Goal: Information Seeking & Learning: Learn about a topic

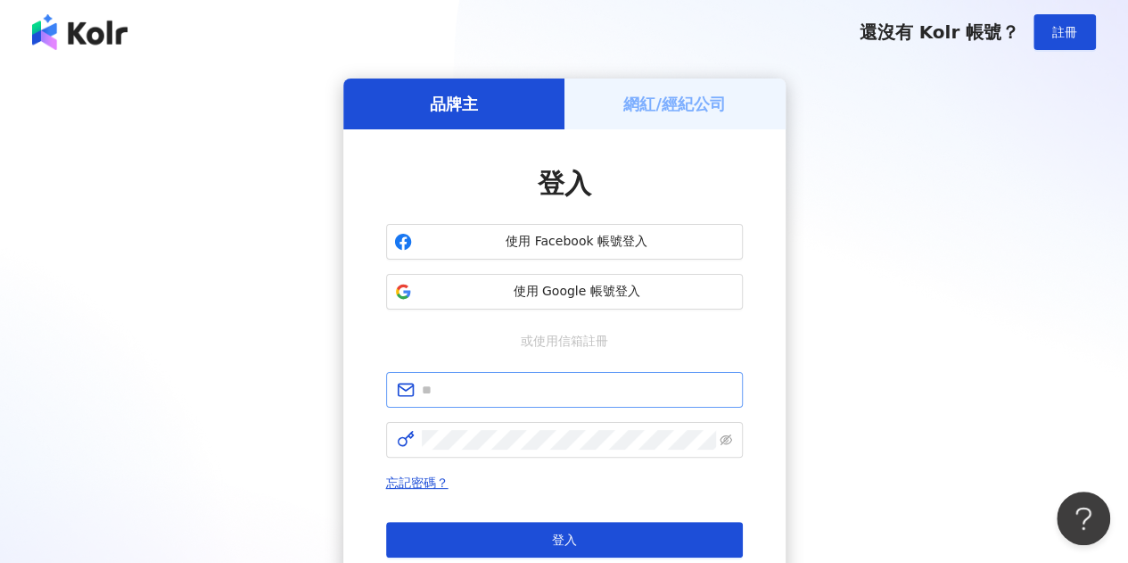
click at [551, 374] on span at bounding box center [564, 390] width 357 height 36
click at [551, 385] on input "text" at bounding box center [577, 390] width 310 height 20
type input "**********"
click at [523, 452] on span at bounding box center [564, 440] width 357 height 36
click button "登入" at bounding box center [564, 540] width 357 height 36
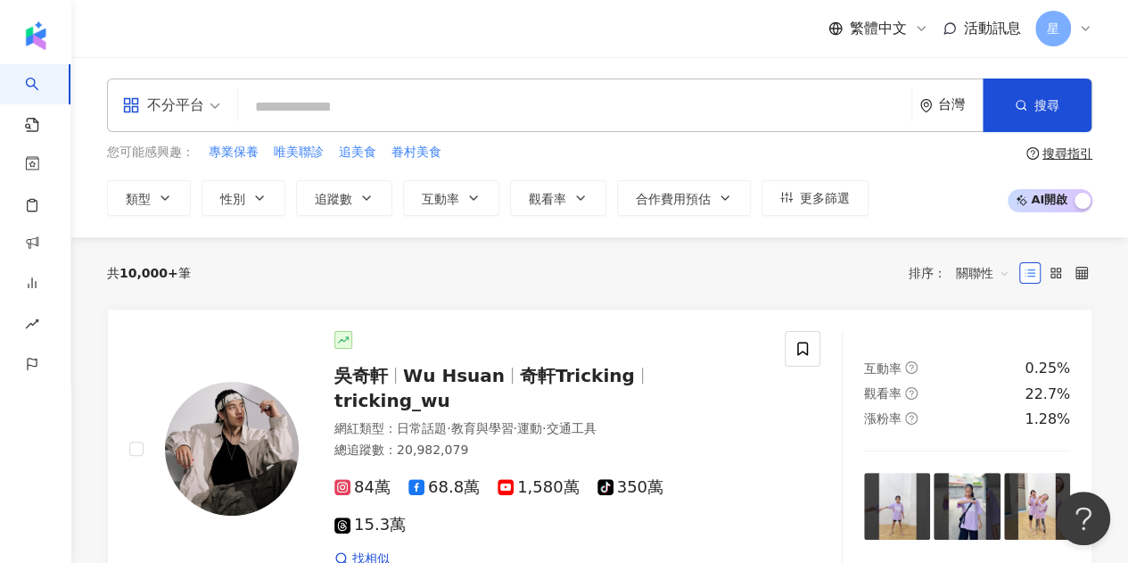
click at [382, 97] on input "search" at bounding box center [574, 107] width 659 height 34
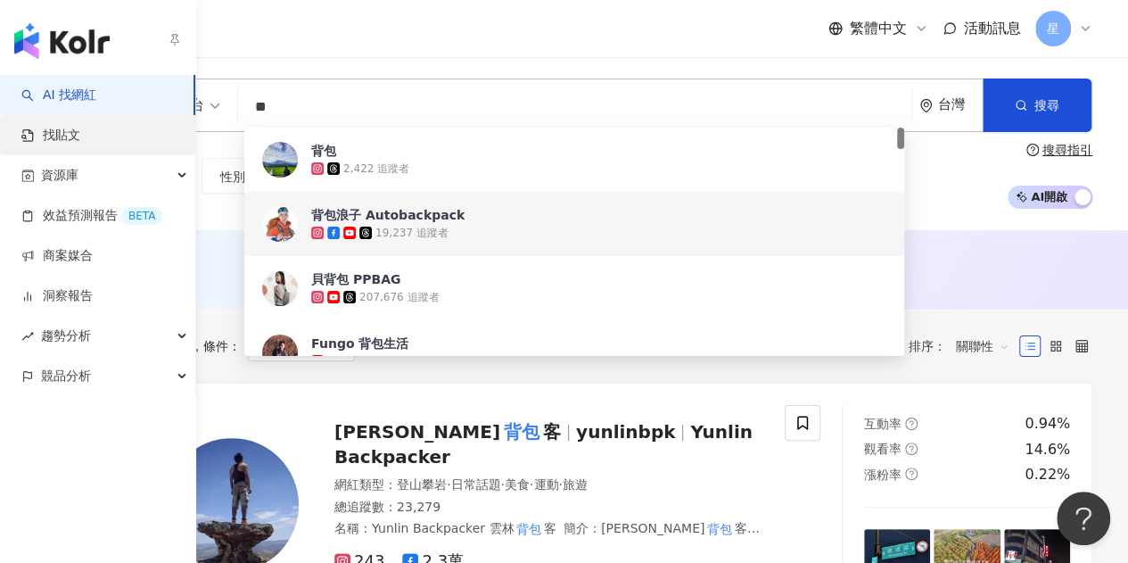
type input "**"
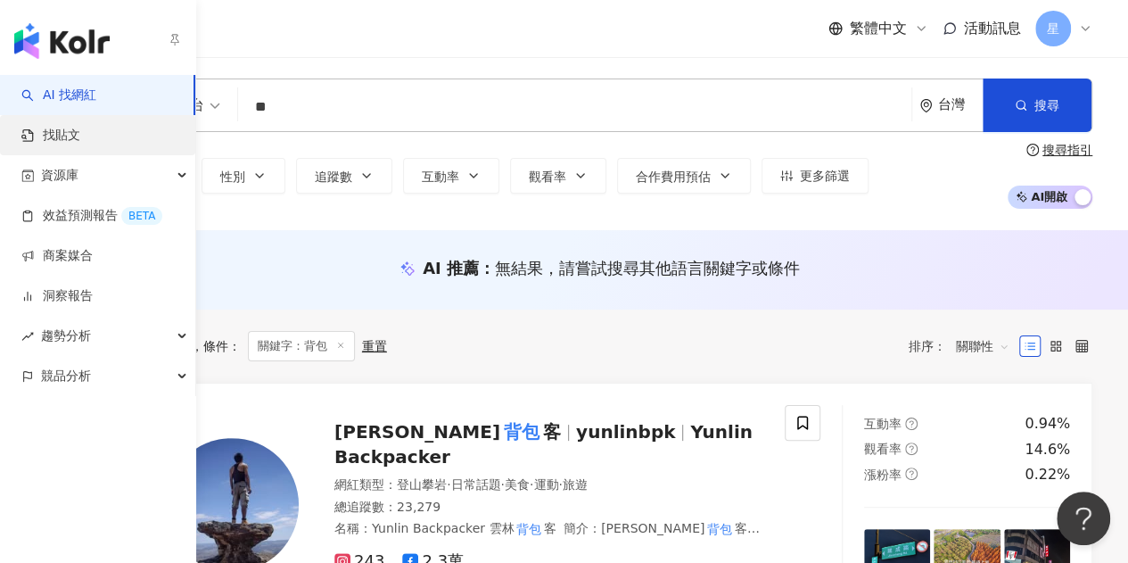
click at [68, 136] on link "找貼文" at bounding box center [50, 136] width 59 height 18
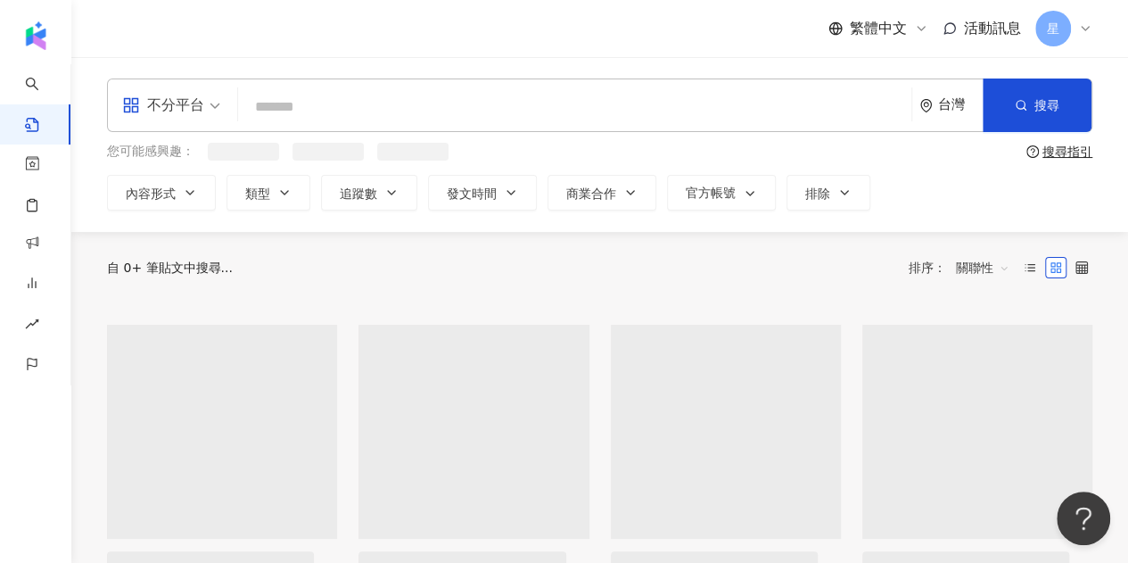
click at [291, 108] on input "search" at bounding box center [574, 106] width 659 height 38
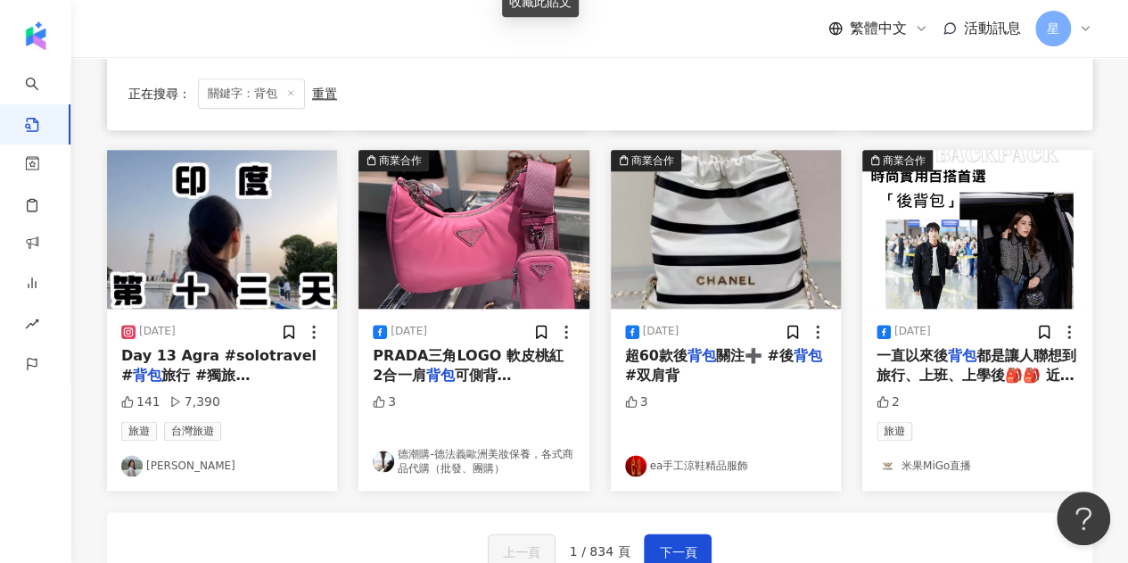
scroll to position [1144, 0]
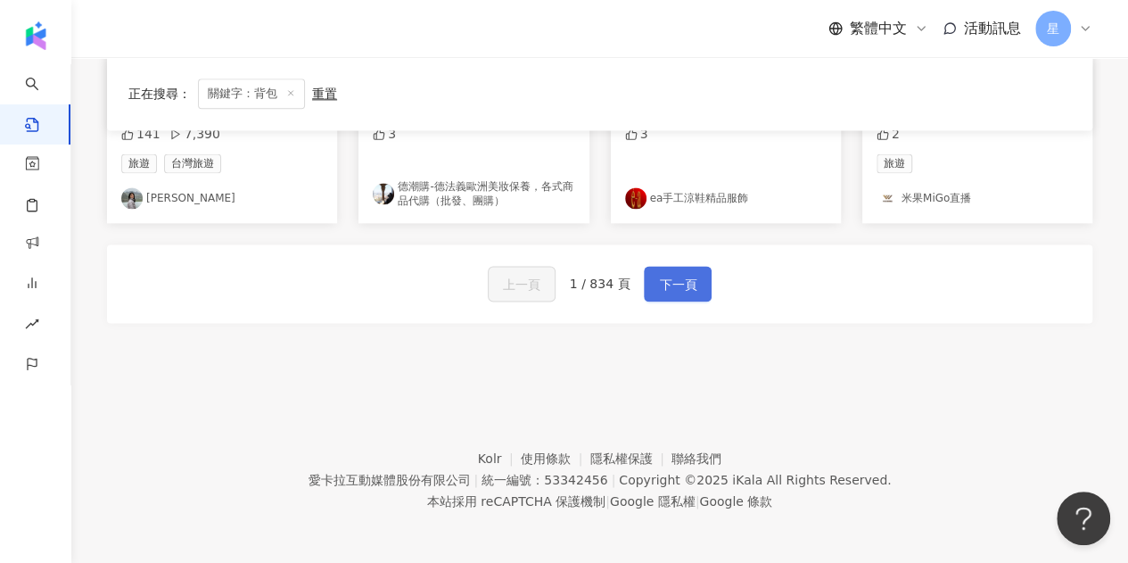
click at [691, 274] on span "下一頁" at bounding box center [677, 284] width 37 height 21
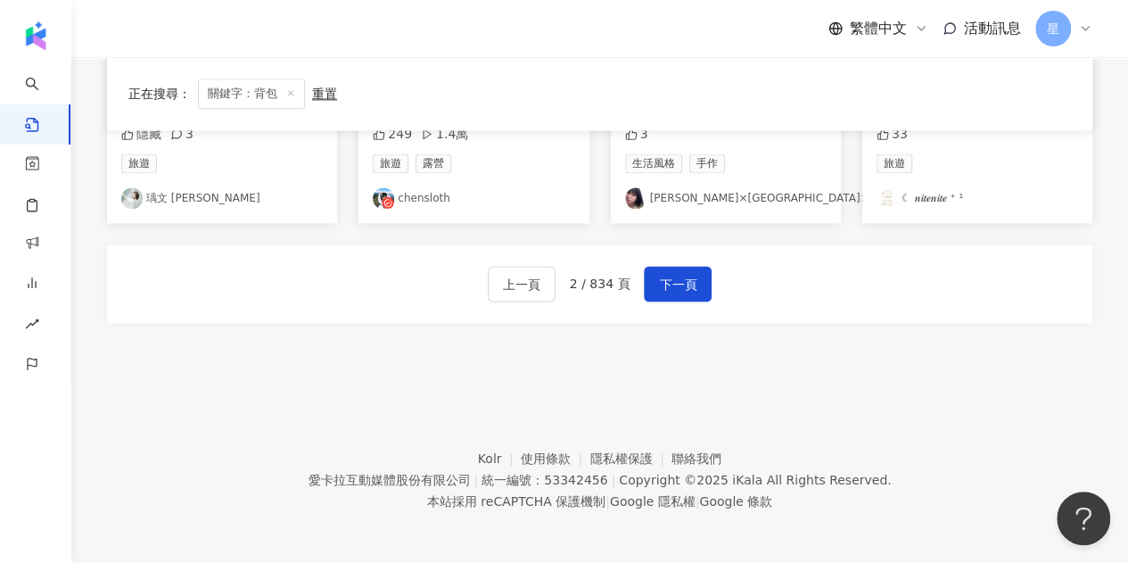
click at [332, 310] on div "上一頁 2 / 834 頁 下一頁" at bounding box center [600, 283] width 986 height 78
click at [673, 274] on span "下一頁" at bounding box center [677, 284] width 37 height 21
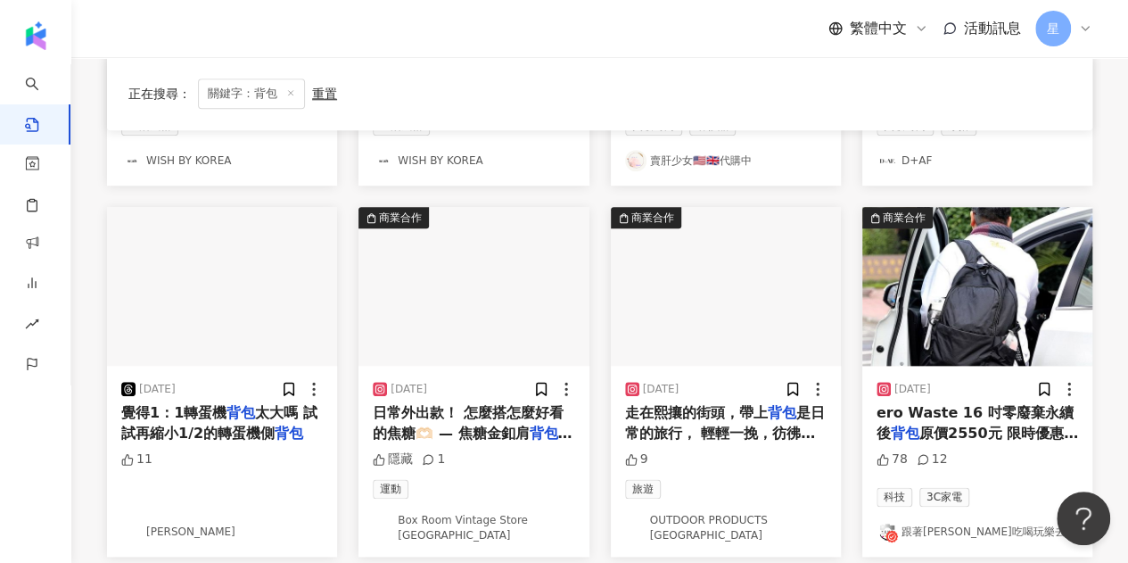
scroll to position [981, 0]
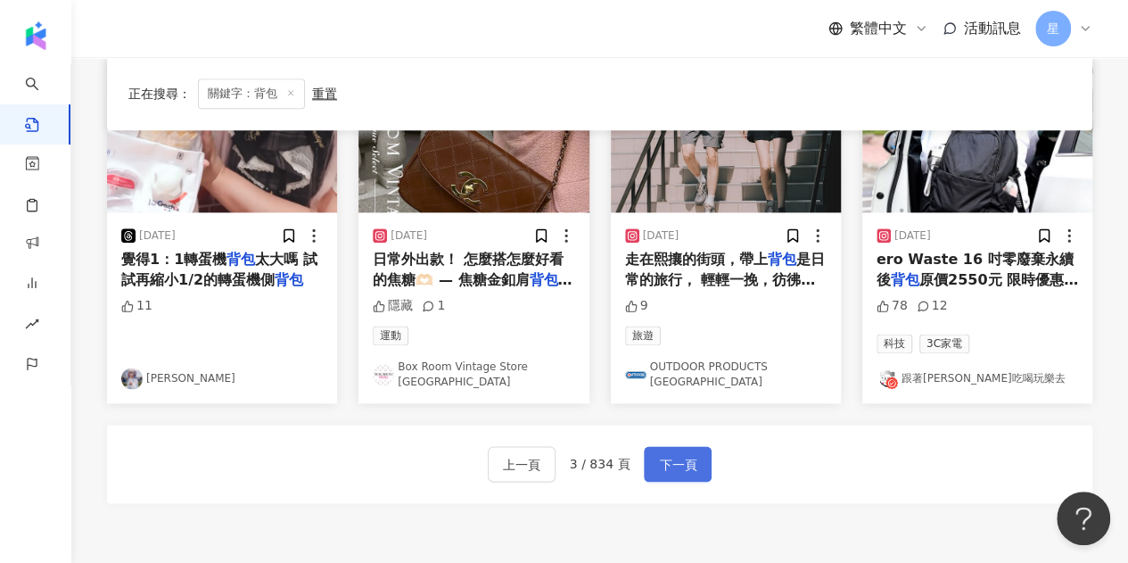
click at [690, 454] on span "下一頁" at bounding box center [677, 464] width 37 height 21
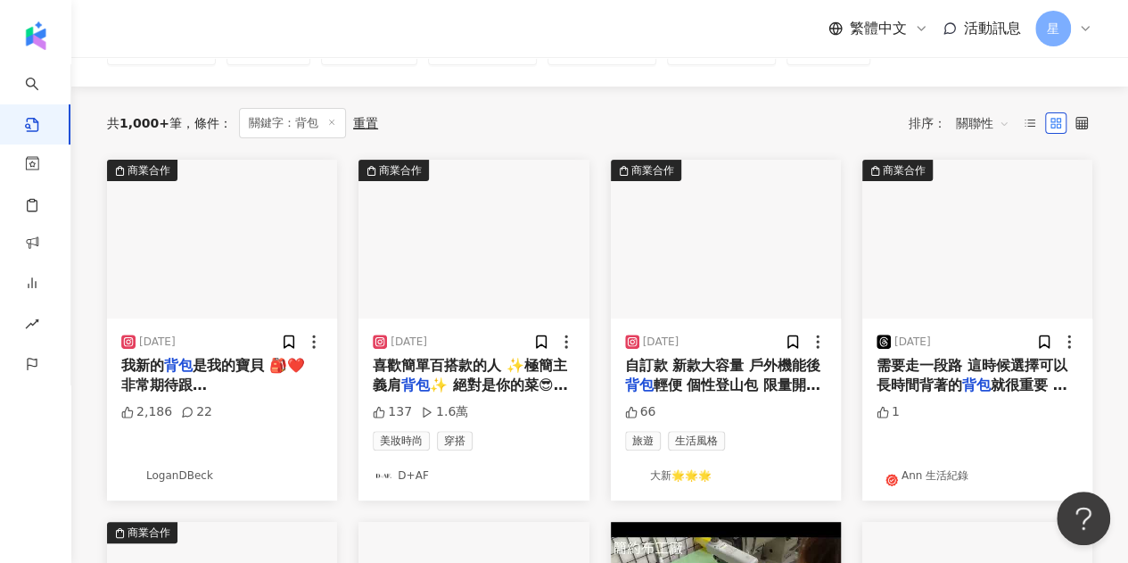
scroll to position [0, 0]
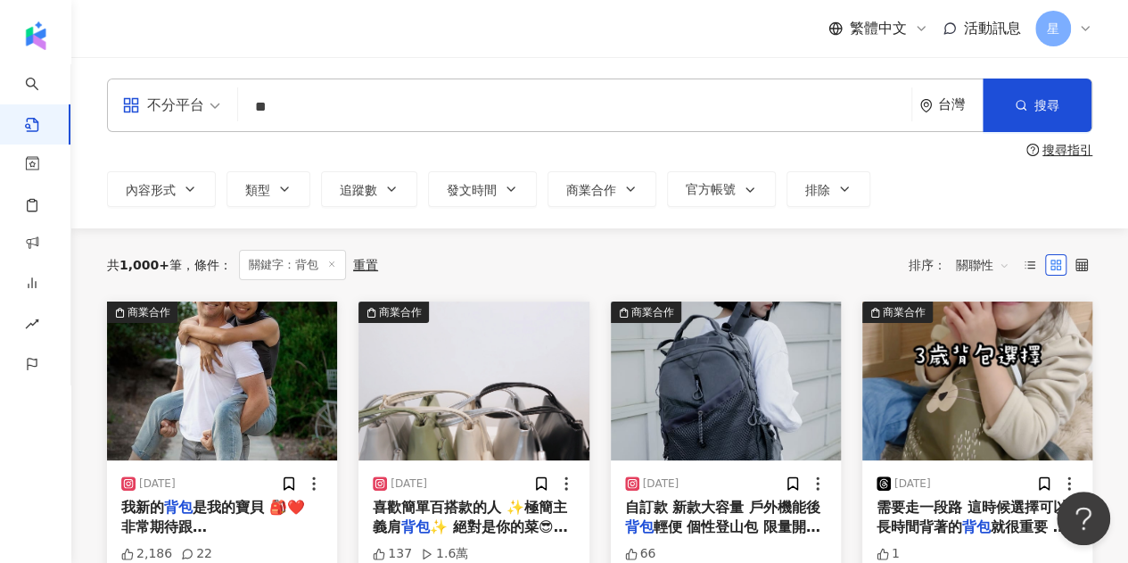
drag, startPoint x: 296, startPoint y: 103, endPoint x: 213, endPoint y: 111, distance: 83.3
click at [212, 108] on div "不分平台 背包 ** 台灣 搜尋" at bounding box center [600, 105] width 986 height 54
type input "*"
type input "********"
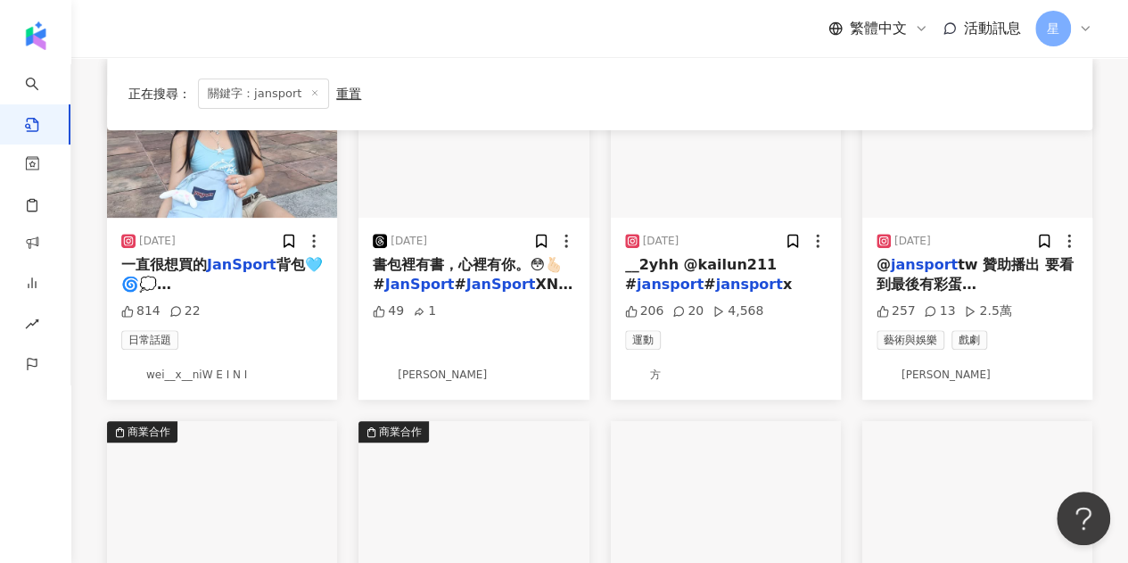
scroll to position [178, 0]
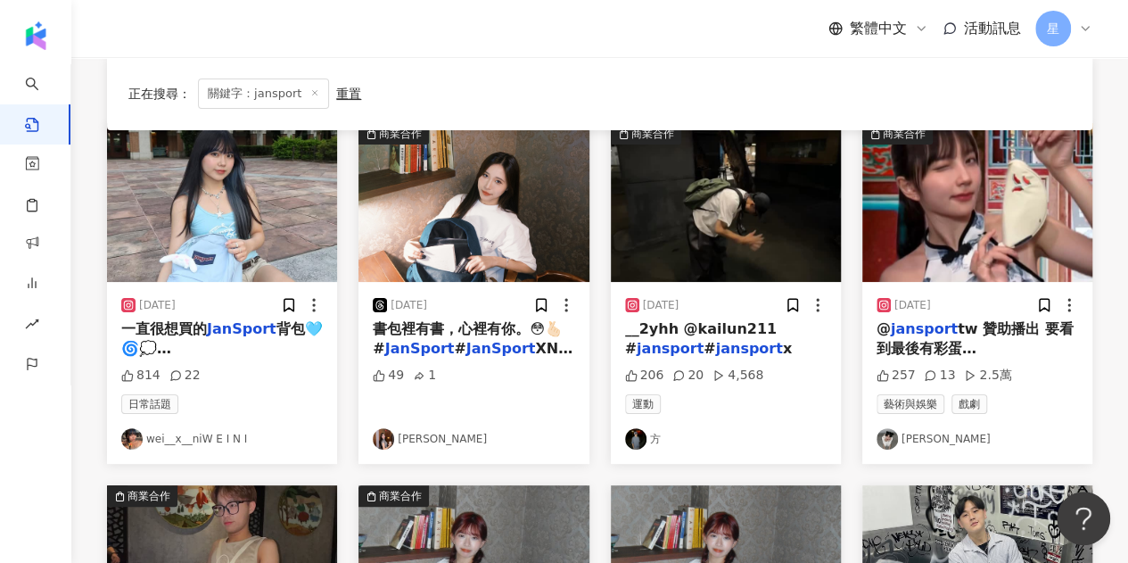
click at [731, 236] on img "button" at bounding box center [726, 202] width 230 height 159
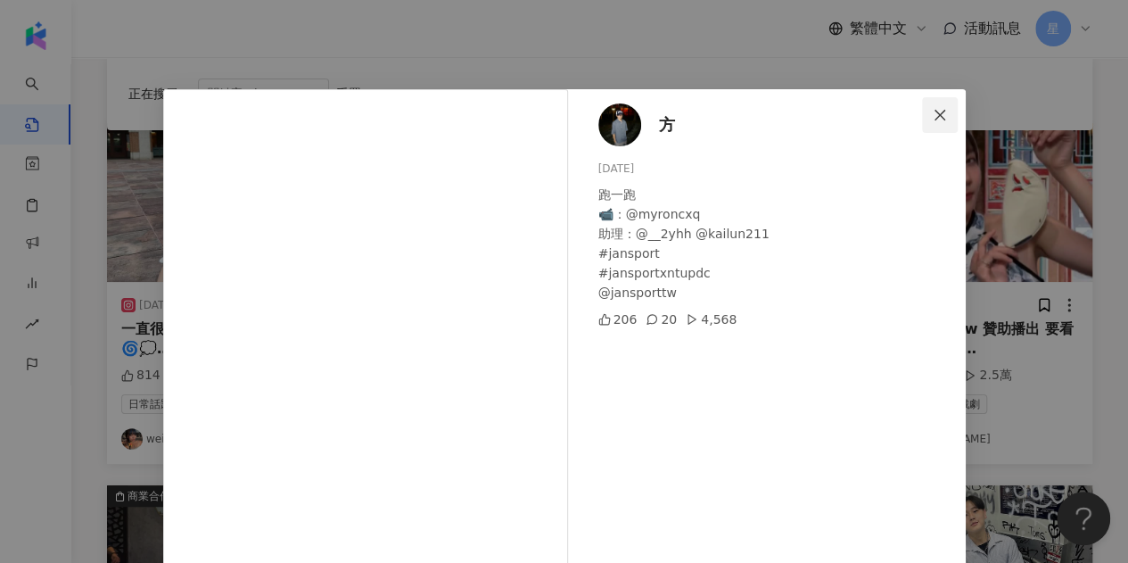
click at [938, 111] on icon "close" at bounding box center [940, 115] width 14 height 14
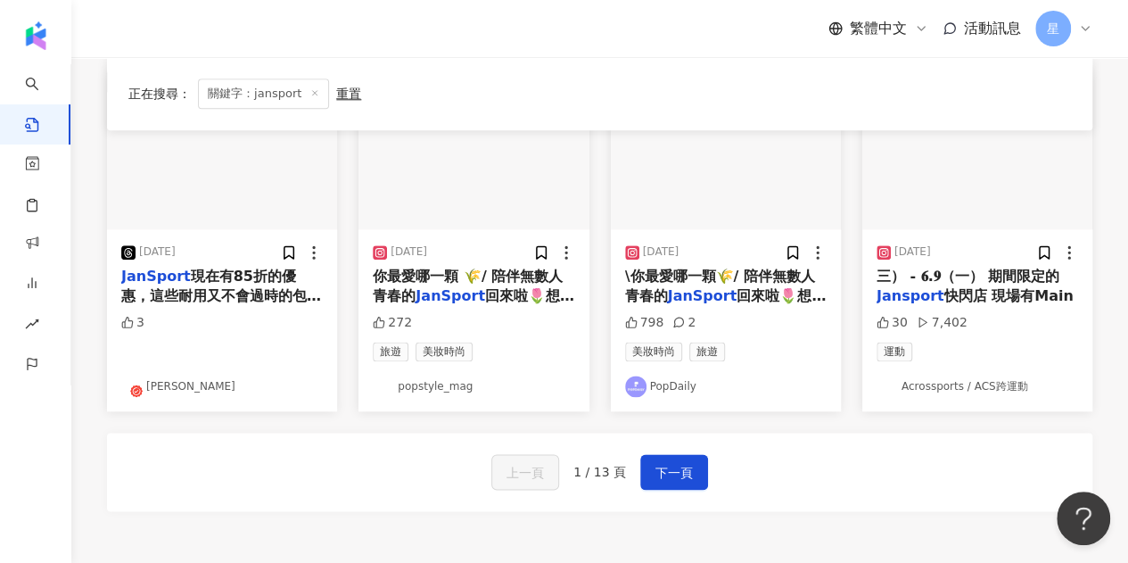
scroll to position [1144, 0]
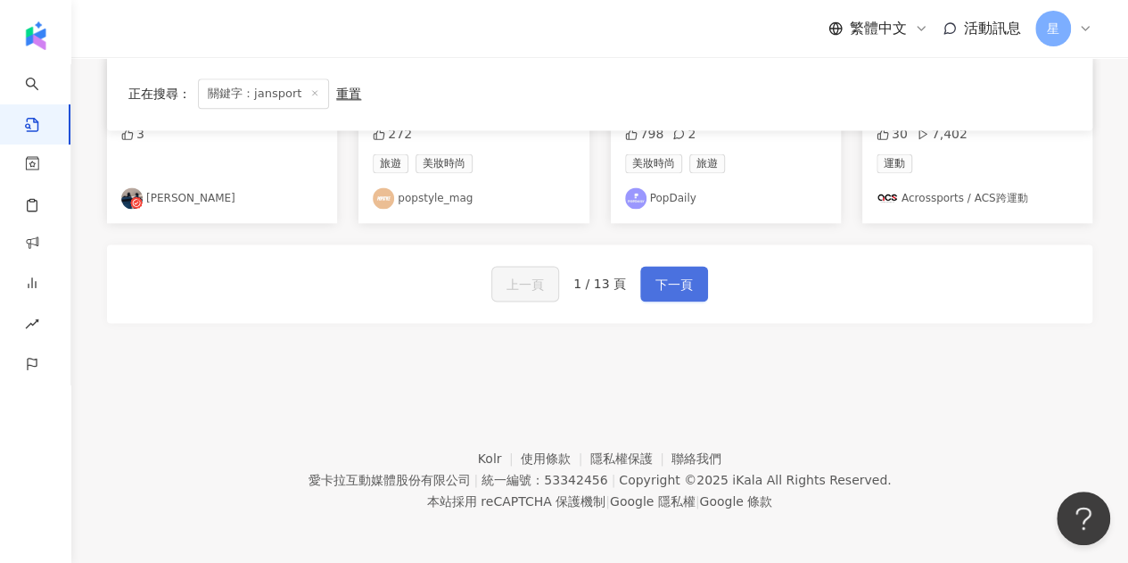
click at [673, 275] on span "下一頁" at bounding box center [674, 284] width 37 height 21
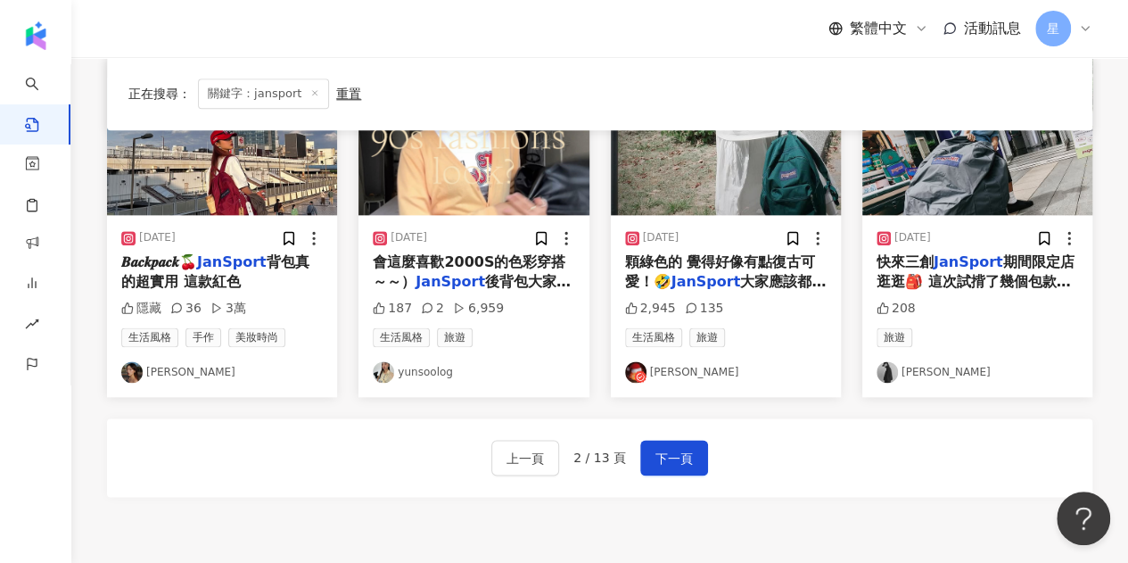
scroll to position [877, 0]
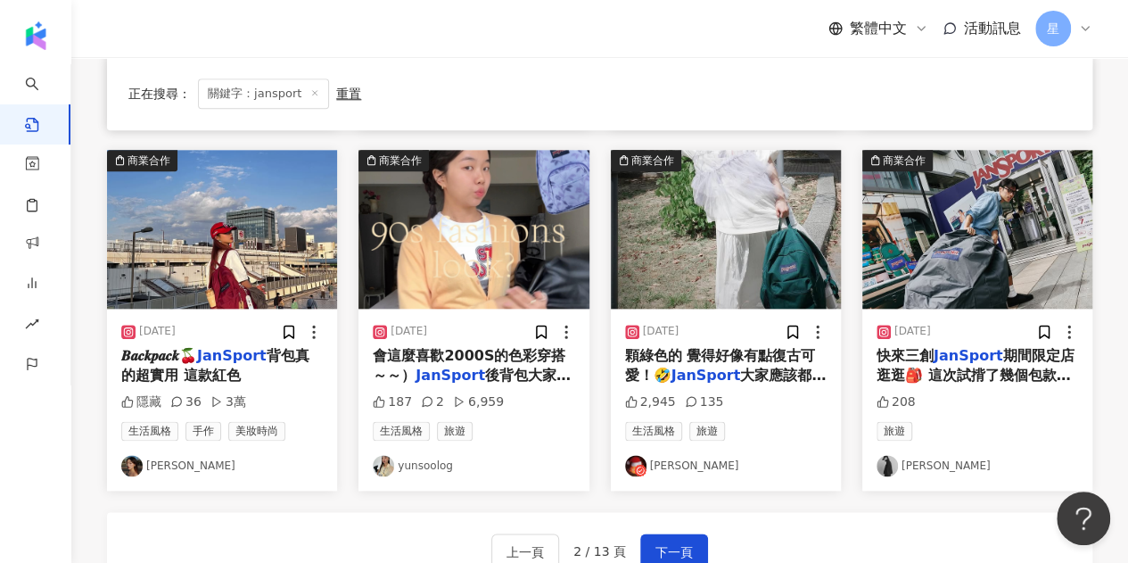
click at [1020, 213] on img "button" at bounding box center [978, 229] width 230 height 159
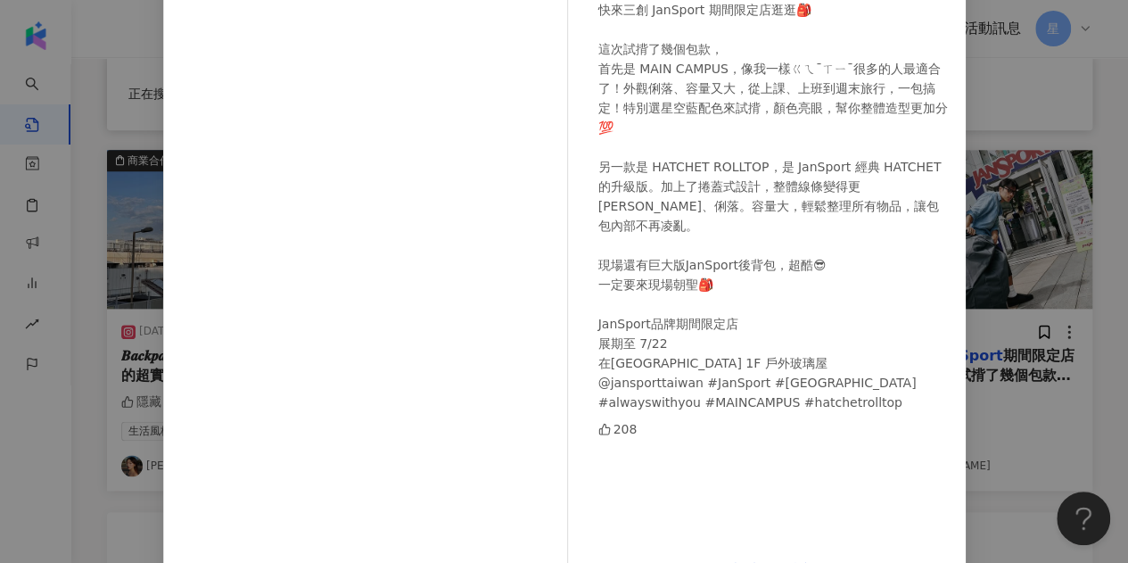
scroll to position [237, 0]
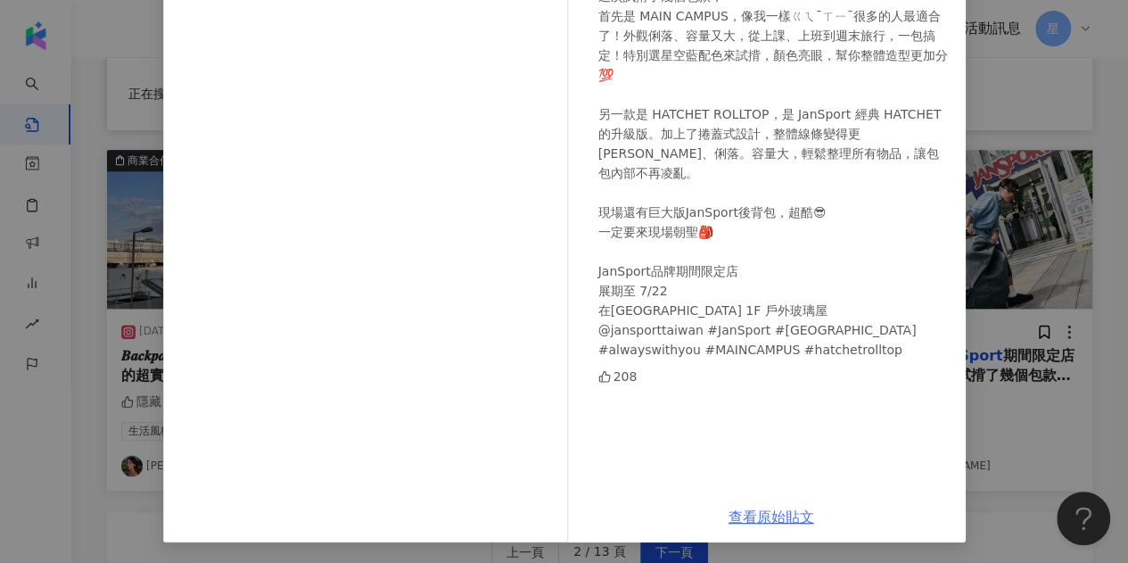
click at [741, 518] on link "查看原始貼文" at bounding box center [772, 516] width 86 height 17
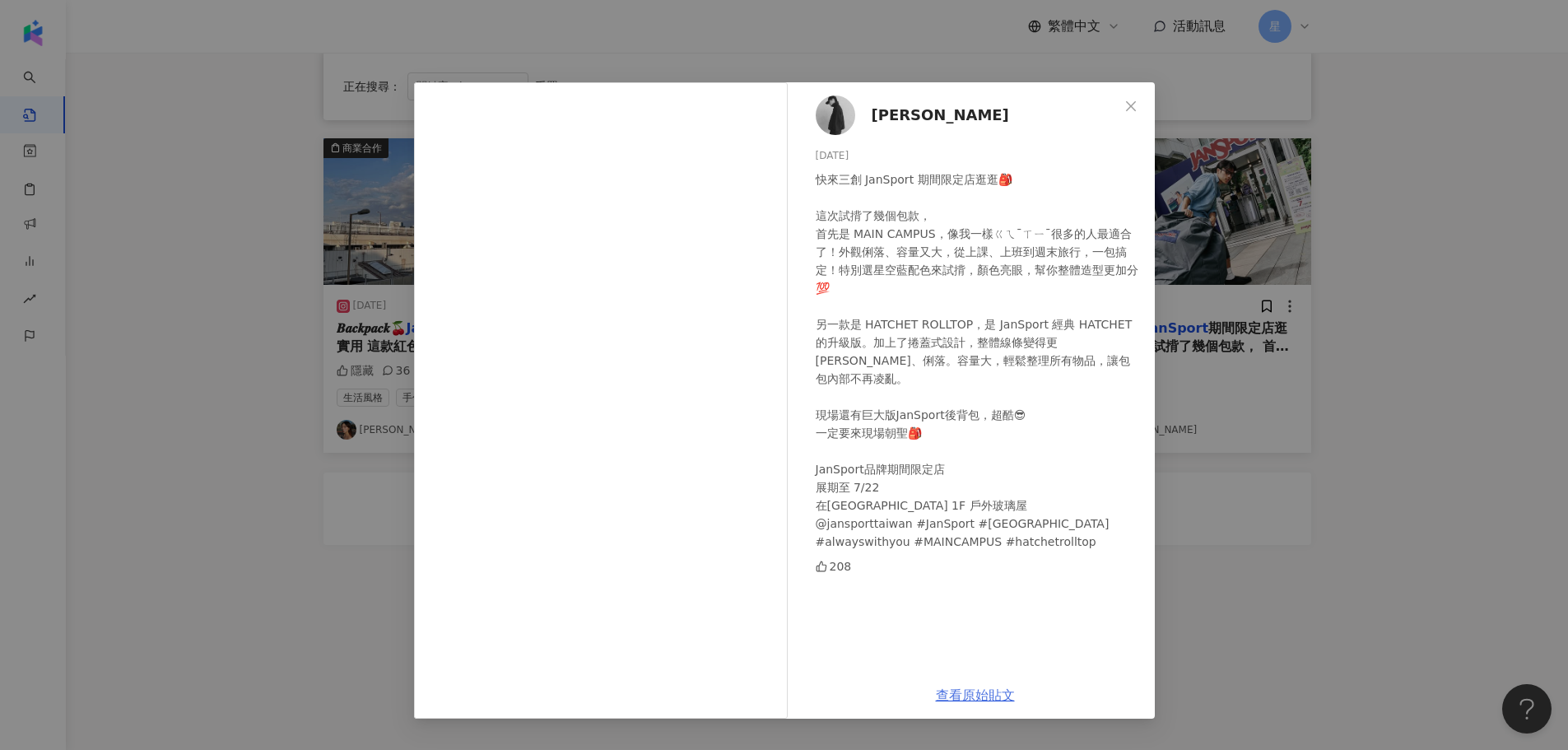
scroll to position [0, 0]
click at [1040, 102] on icon "close" at bounding box center [1131, 105] width 10 height 10
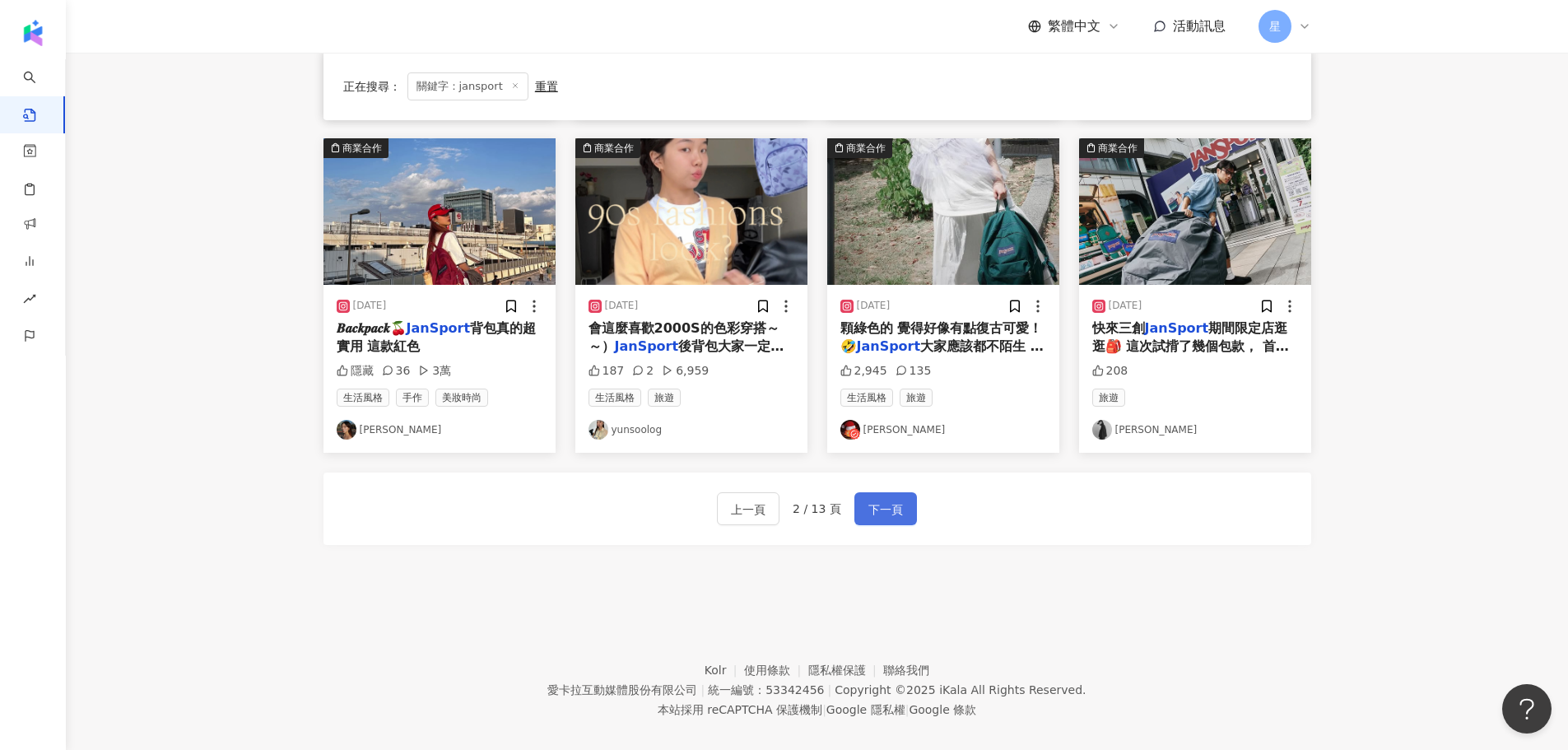
click at [883, 502] on span "下一頁" at bounding box center [885, 508] width 34 height 19
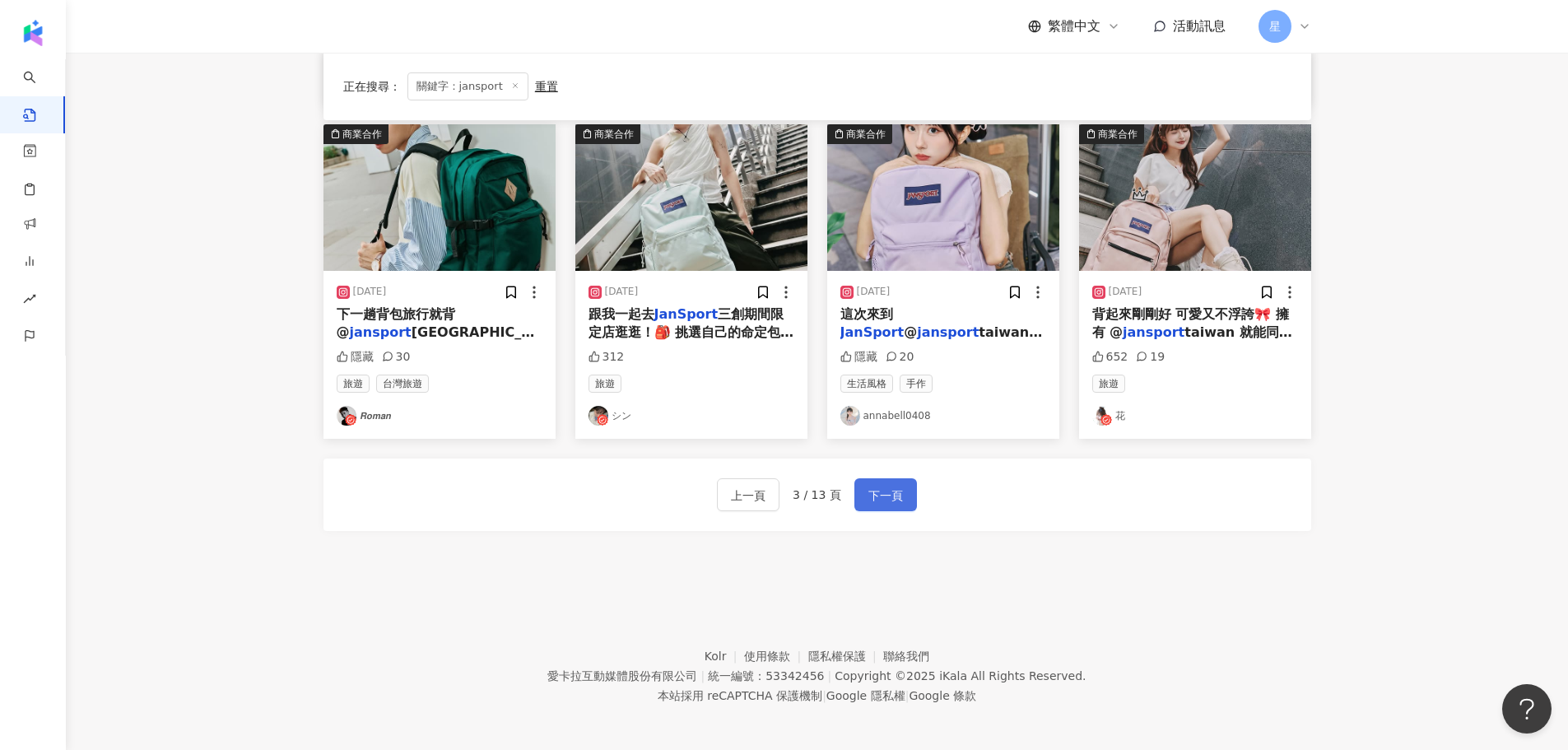
scroll to position [809, 0]
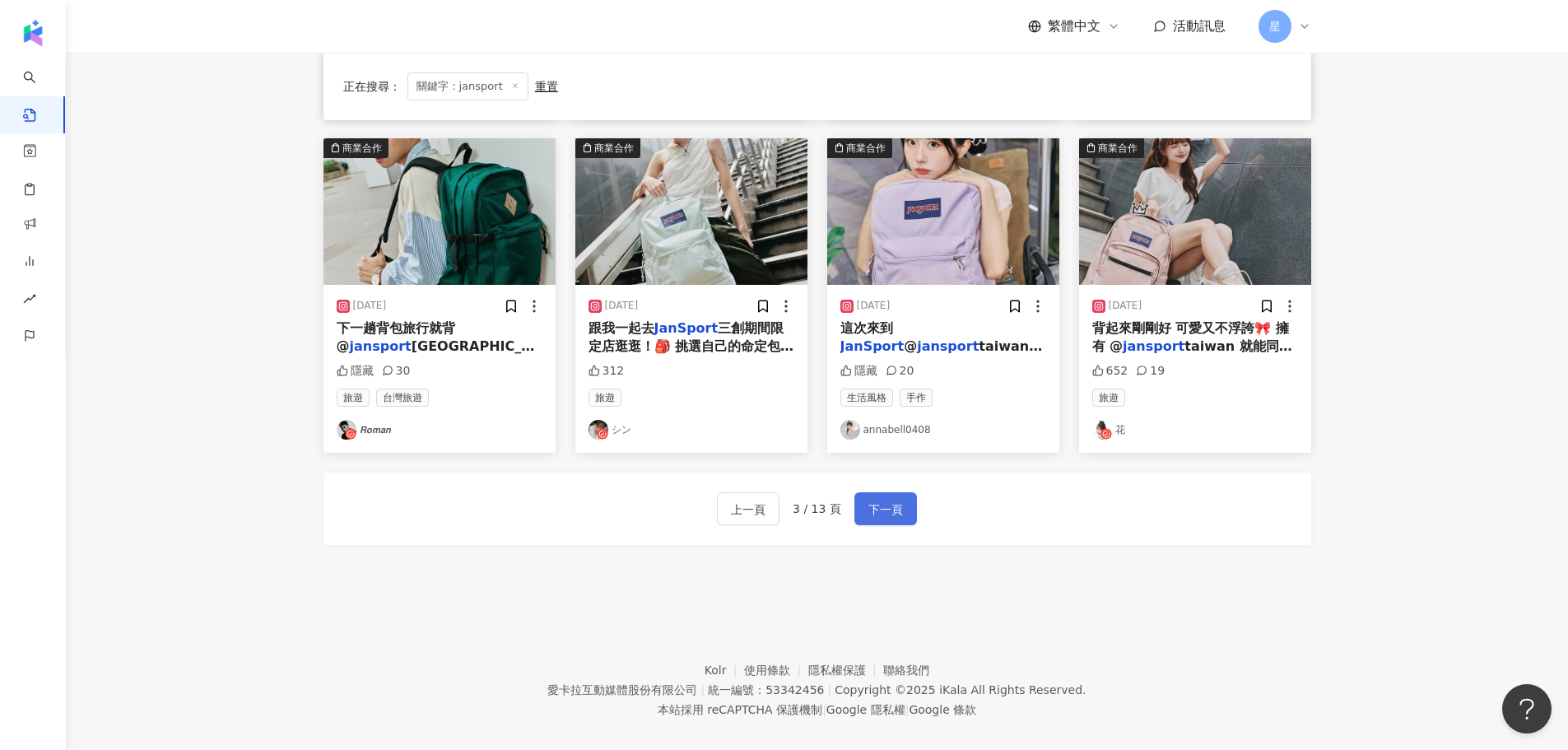
click at [892, 504] on span "下一頁" at bounding box center [885, 508] width 34 height 19
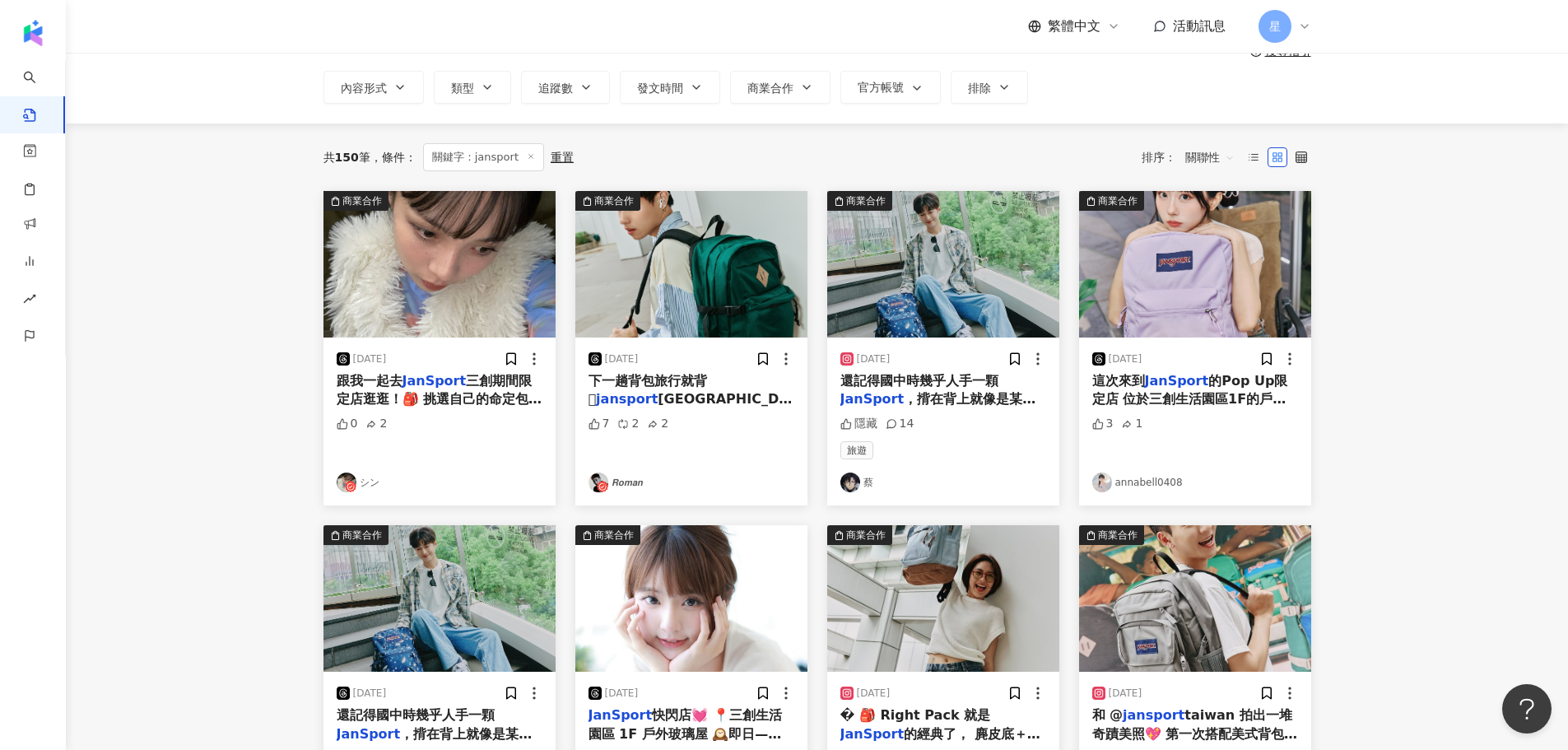
scroll to position [0, 0]
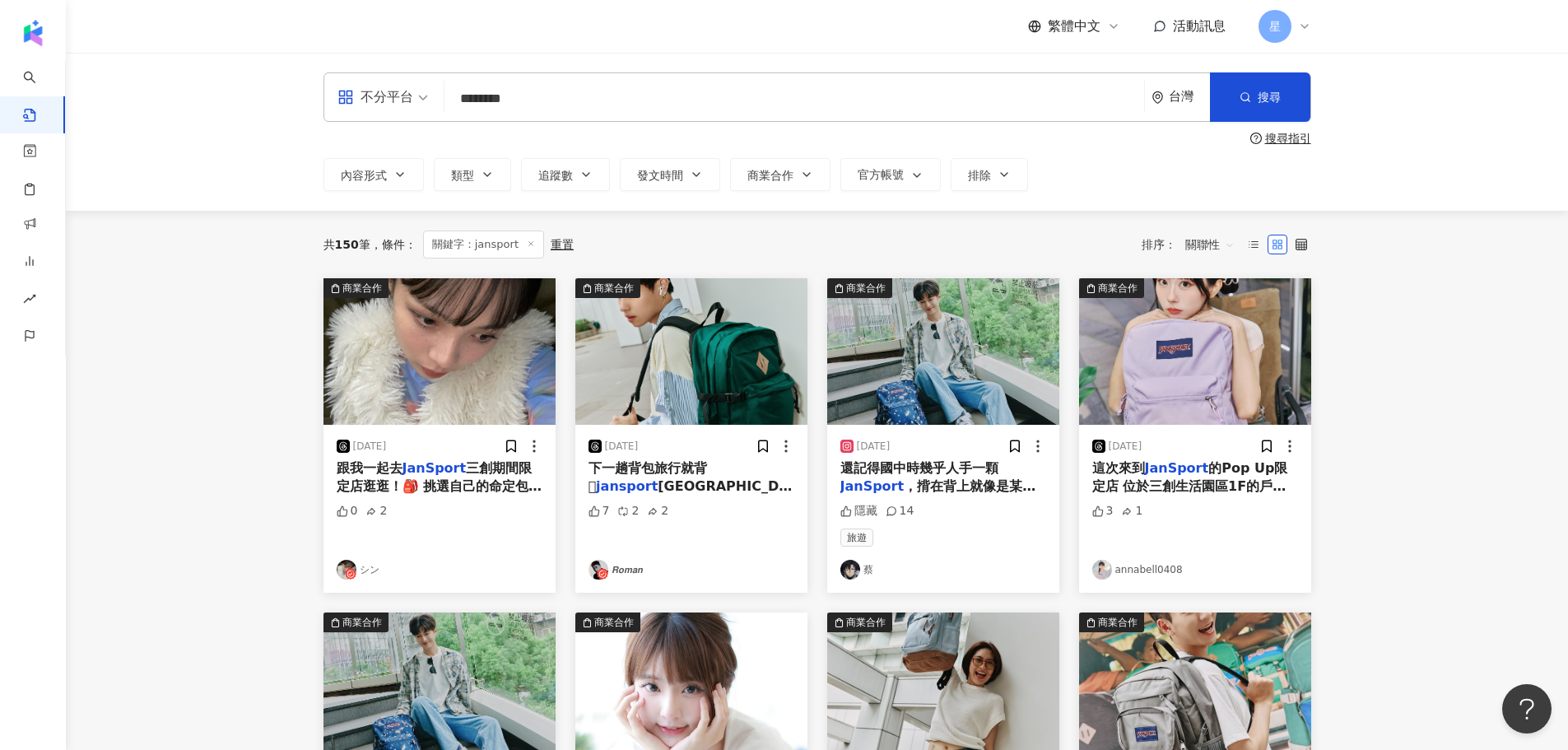
drag, startPoint x: 522, startPoint y: 97, endPoint x: 445, endPoint y: 105, distance: 77.4
click at [445, 105] on div "不分平台 jansport ******** 台灣 搜尋" at bounding box center [818, 97] width 987 height 50
click at [512, 103] on input "search" at bounding box center [795, 98] width 687 height 35
paste input "********"
type input "********"
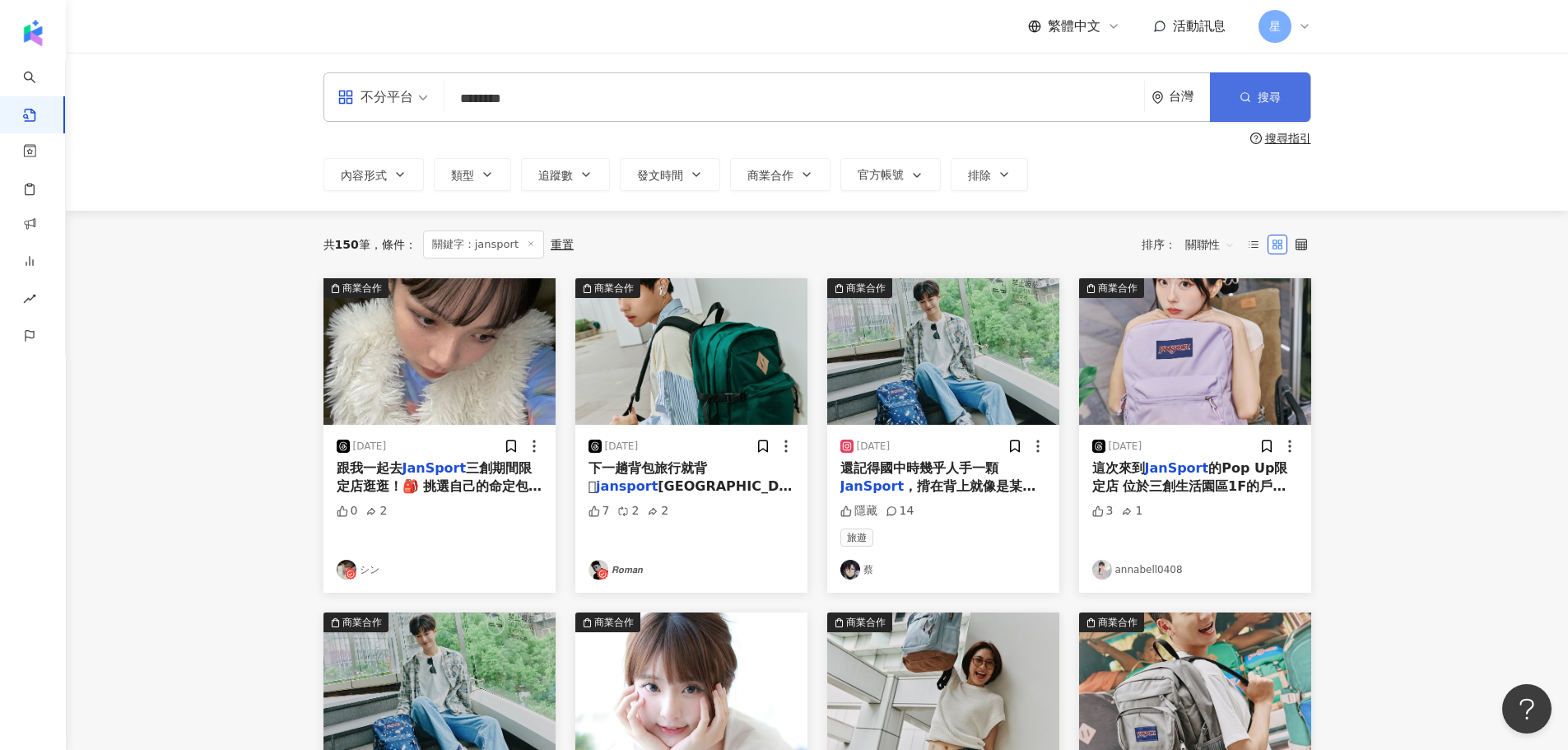
click at [1040, 97] on button "搜尋" at bounding box center [1260, 97] width 101 height 50
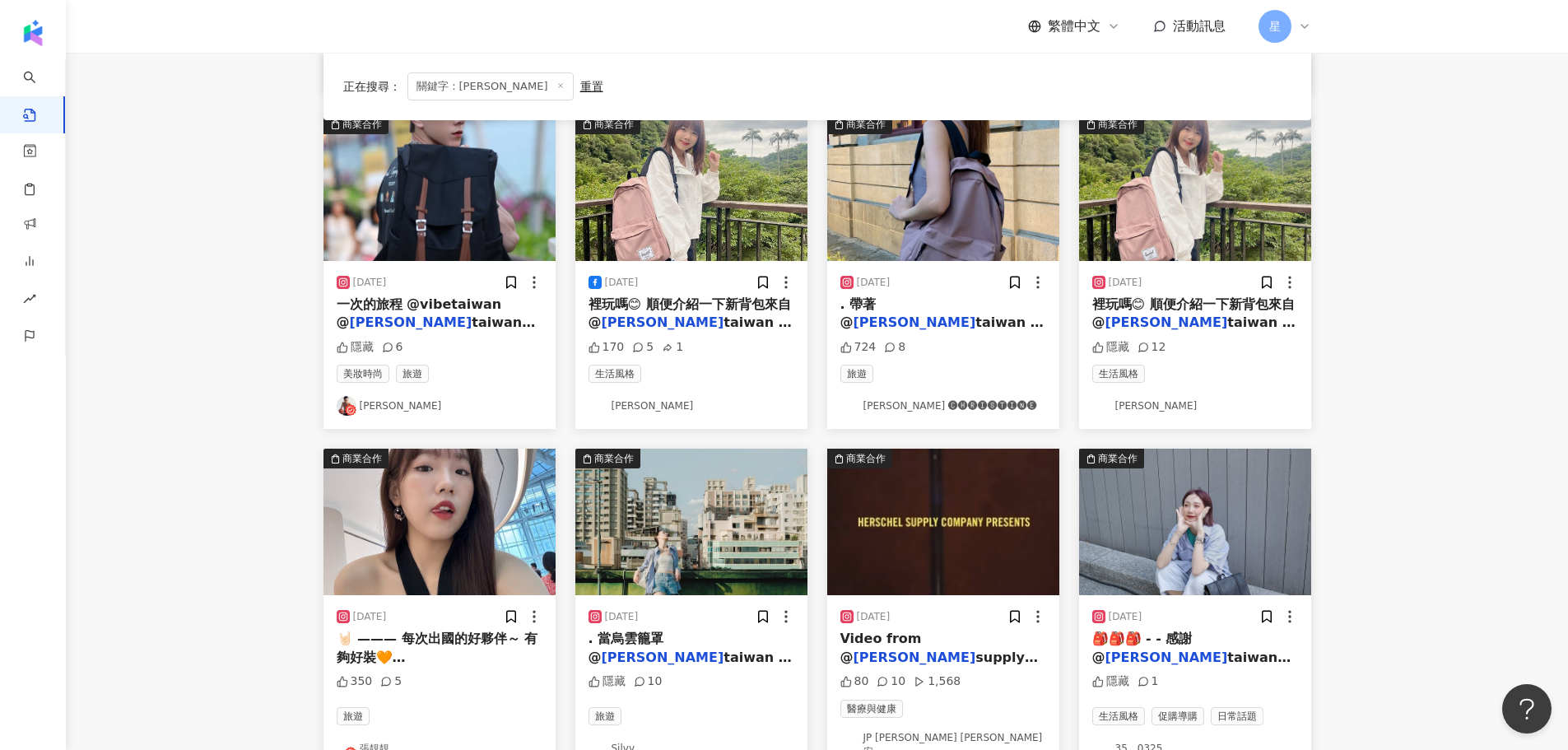
scroll to position [741, 0]
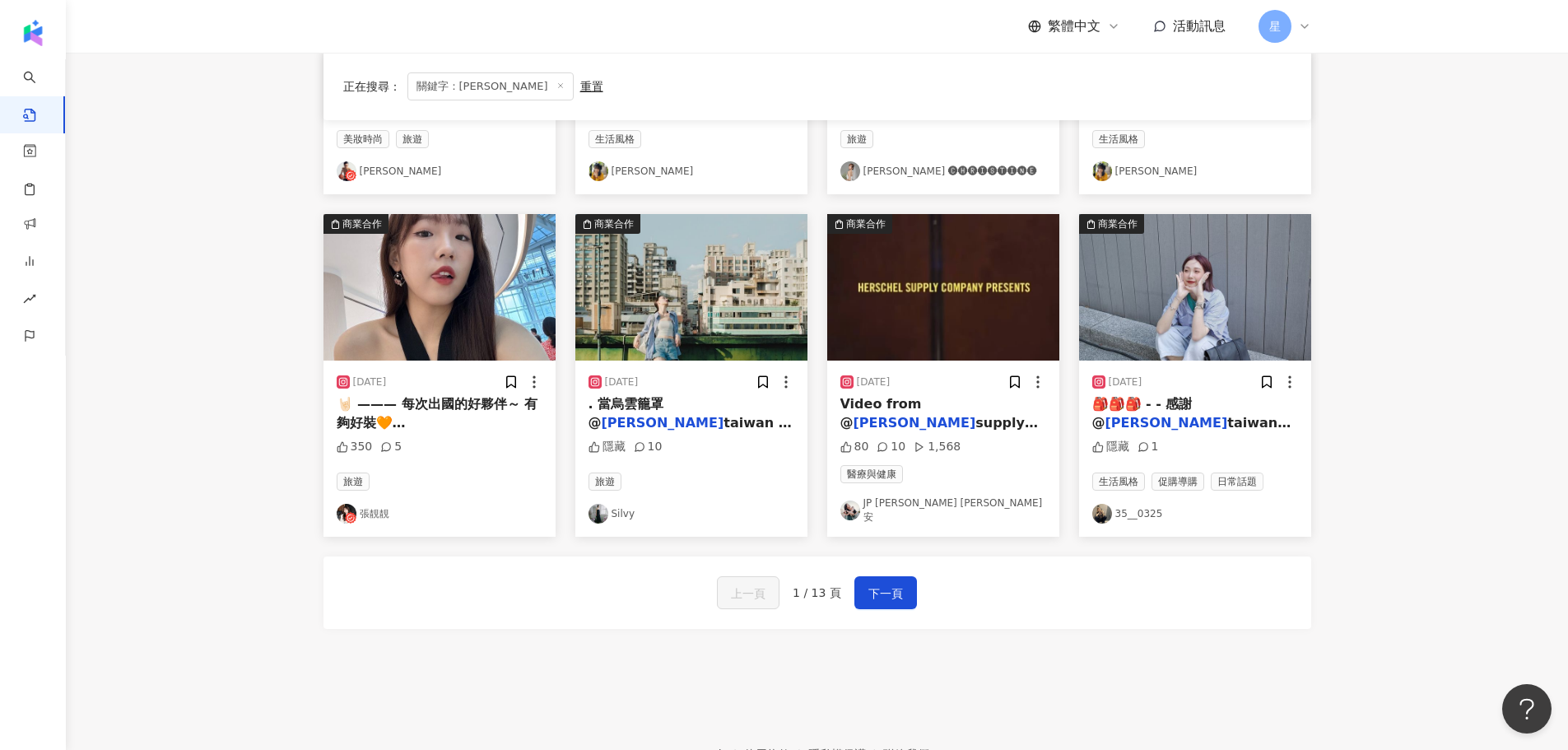
click at [1040, 339] on img "button" at bounding box center [1195, 287] width 233 height 147
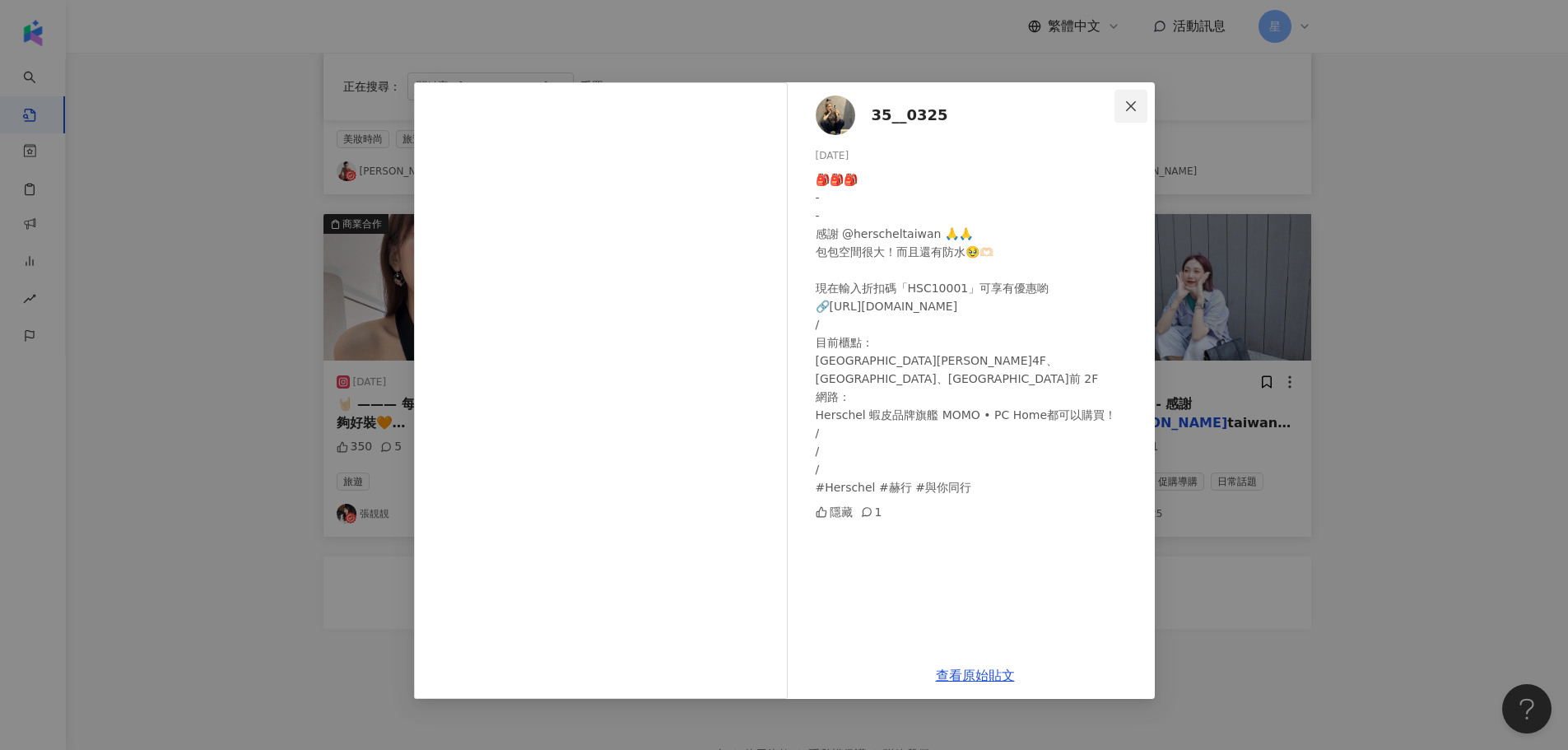
click at [1040, 105] on icon "close" at bounding box center [1131, 106] width 13 height 13
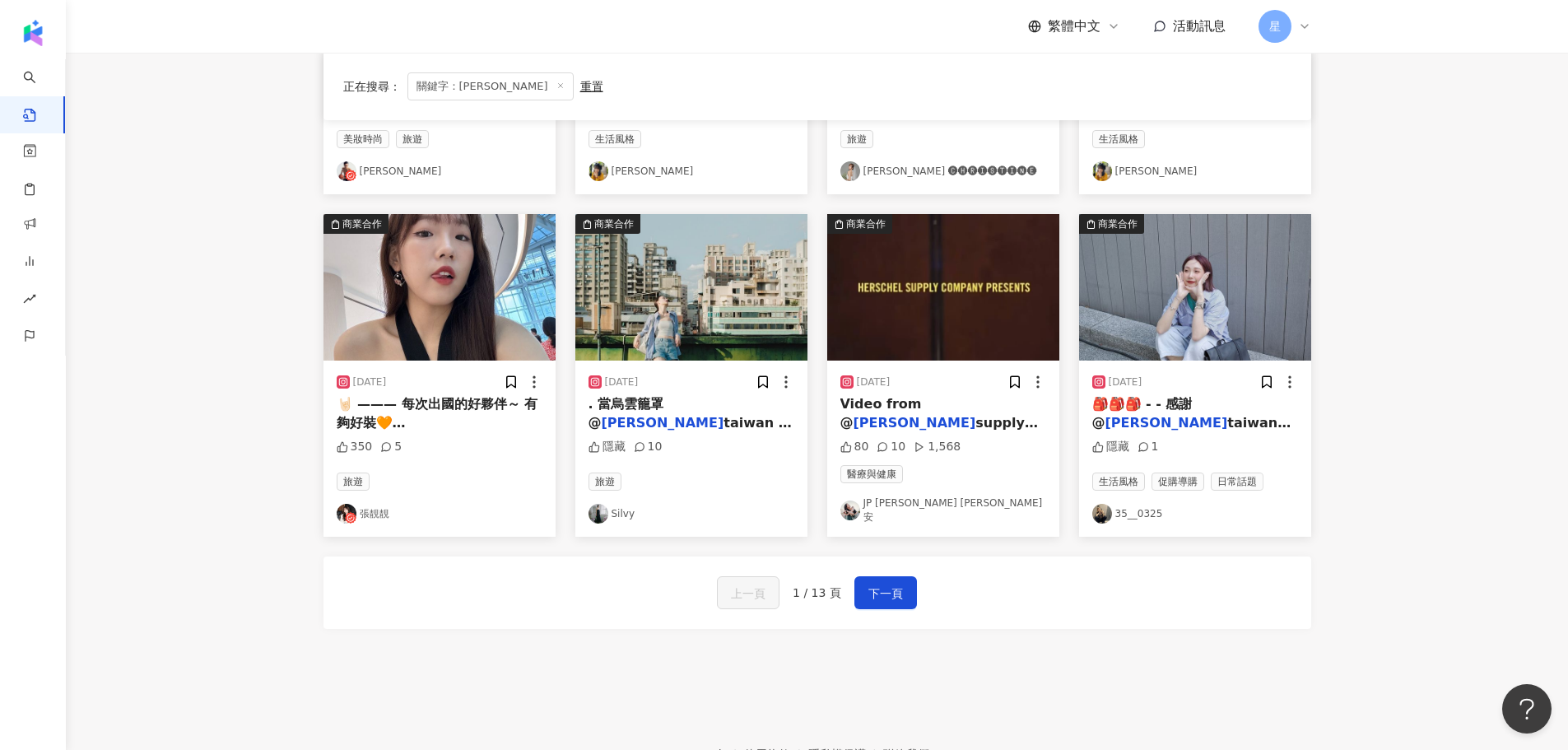
click at [557, 87] on icon at bounding box center [560, 85] width 8 height 8
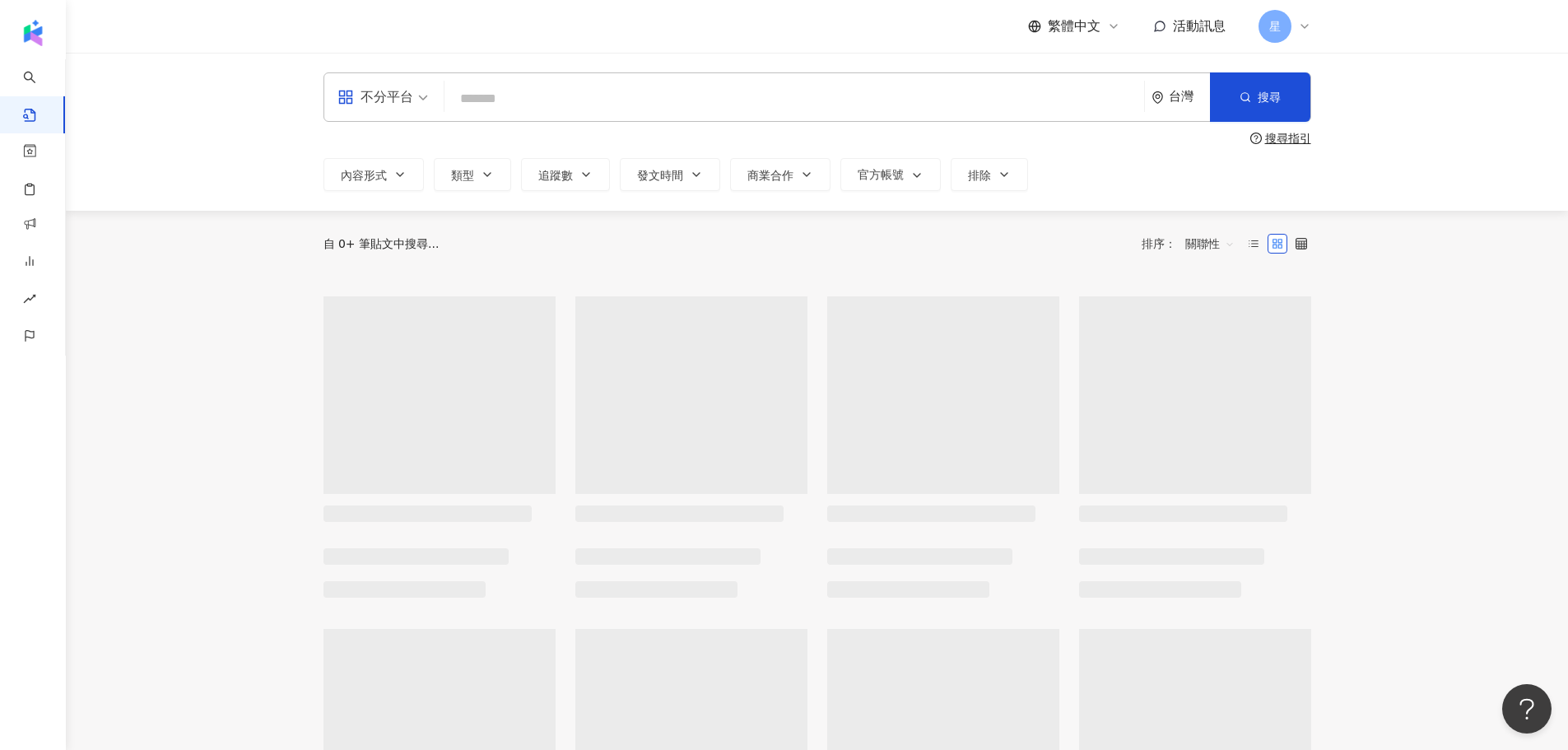
click at [550, 101] on input "search" at bounding box center [795, 98] width 687 height 35
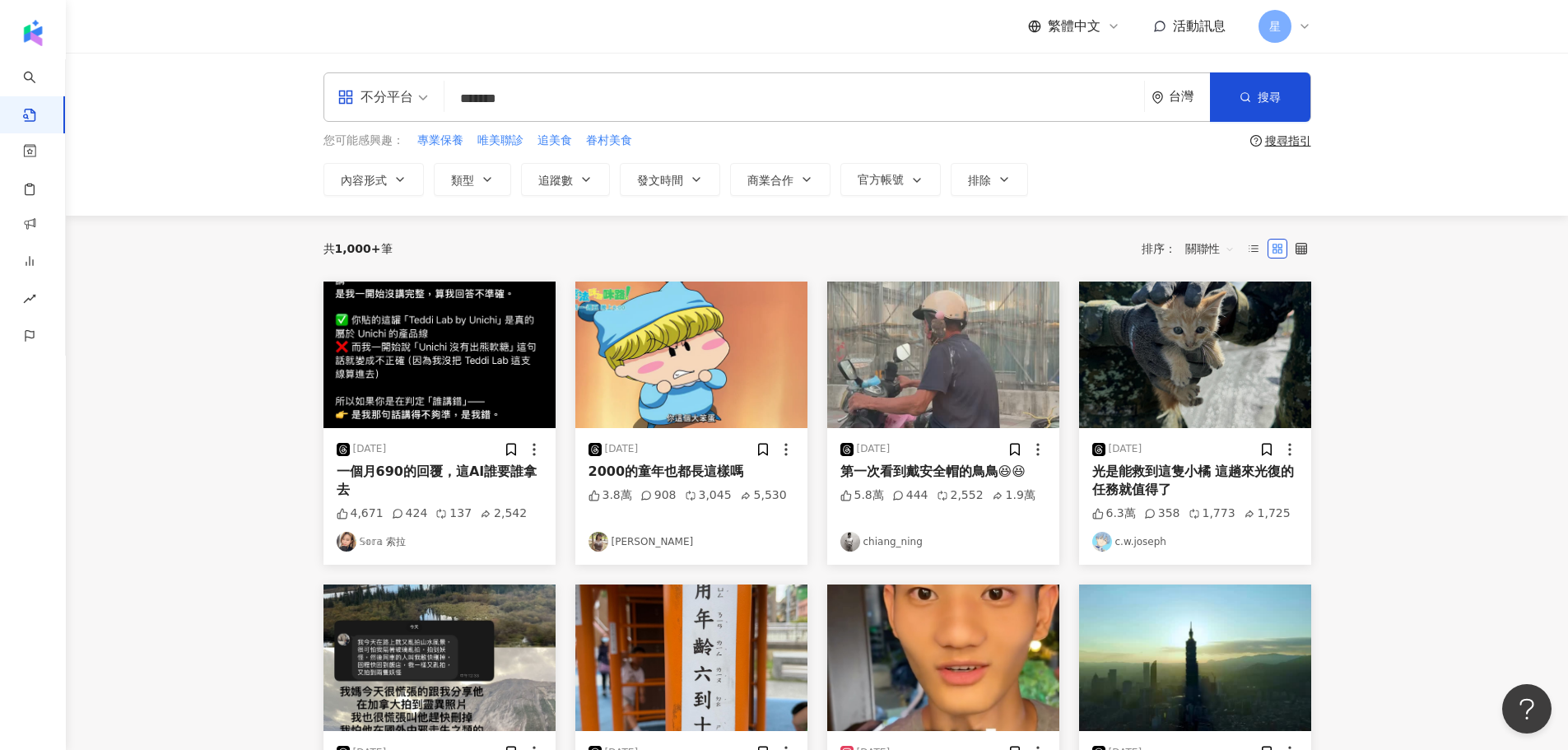
type input "*******"
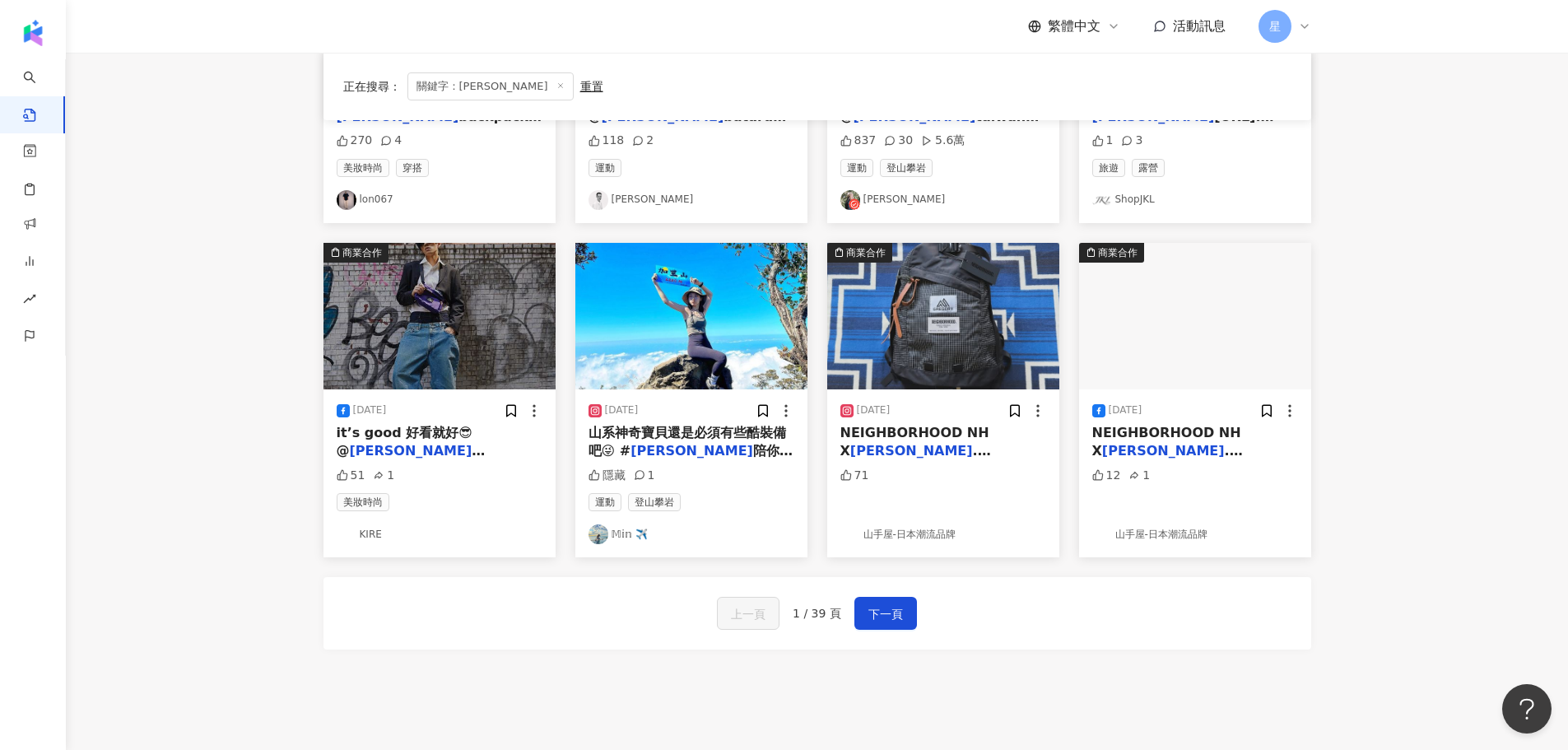
scroll to position [827, 0]
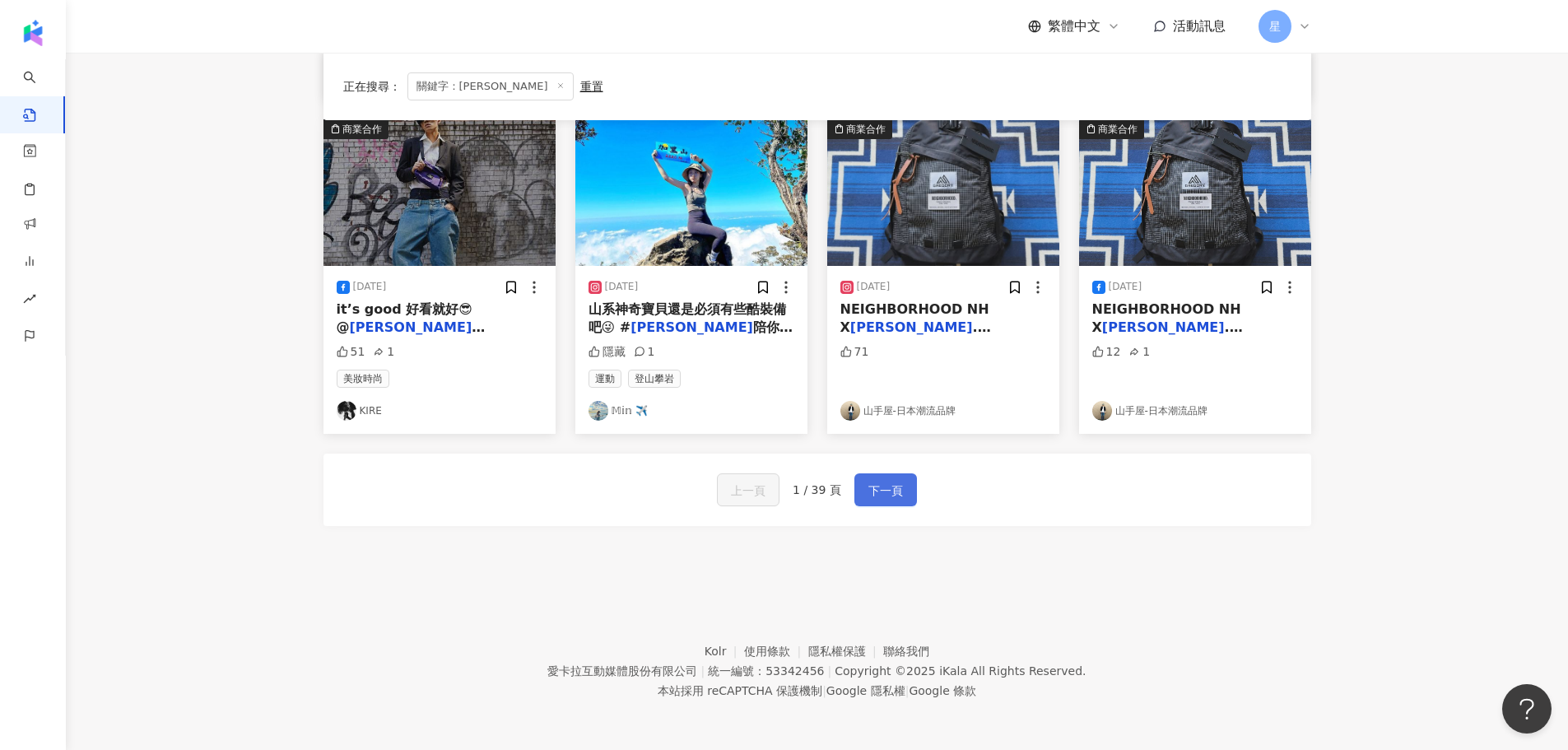
click at [881, 499] on span "下一頁" at bounding box center [885, 490] width 34 height 19
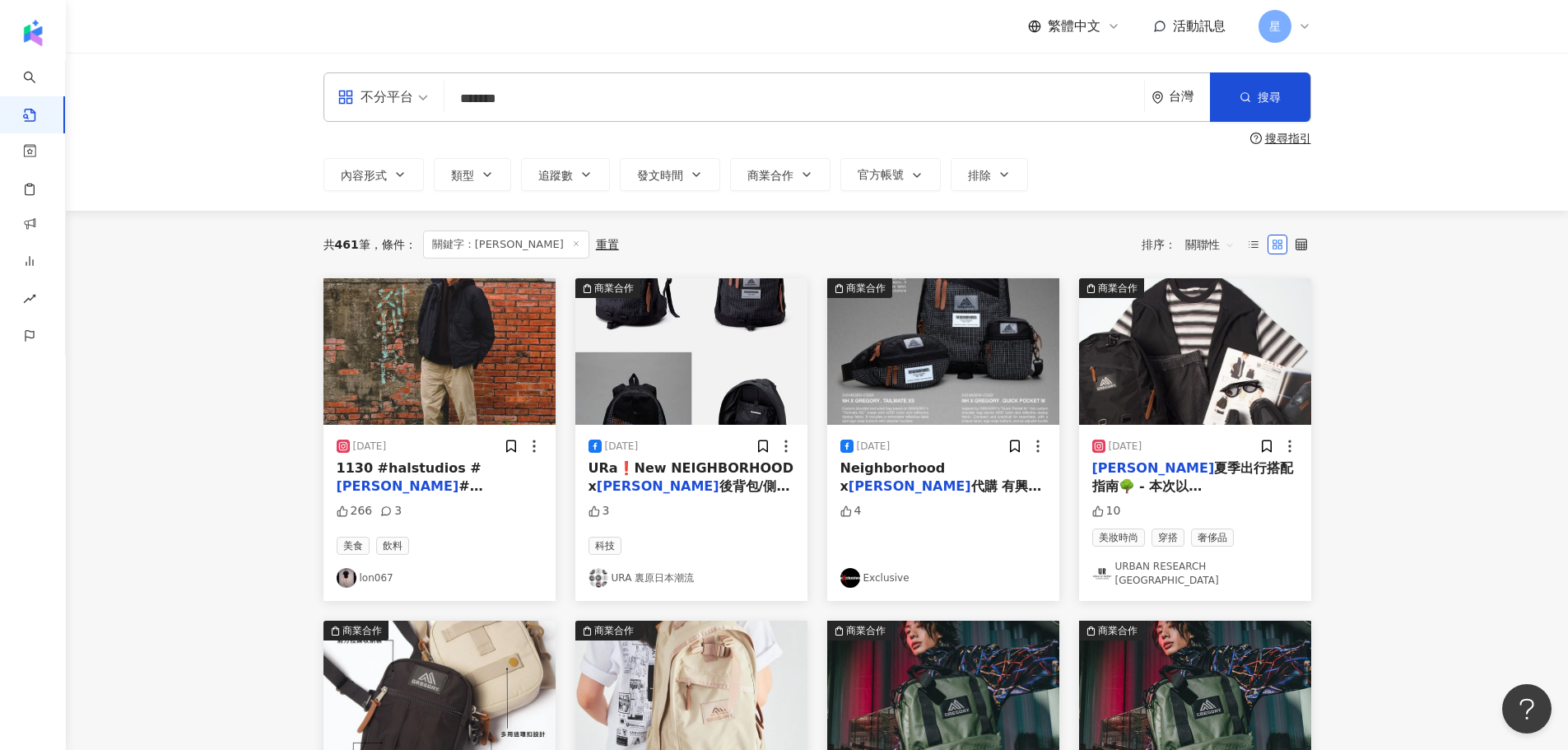
scroll to position [329, 0]
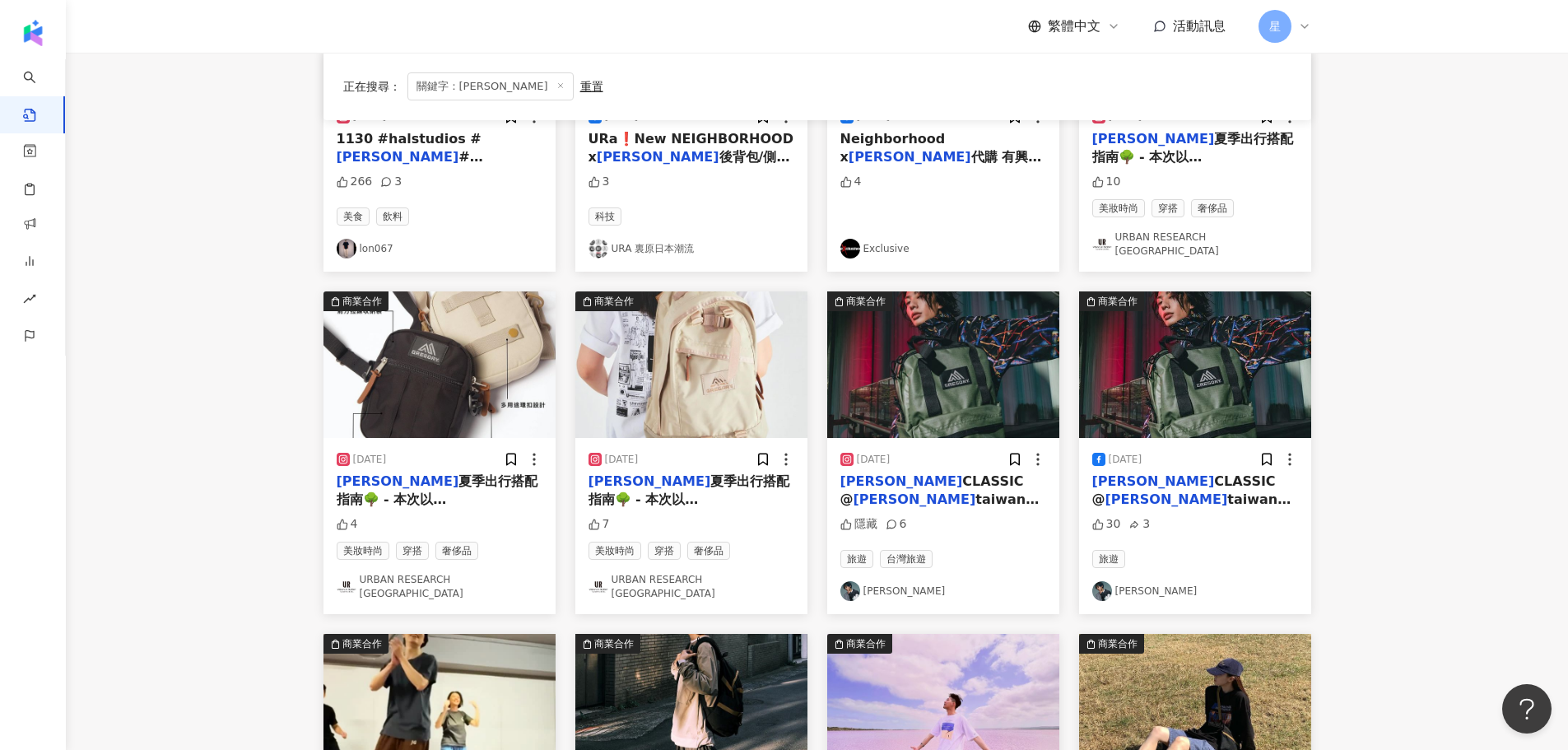
click at [484, 88] on span "關鍵字：[PERSON_NAME]" at bounding box center [491, 86] width 166 height 28
click at [558, 88] on line at bounding box center [560, 86] width 4 height 4
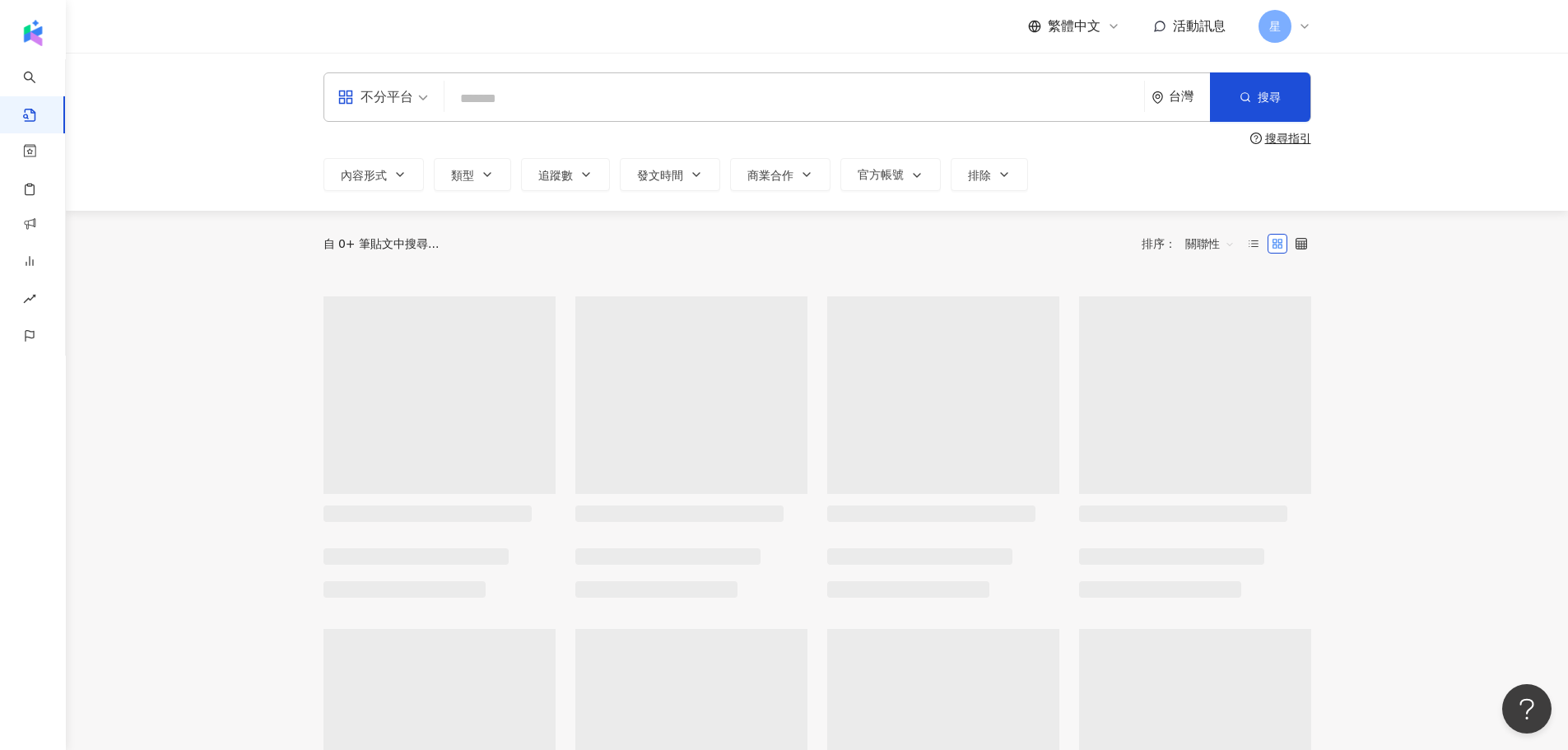
click at [487, 88] on input "search" at bounding box center [795, 98] width 687 height 35
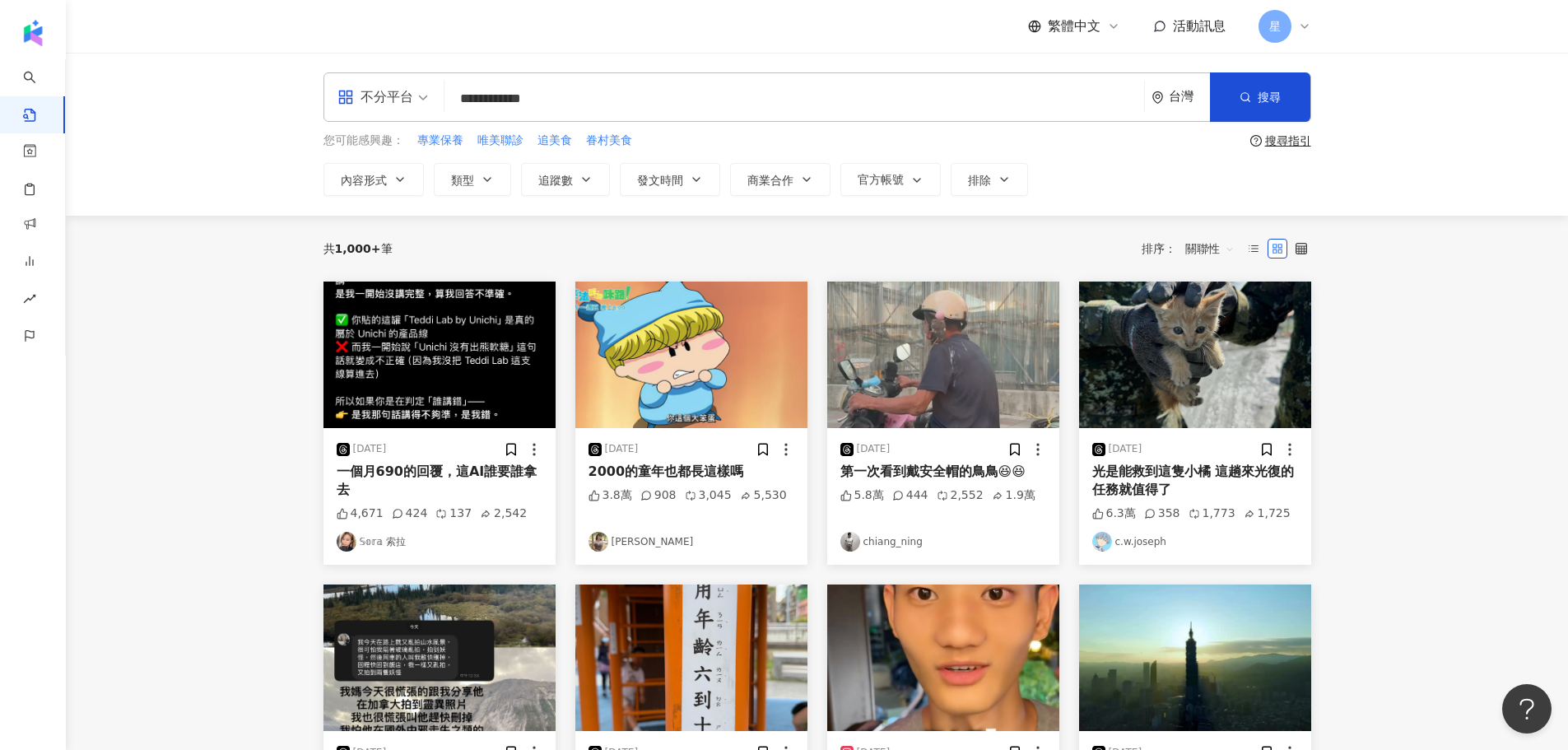
type input "**********"
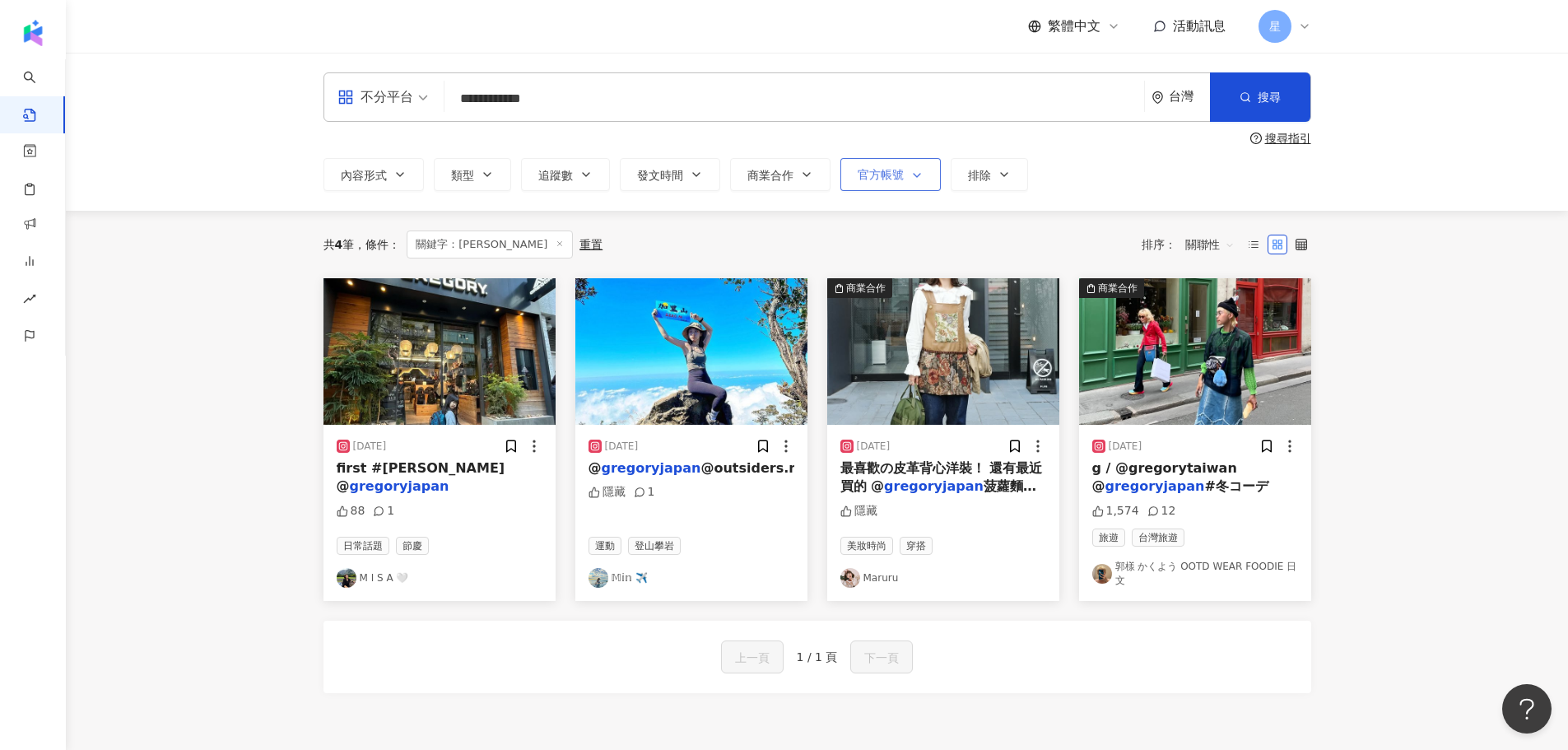
click at [904, 181] on span "button" at bounding box center [913, 175] width 19 height 13
click at [904, 180] on span "button" at bounding box center [913, 175] width 19 height 13
click at [403, 179] on icon "button" at bounding box center [400, 174] width 13 height 13
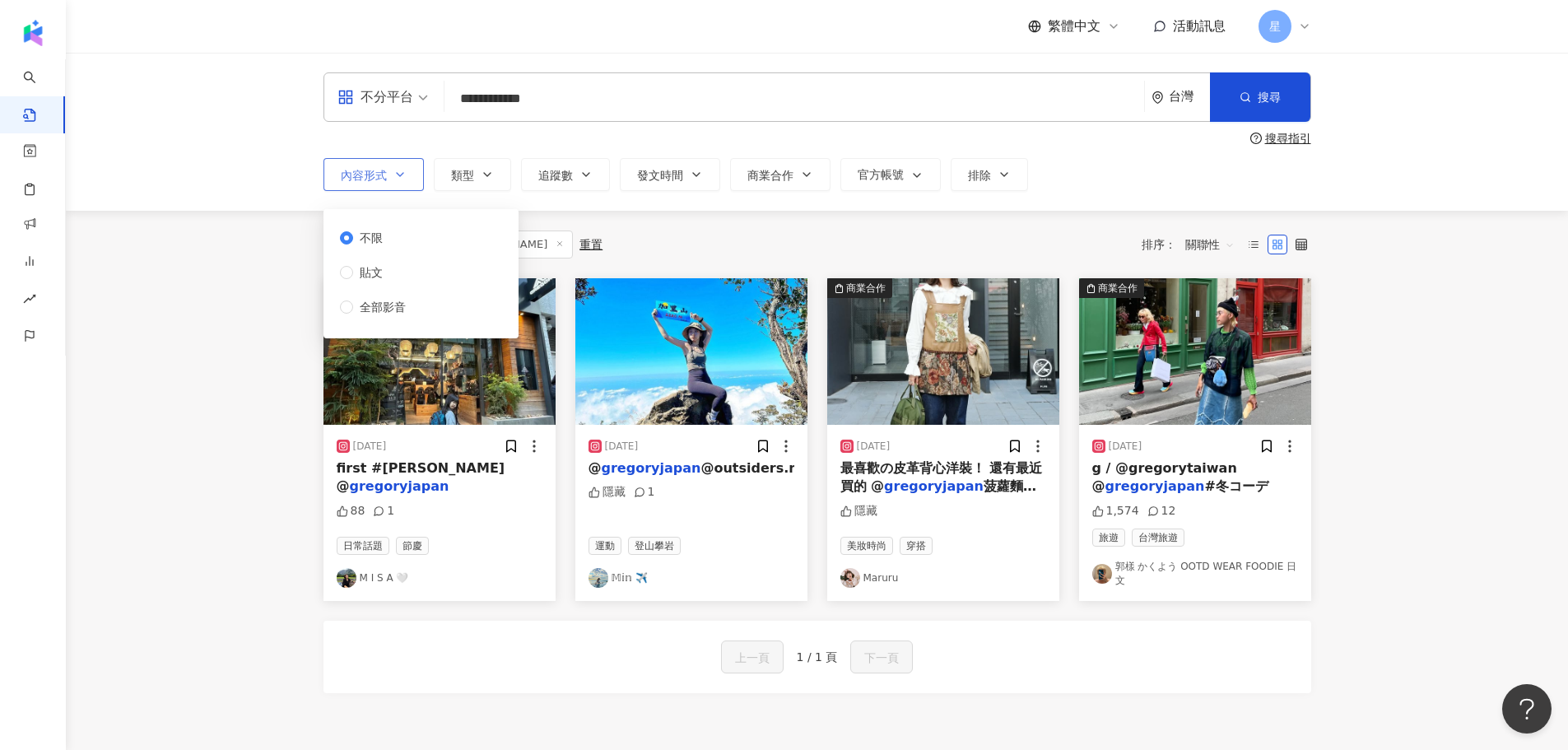
click at [403, 179] on icon "button" at bounding box center [400, 174] width 13 height 13
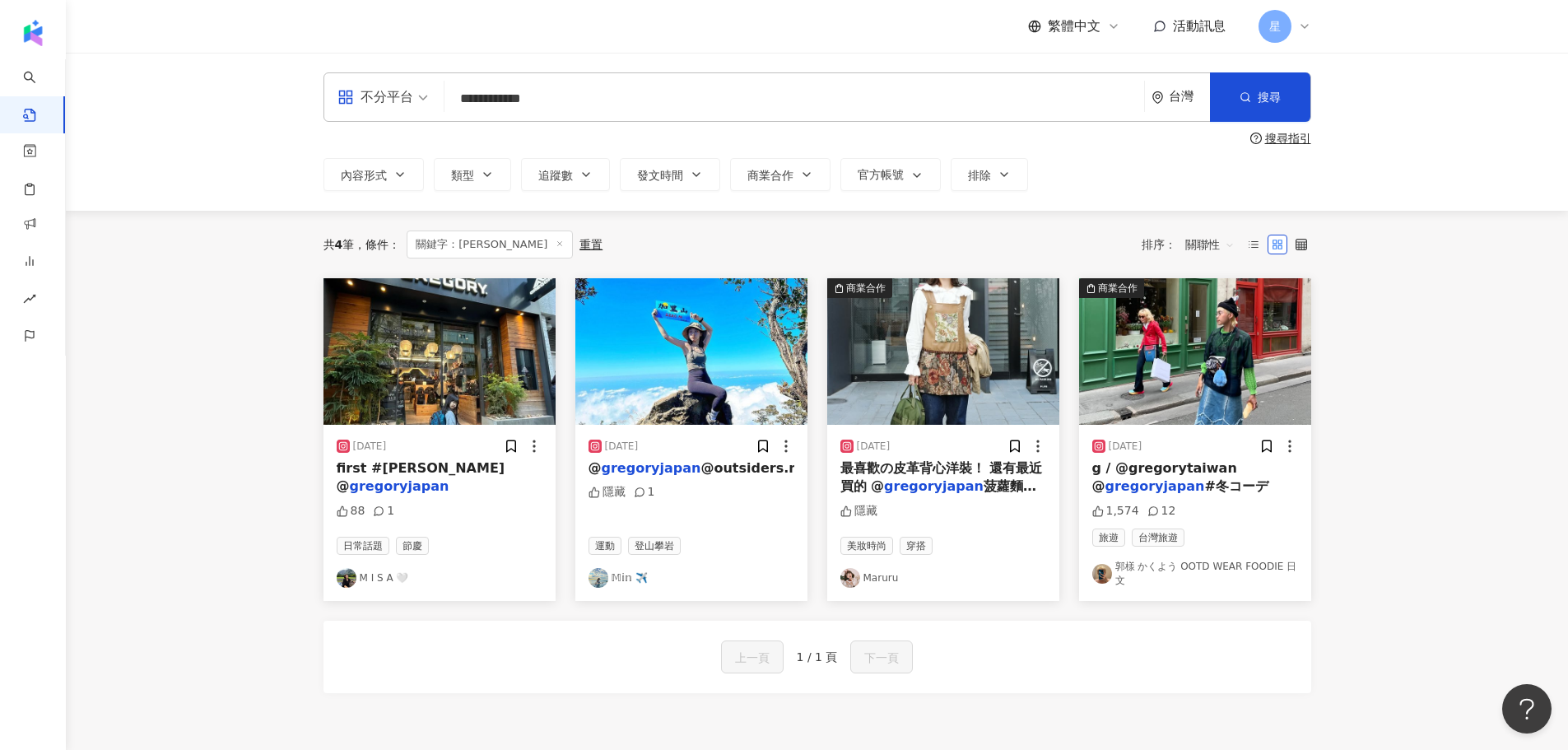
click at [1040, 38] on div "繁體中文 活動訊息 星" at bounding box center [1169, 27] width 283 height 33
click at [1040, 23] on span "繁體中文" at bounding box center [1074, 27] width 53 height 18
click at [987, 173] on span "排除" at bounding box center [979, 175] width 23 height 13
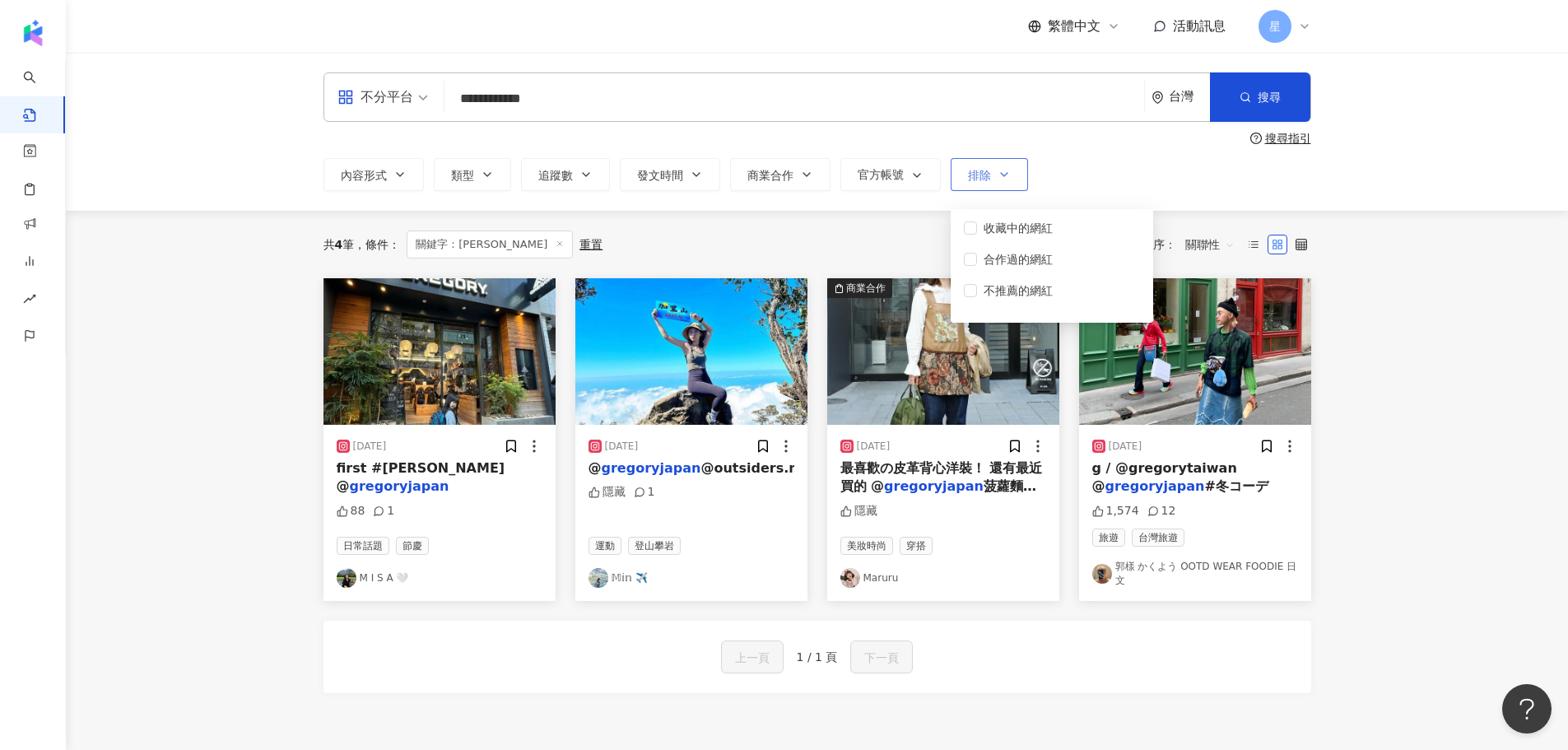
click at [987, 169] on span "排除" at bounding box center [979, 175] width 23 height 13
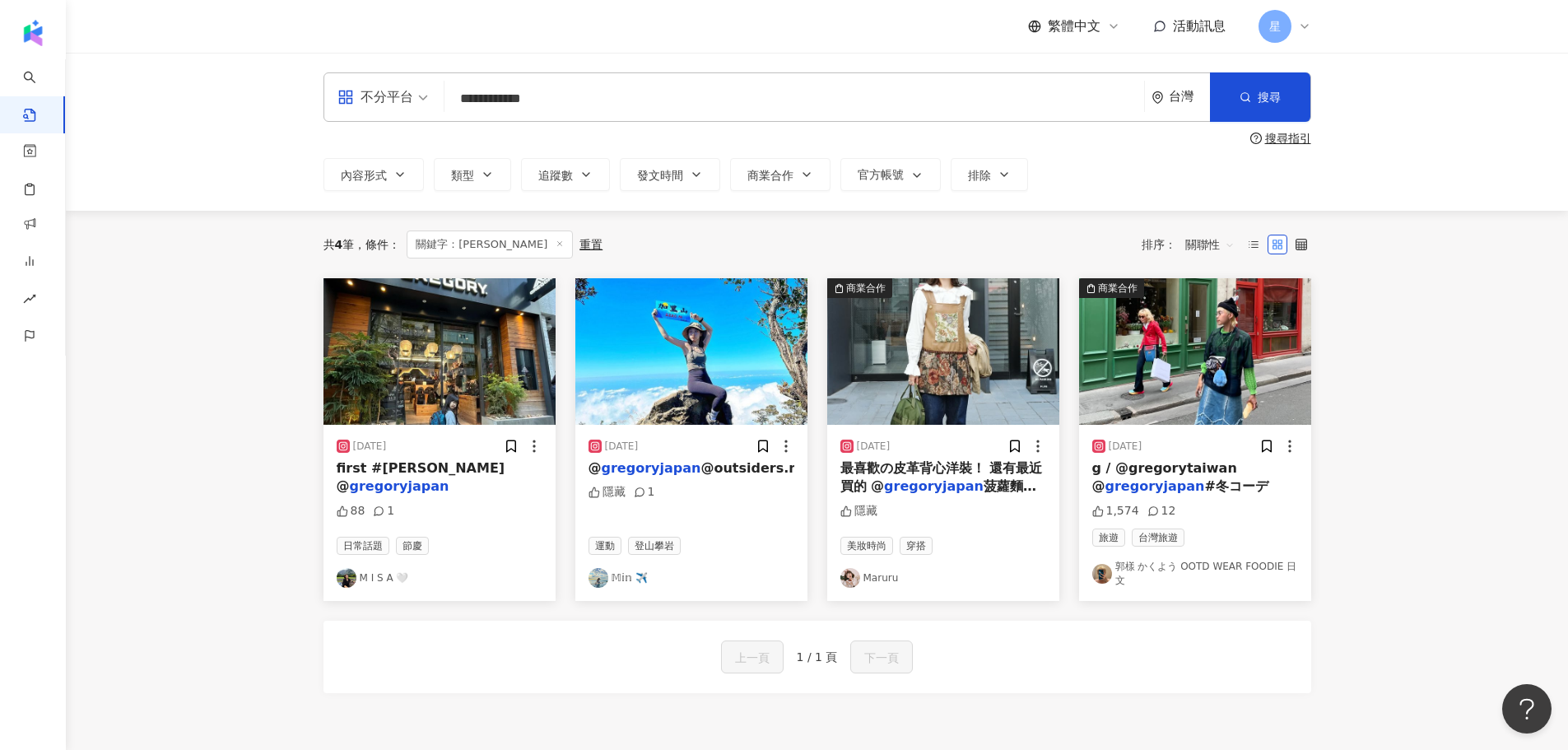
click at [1040, 164] on div "內容形式 類型 追蹤數 發文時間 商業合作 官方帳號 排除 不顯示 顯示 不限 貼文 全部影音 收藏中的網紅 合作過的網紅 不推薦的網紅" at bounding box center [818, 174] width 987 height 33
click at [1040, 34] on div "繁體中文" at bounding box center [1074, 27] width 92 height 18
click at [1040, 149] on div "日本語" at bounding box center [1082, 150] width 82 height 29
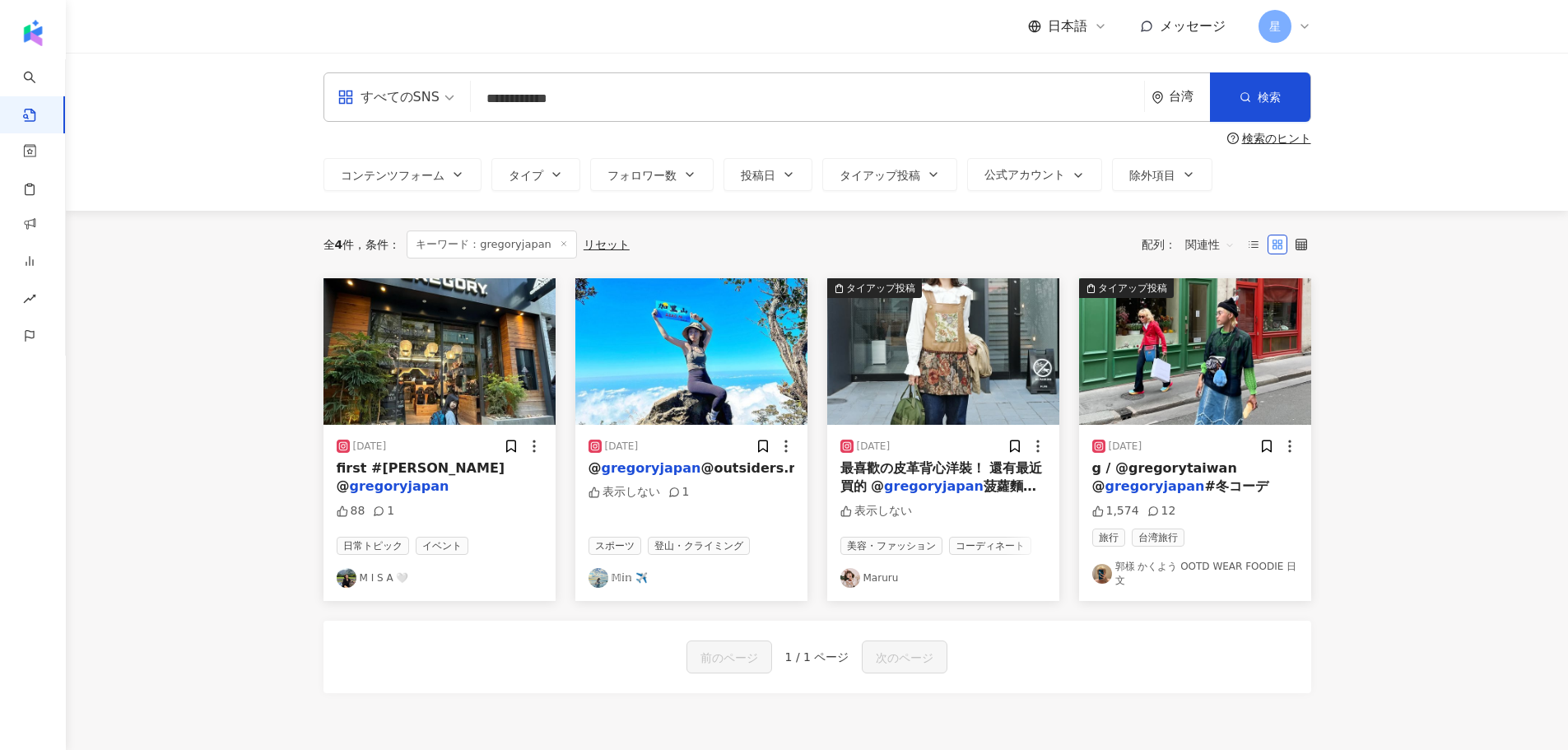
click at [1040, 39] on div "日本語 メッセージ 星" at bounding box center [1169, 27] width 283 height 33
click at [1040, 33] on span "日本語" at bounding box center [1068, 27] width 40 height 18
click at [1040, 65] on div "繁體中文" at bounding box center [1082, 64] width 82 height 29
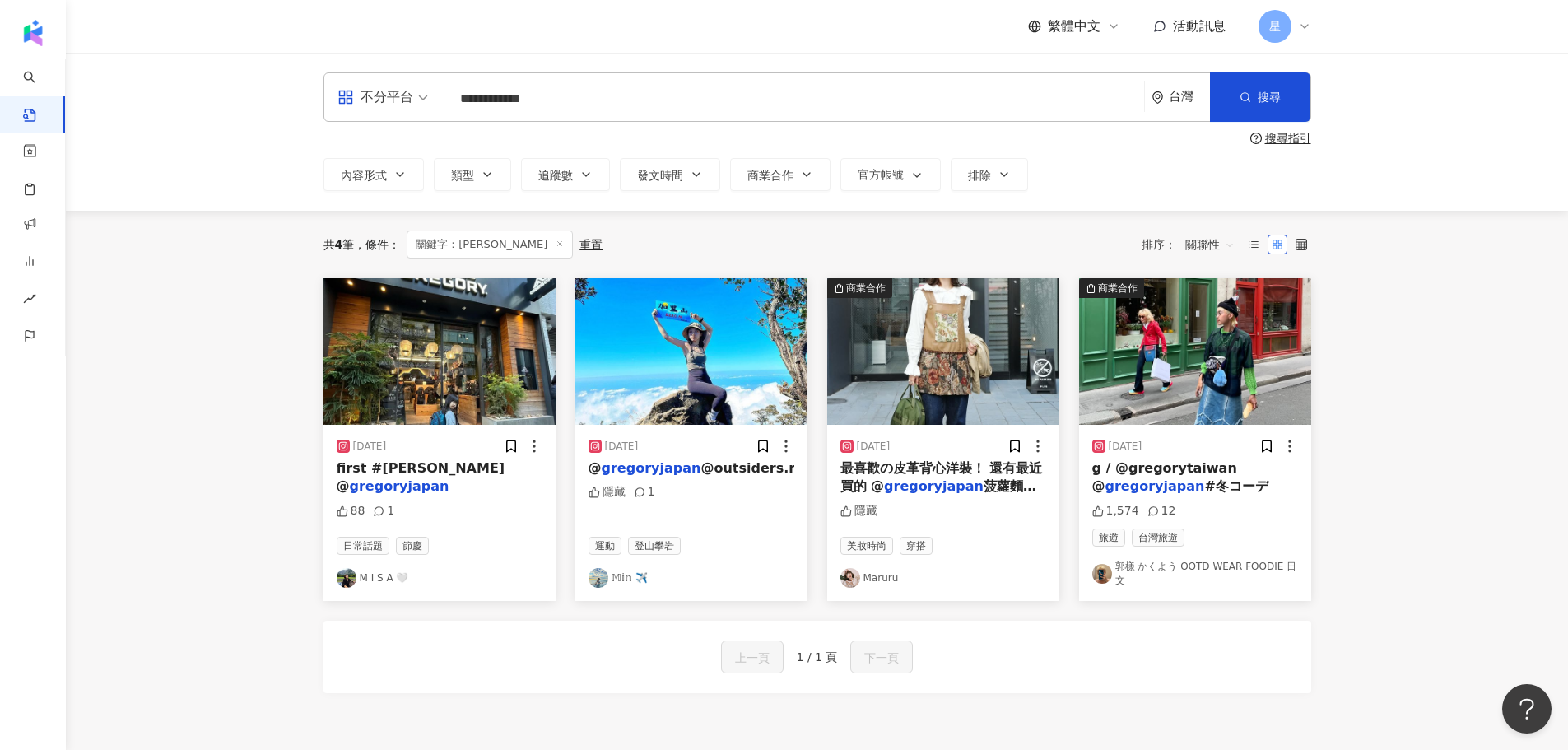
click at [1040, 96] on div "台灣" at bounding box center [1180, 97] width 58 height 48
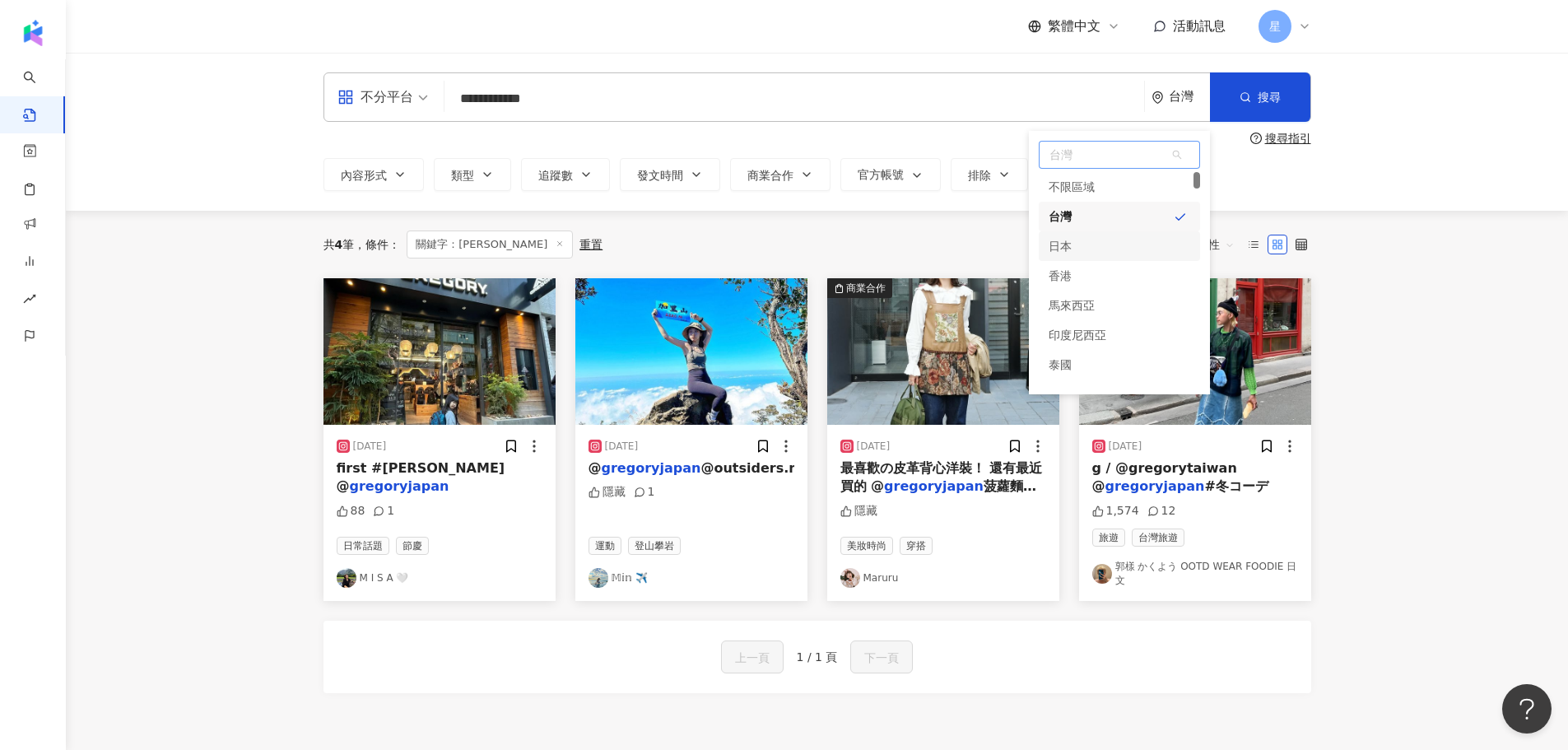
click at [1040, 237] on div "日本" at bounding box center [1119, 246] width 162 height 30
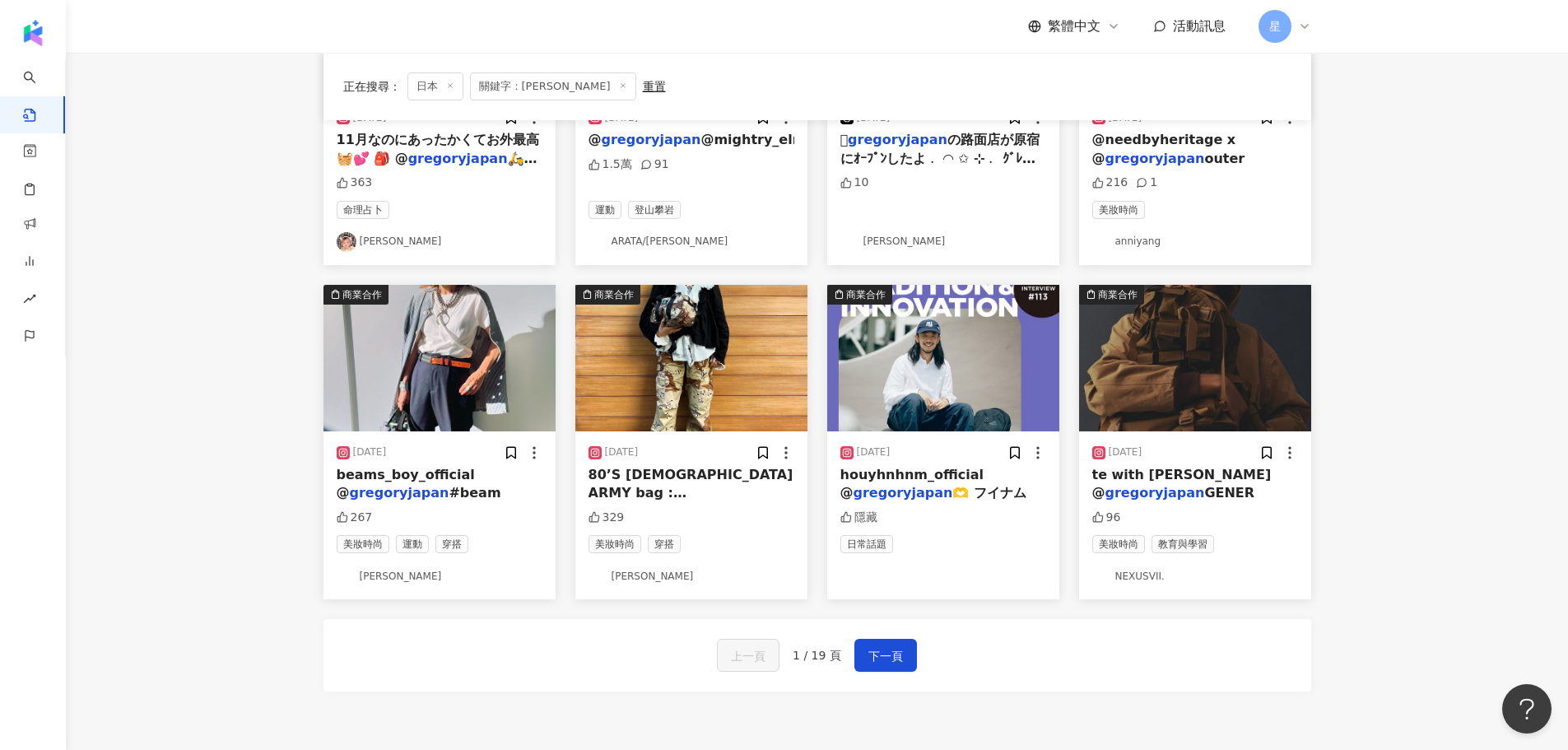
scroll to position [823, 0]
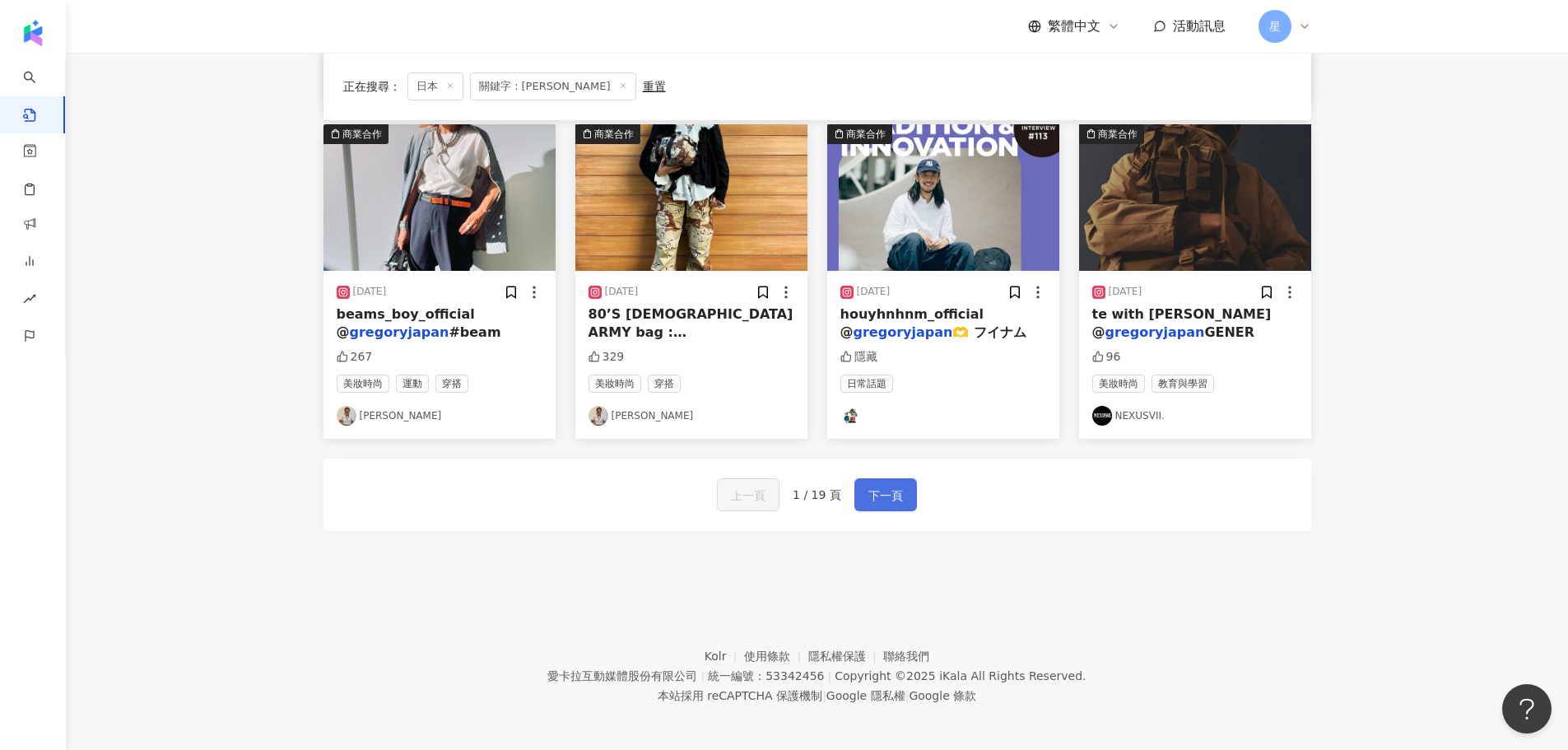
click at [884, 490] on span "下一頁" at bounding box center [885, 494] width 34 height 19
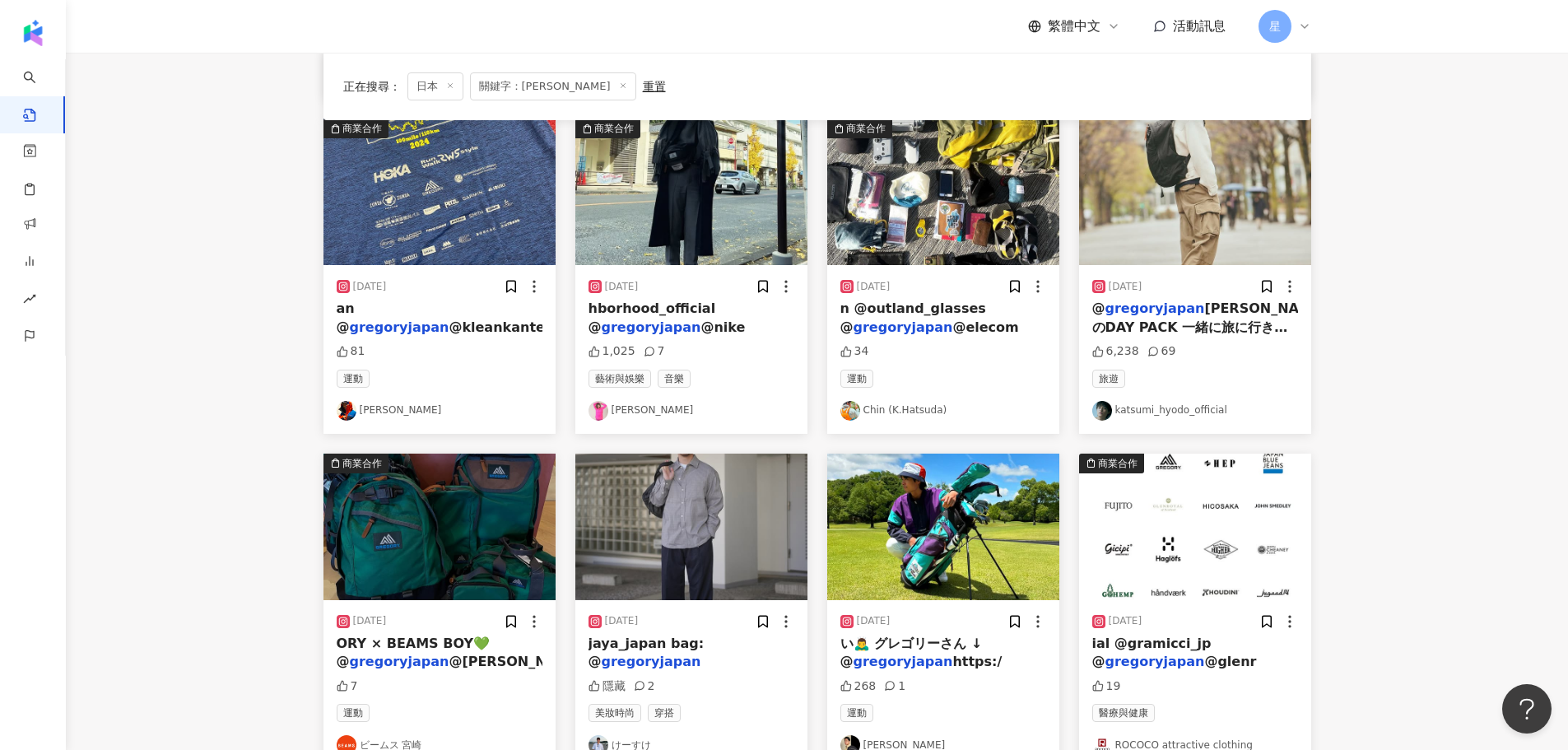
scroll to position [247, 0]
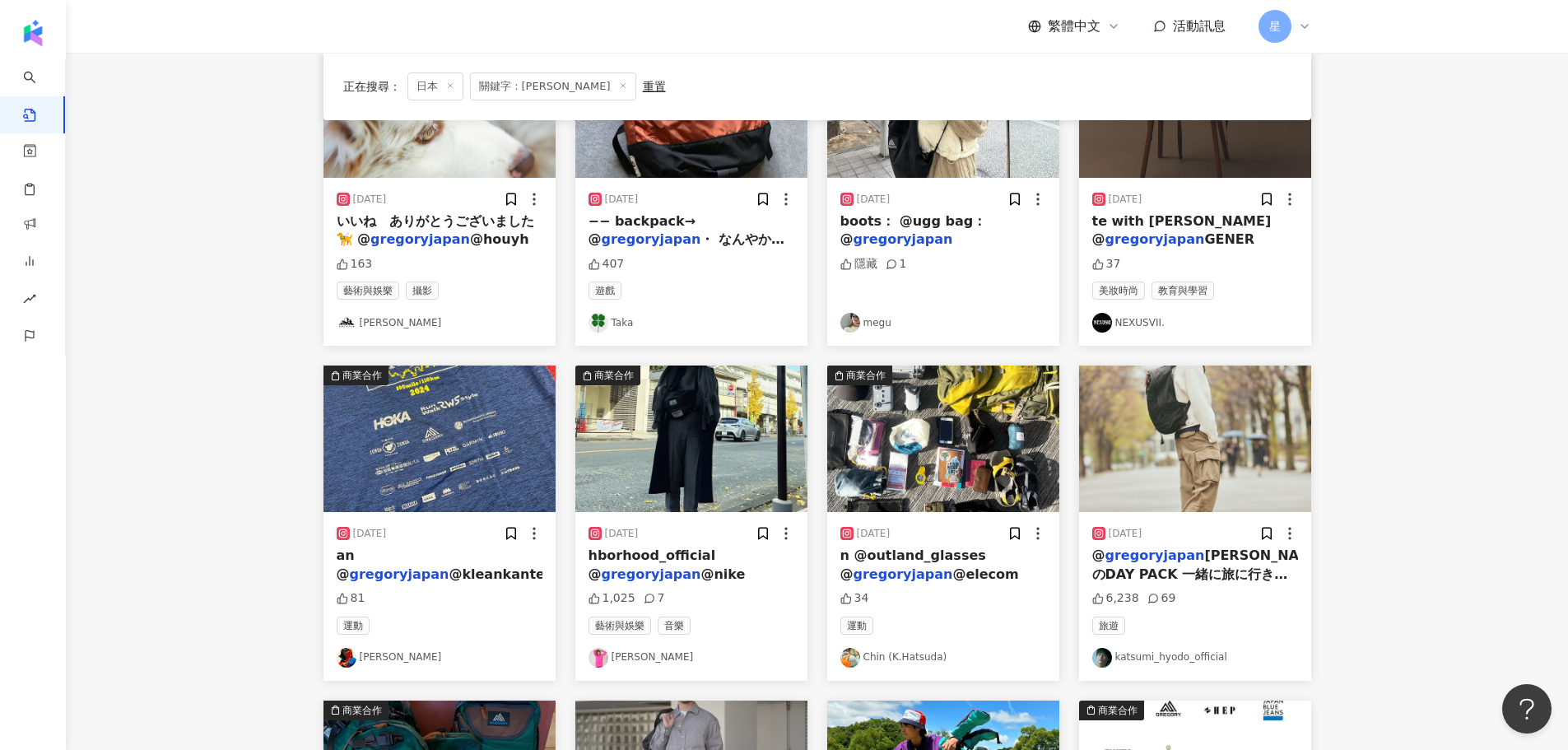
click at [1040, 456] on img "button" at bounding box center [1195, 438] width 233 height 147
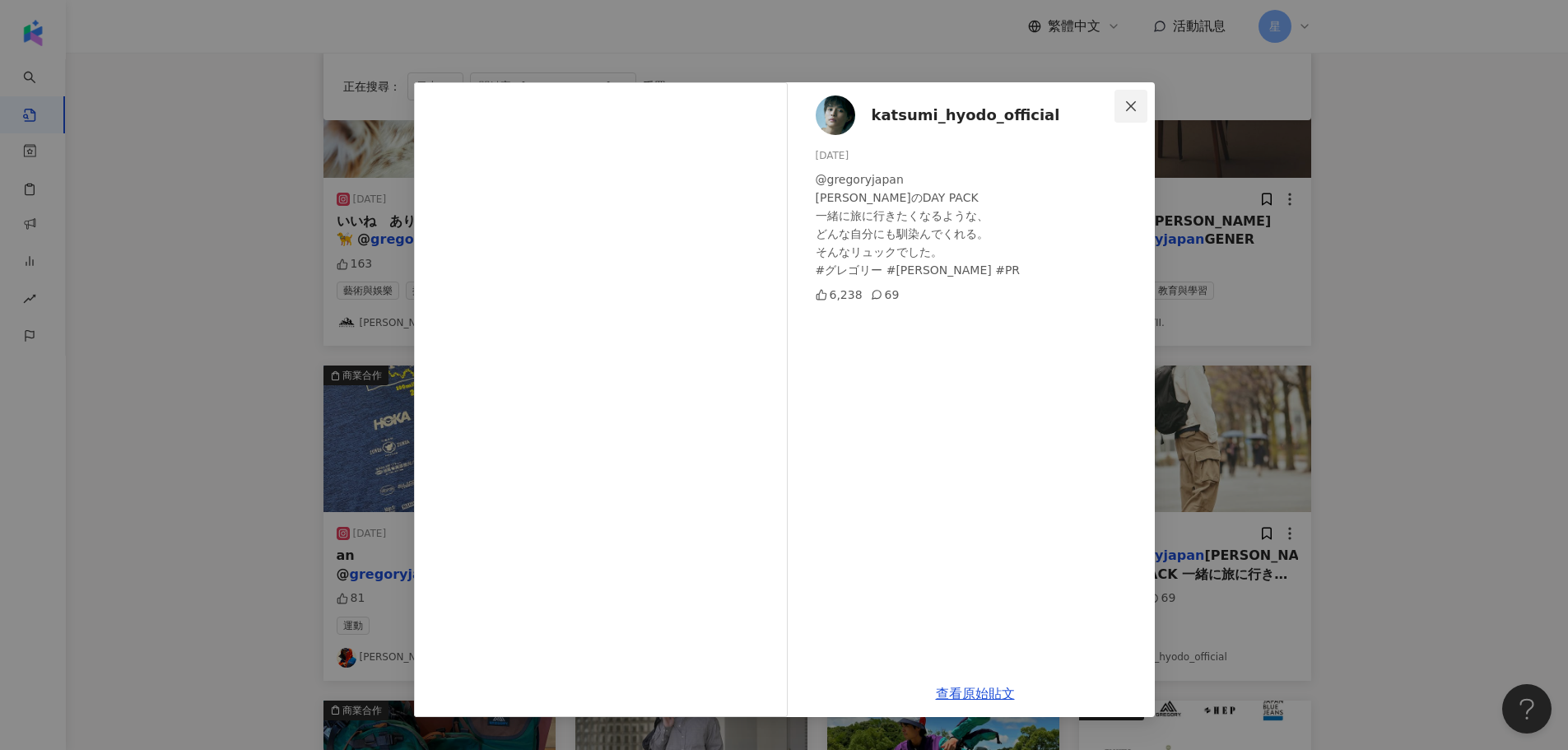
click at [1040, 110] on icon "close" at bounding box center [1131, 106] width 13 height 13
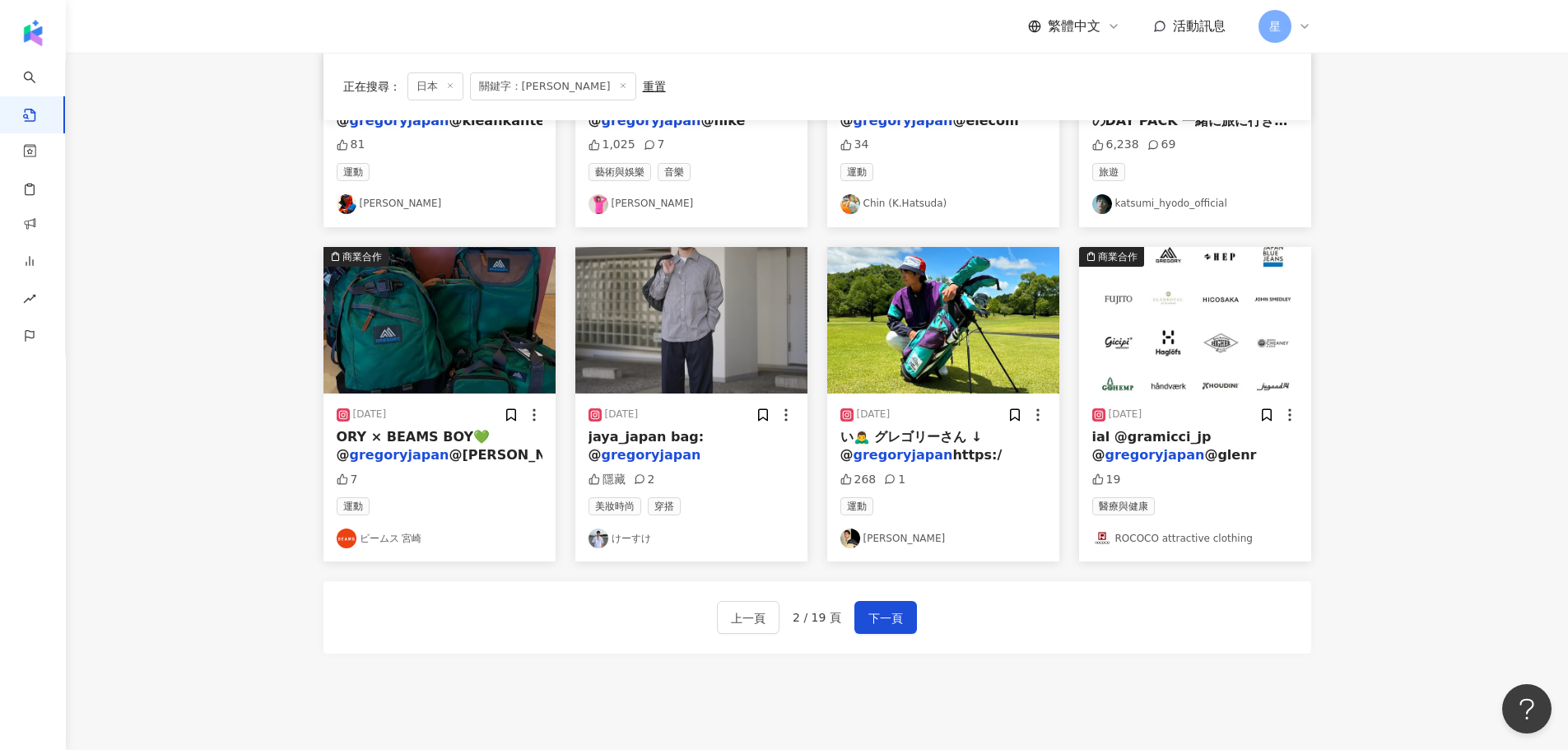
scroll to position [823, 0]
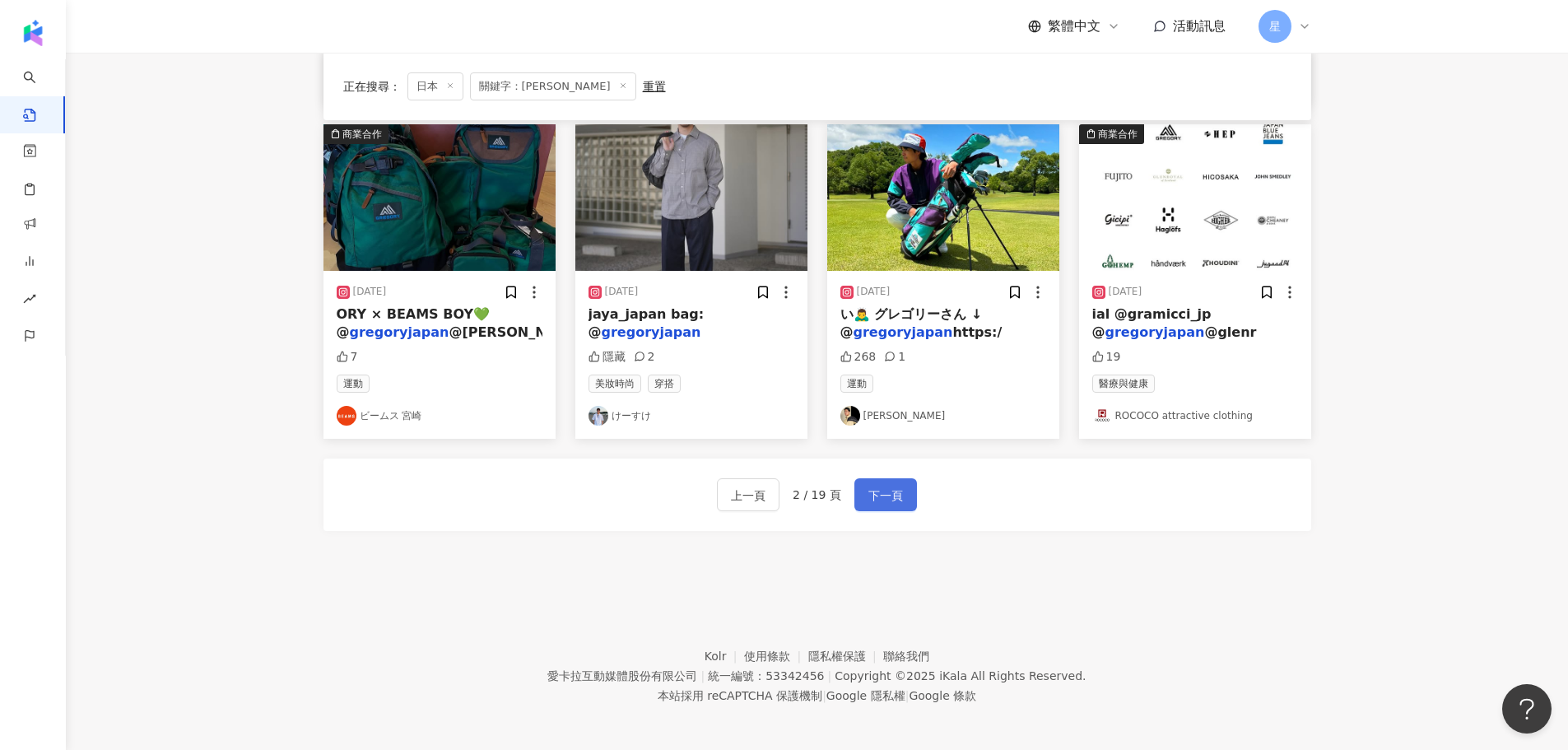
click at [857, 490] on button "下一頁" at bounding box center [886, 494] width 63 height 33
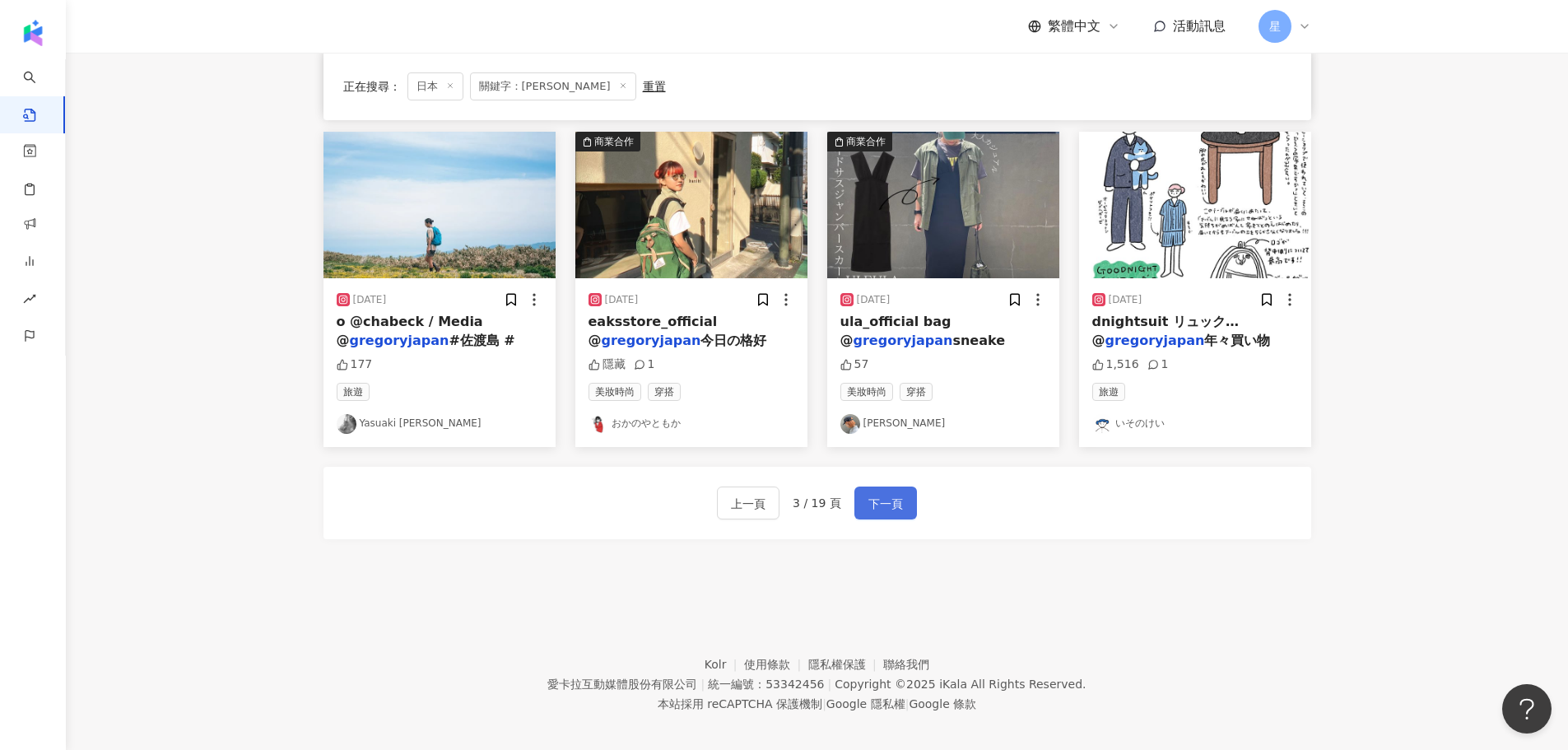
click at [886, 494] on span "下一頁" at bounding box center [885, 503] width 34 height 19
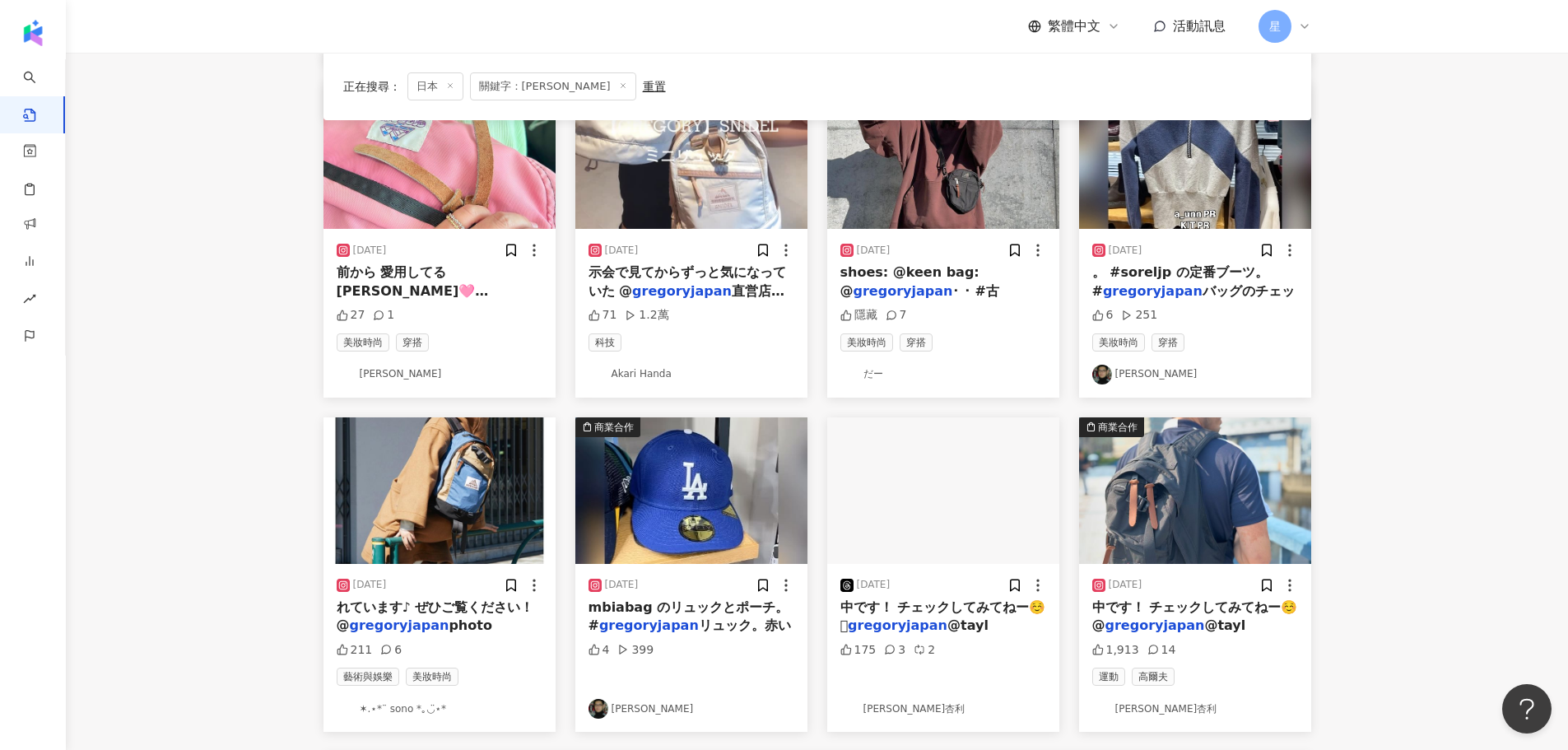
scroll to position [494, 0]
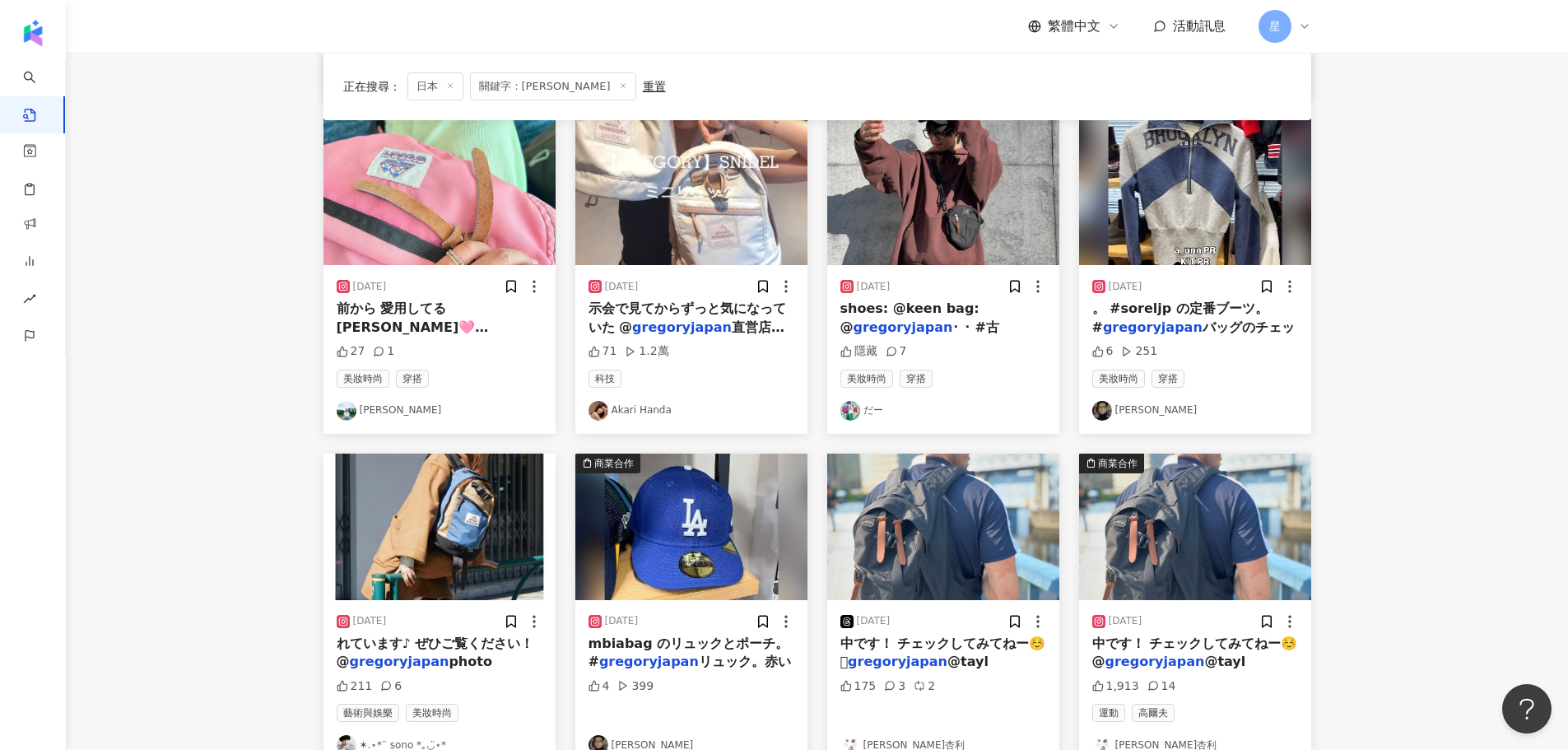
click at [433, 497] on img "button" at bounding box center [440, 526] width 233 height 147
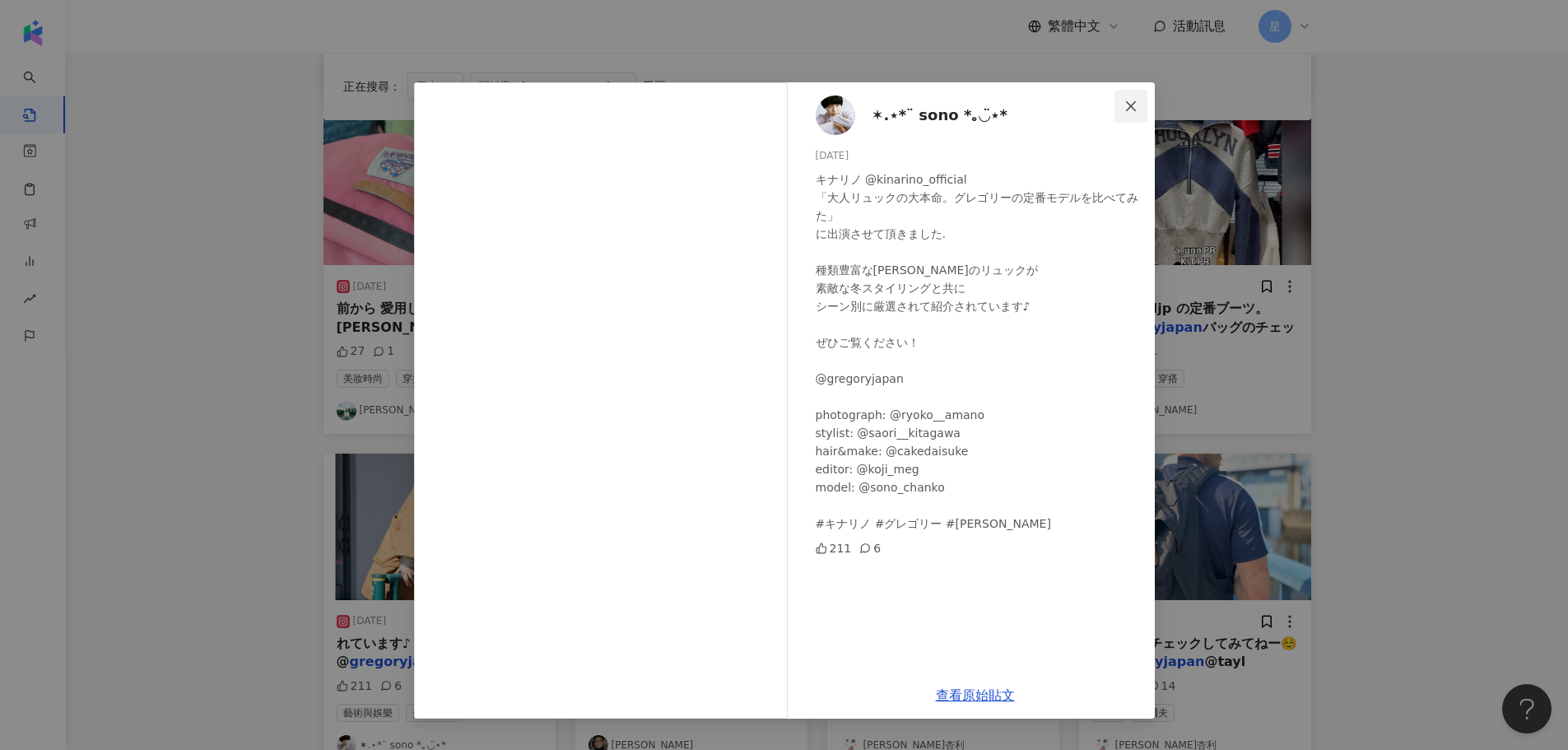
click at [1040, 108] on icon "close" at bounding box center [1131, 106] width 13 height 13
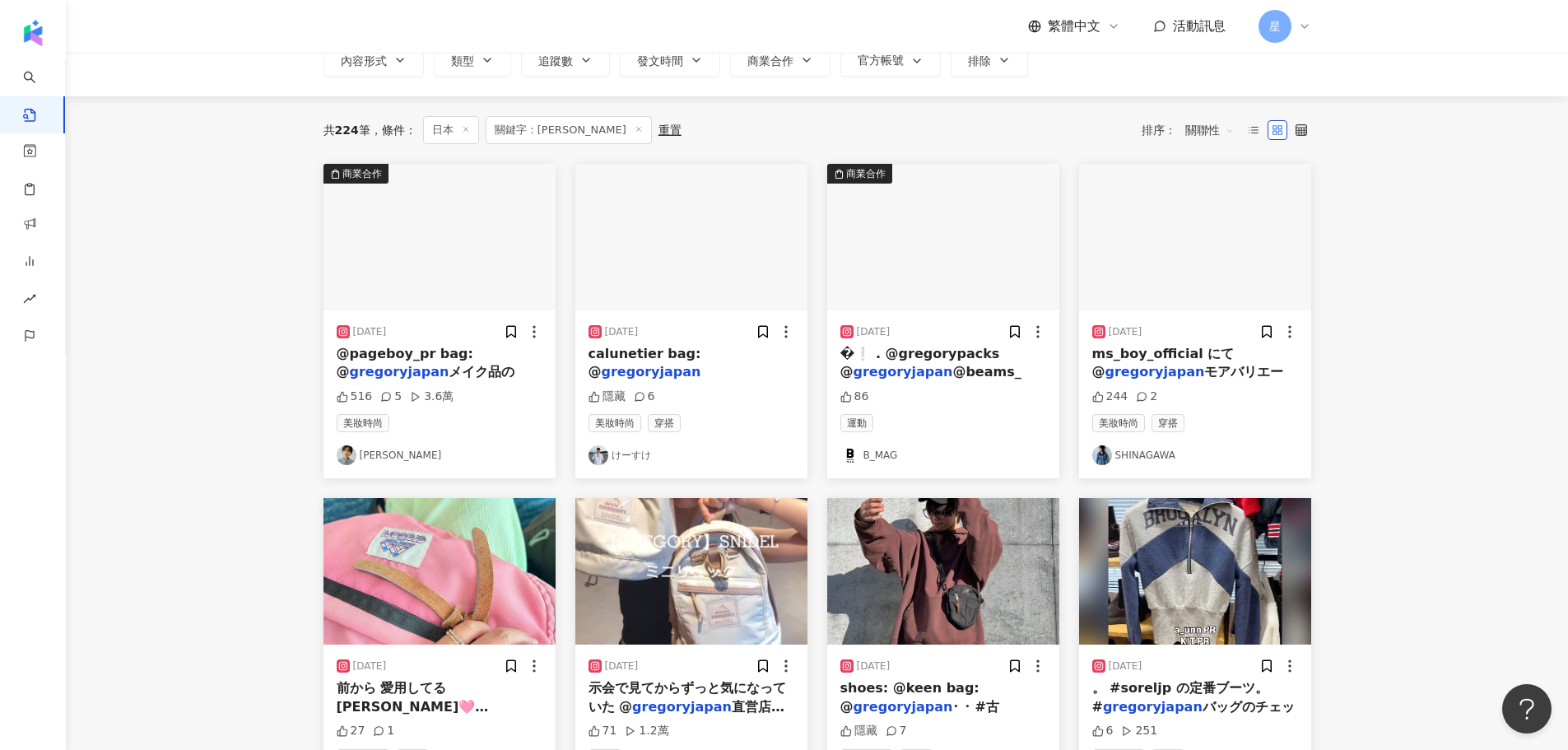
scroll to position [0, 0]
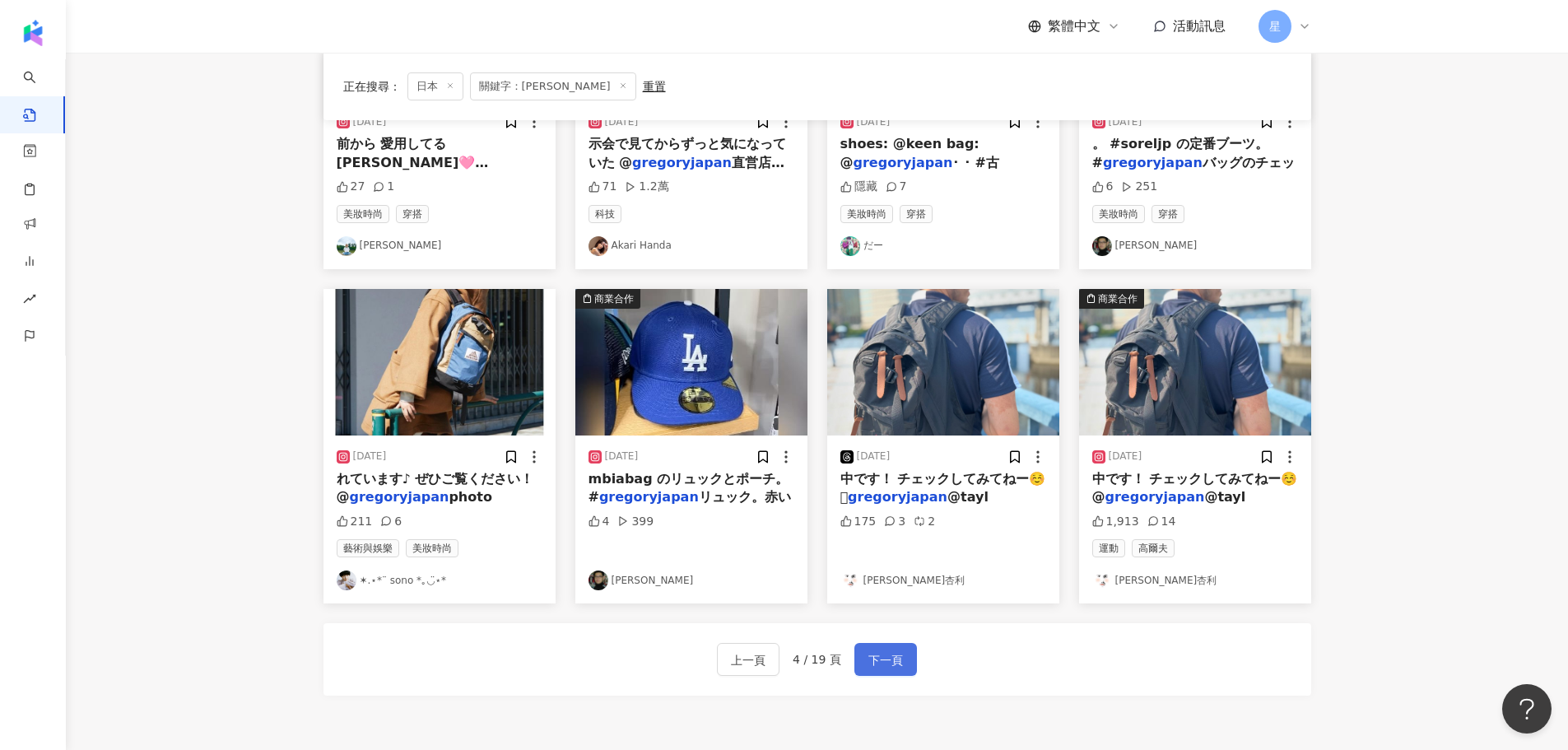
click at [898, 518] on span "下一頁" at bounding box center [885, 660] width 34 height 19
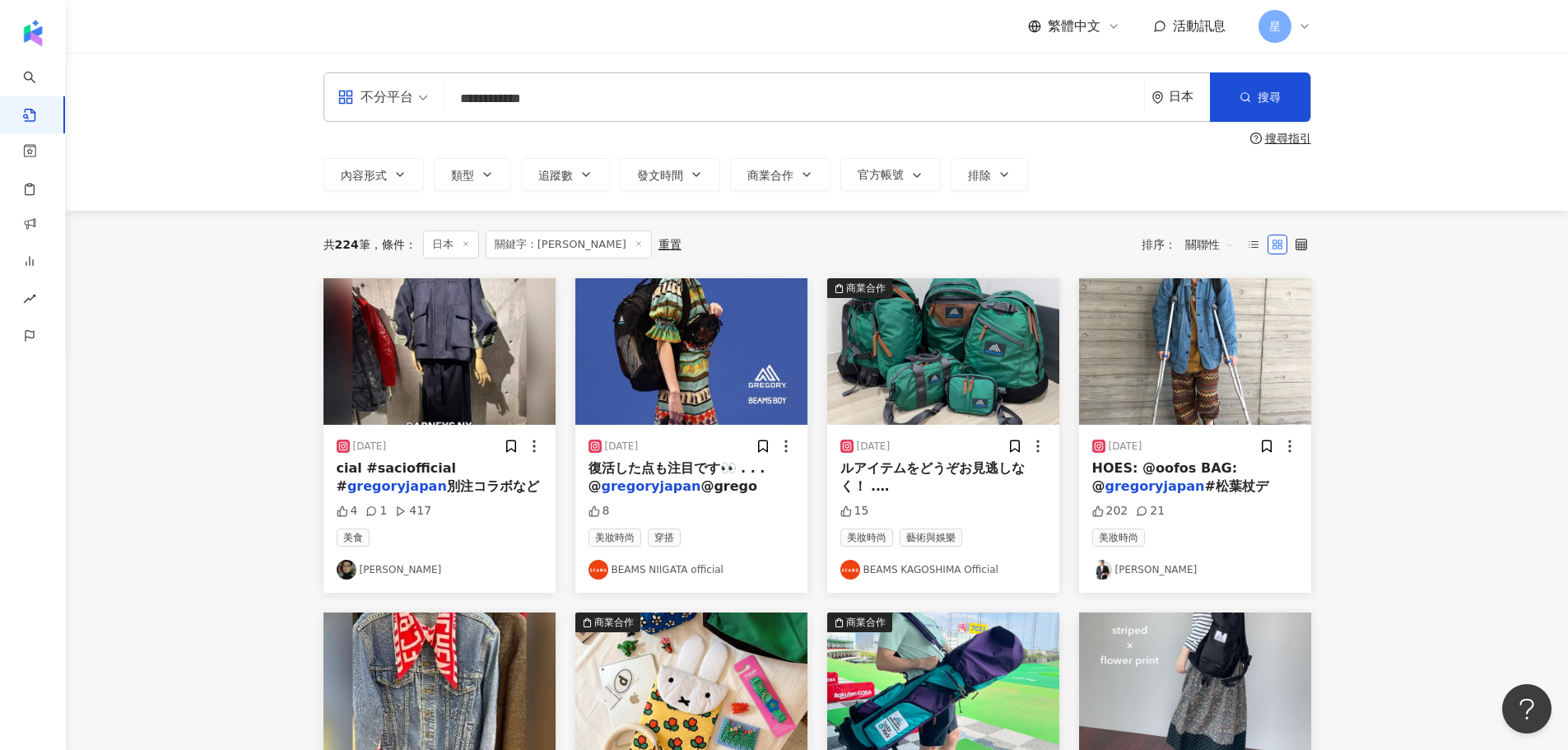
drag, startPoint x: 598, startPoint y: 100, endPoint x: 497, endPoint y: 97, distance: 101.0
click at [497, 97] on input "**********" at bounding box center [795, 98] width 687 height 35
click at [1040, 103] on div "日本" at bounding box center [1190, 96] width 42 height 14
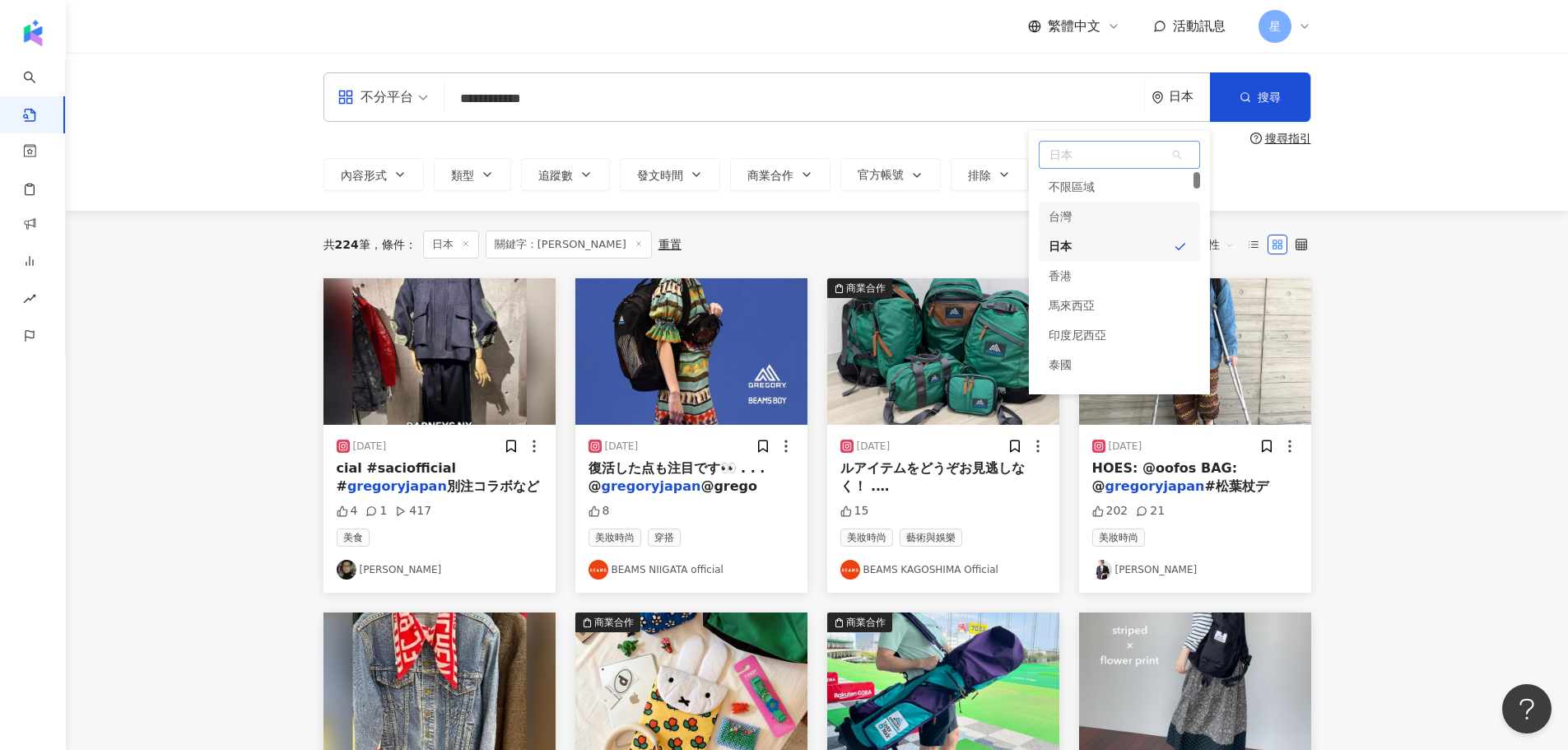
click at [1040, 211] on div "台灣" at bounding box center [1119, 217] width 162 height 30
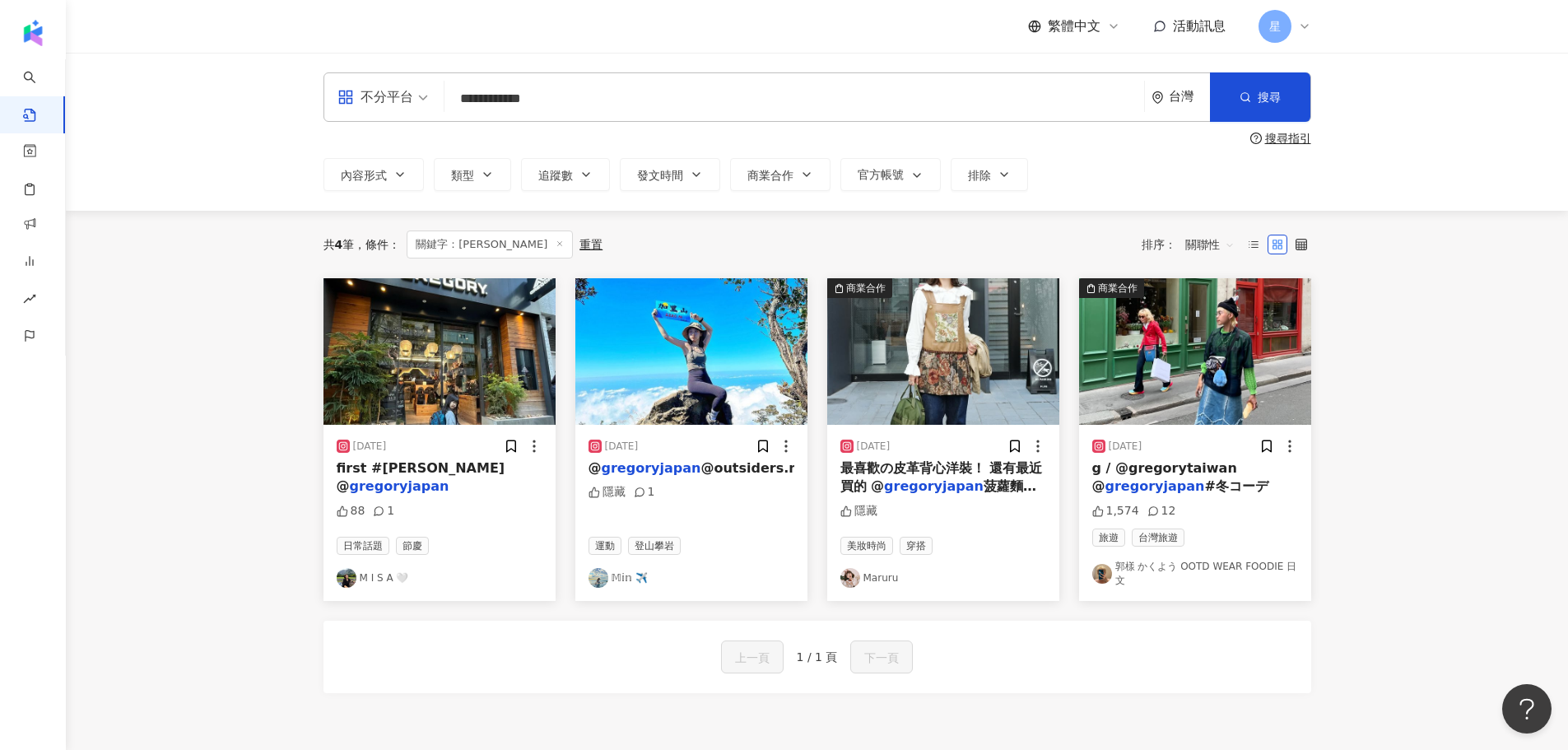
click at [544, 106] on input "**********" at bounding box center [795, 98] width 687 height 35
drag, startPoint x: 562, startPoint y: 102, endPoint x: 461, endPoint y: 101, distance: 101.0
click at [461, 101] on input "**********" at bounding box center [795, 98] width 687 height 35
type input "*"
paste input "**********"
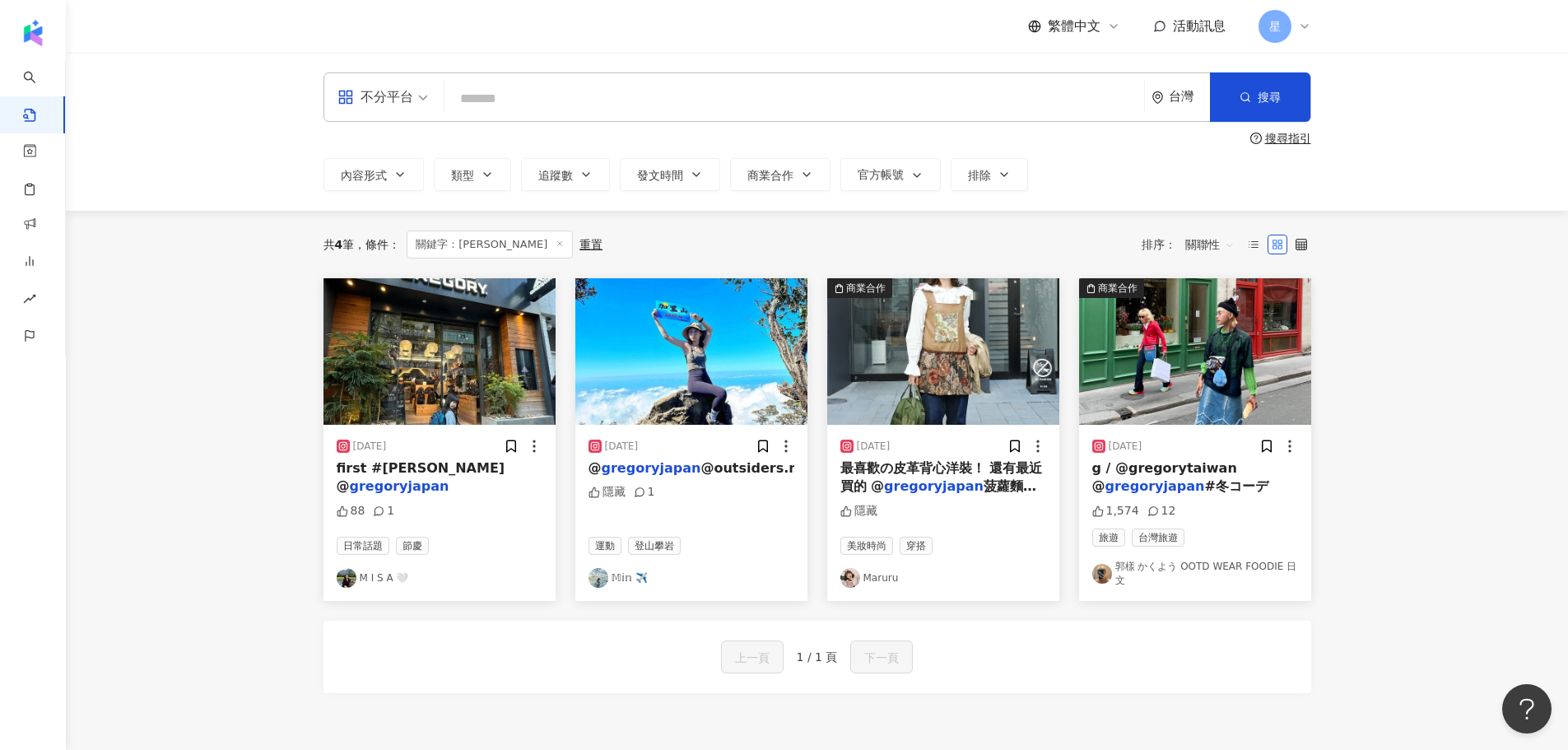
type input "**********"
type input "********"
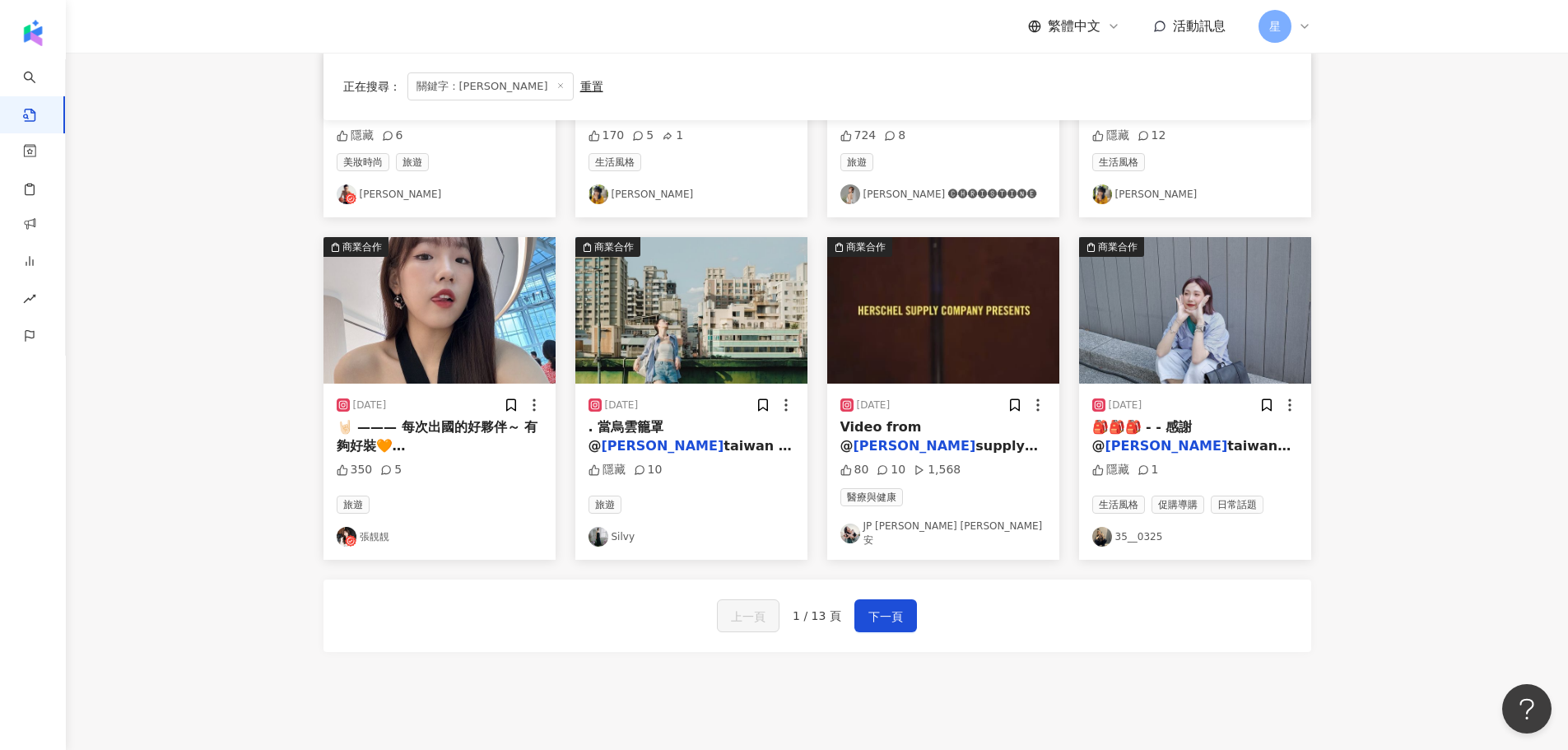
scroll to position [741, 0]
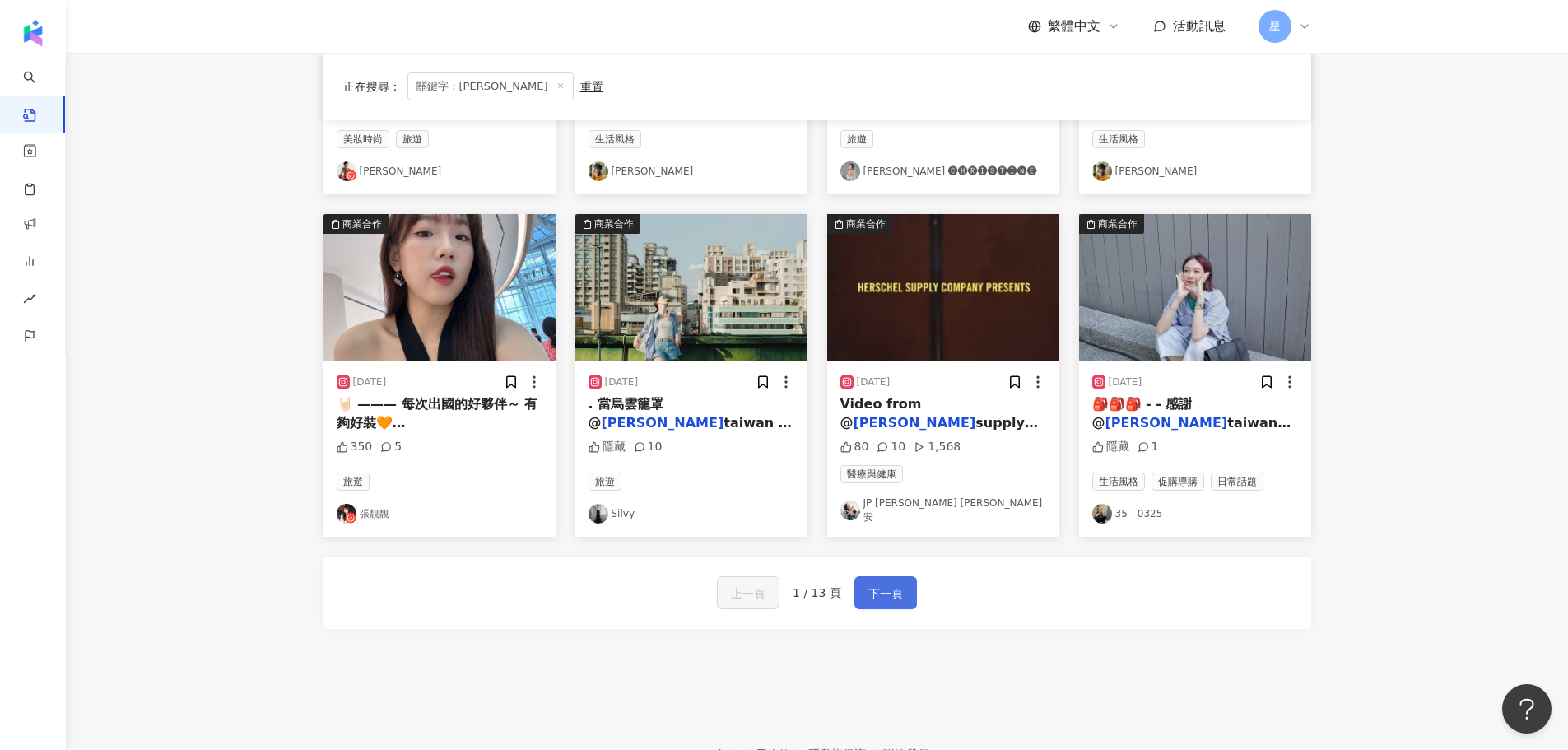
click at [885, 518] on button "下一頁" at bounding box center [886, 592] width 63 height 33
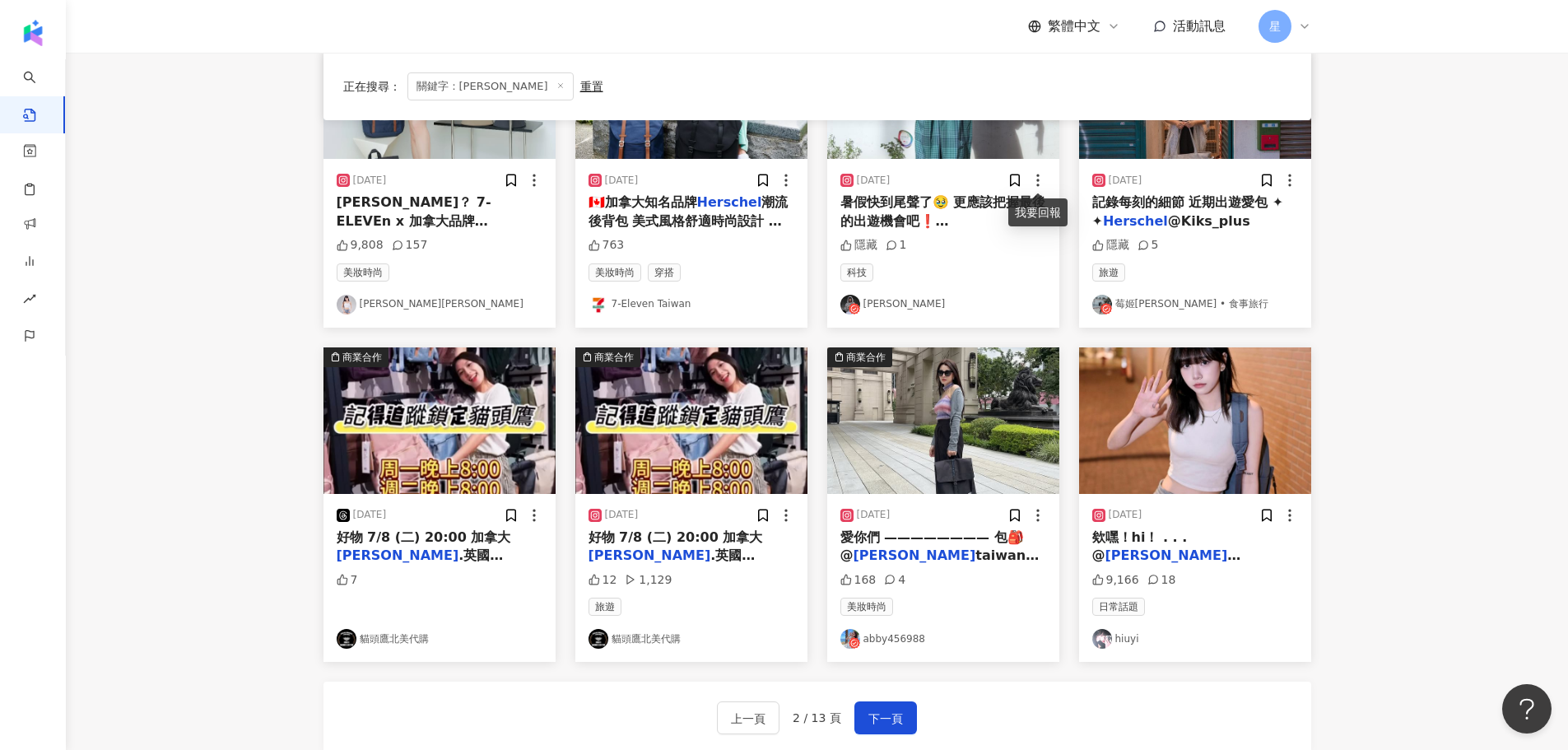
scroll to position [823, 0]
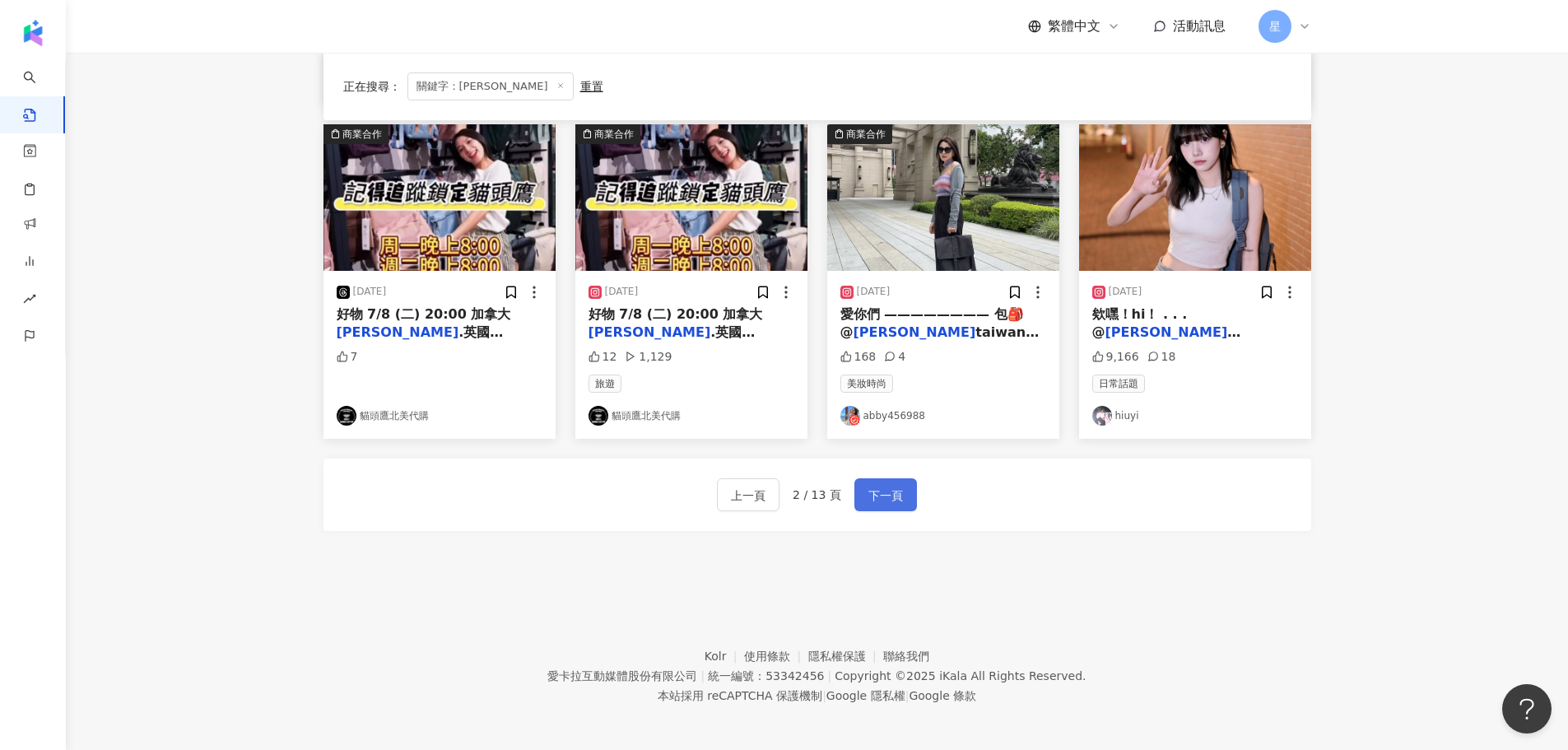
click at [880, 496] on span "下一頁" at bounding box center [885, 494] width 34 height 19
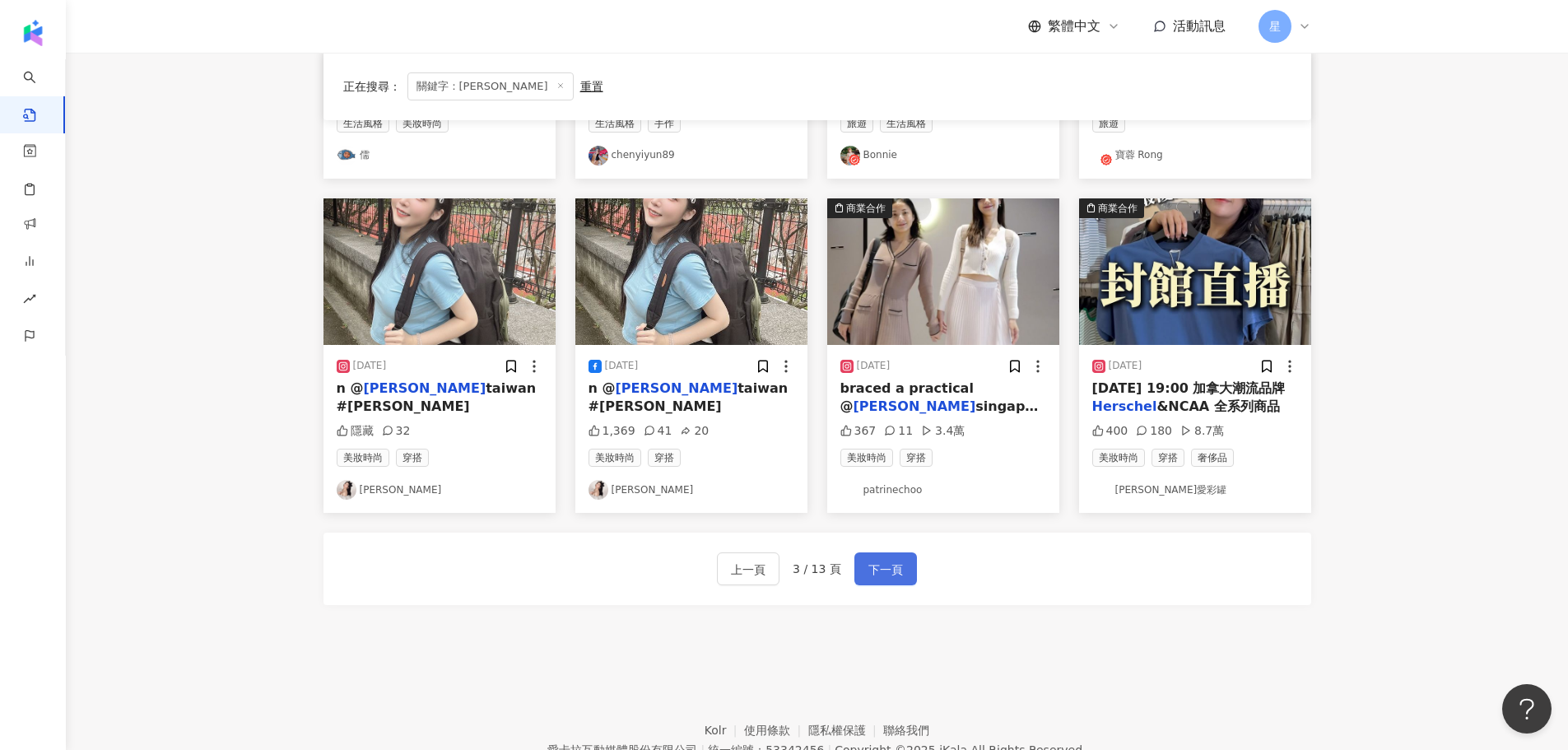
scroll to position [827, 0]
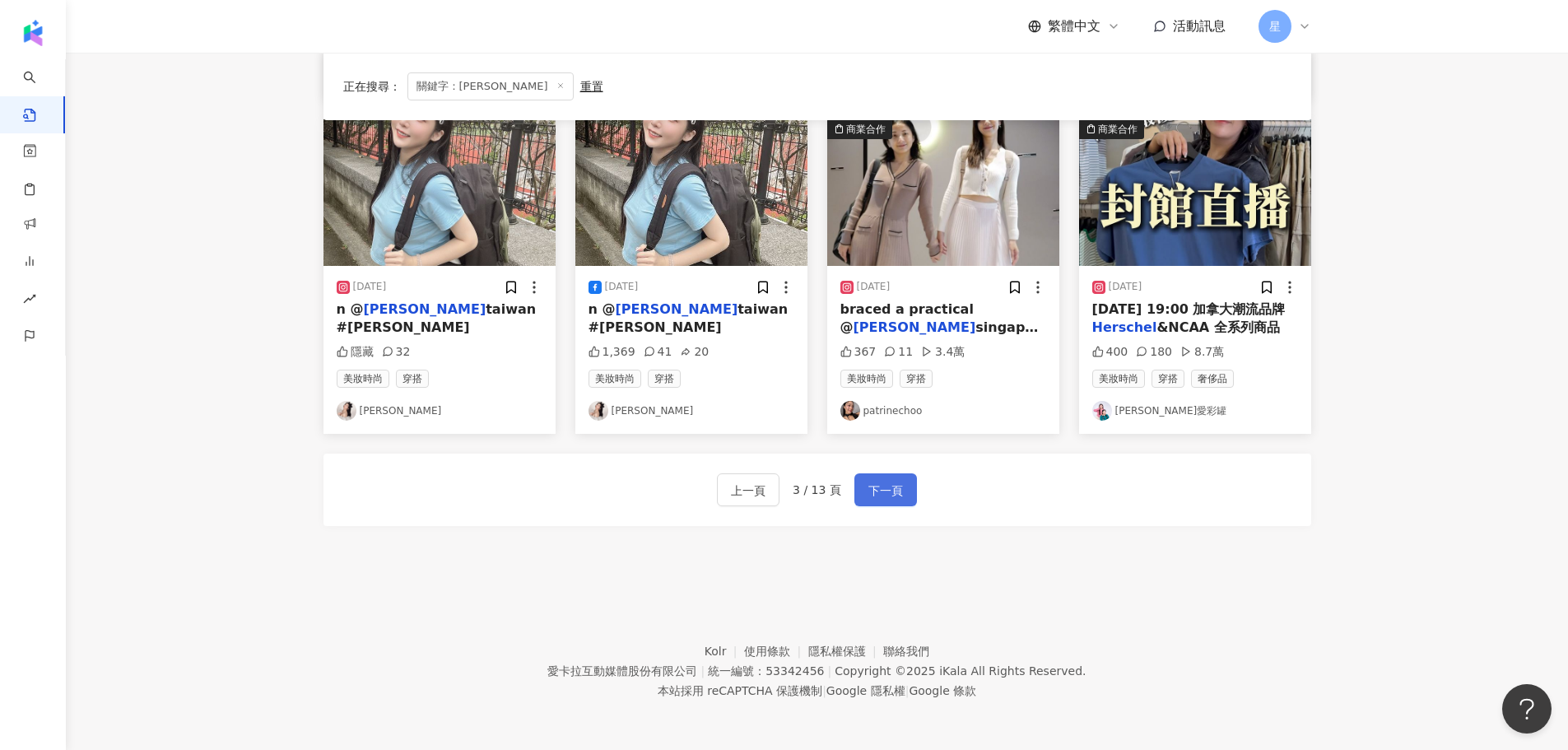
click at [888, 480] on button "下一頁" at bounding box center [886, 490] width 63 height 33
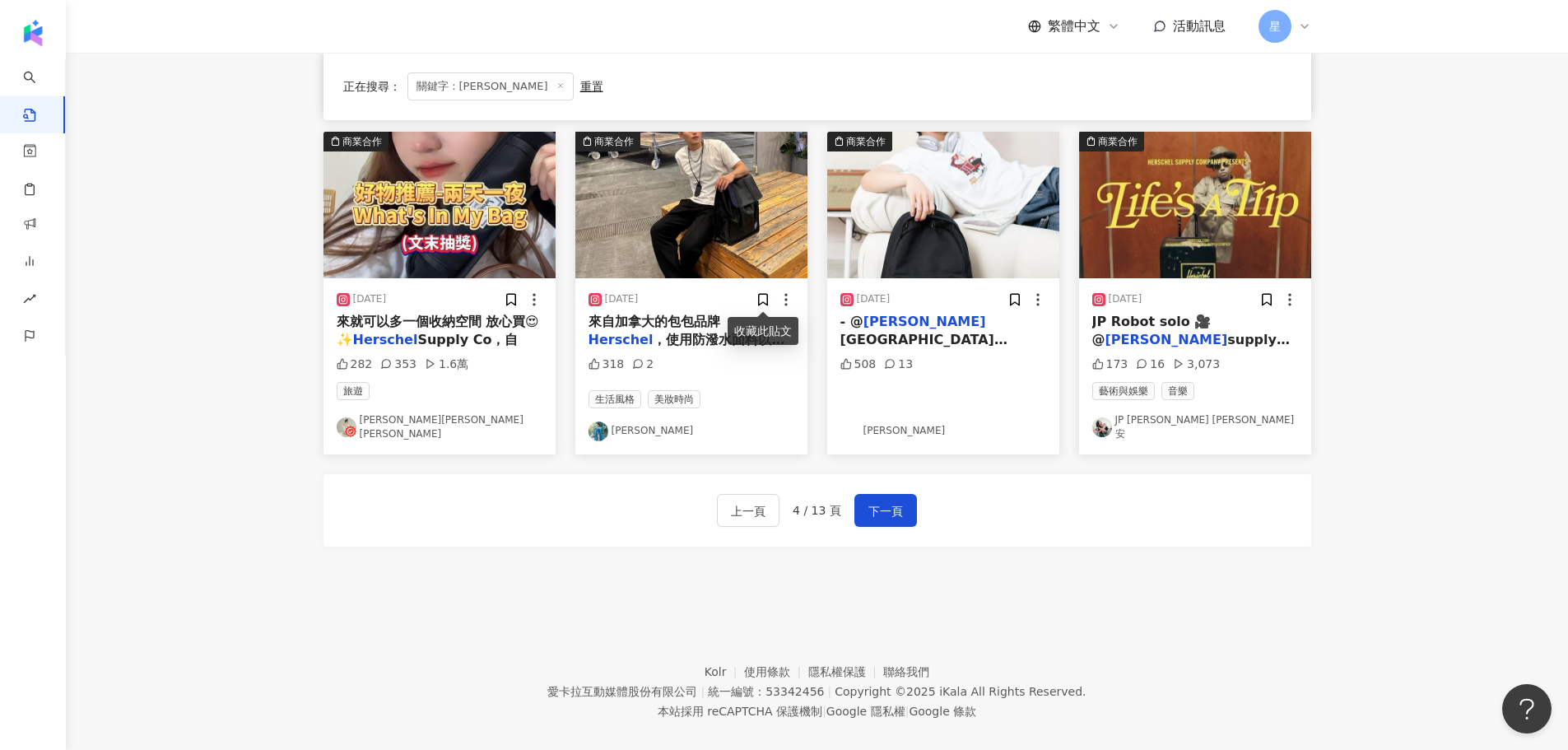
scroll to position [499, 0]
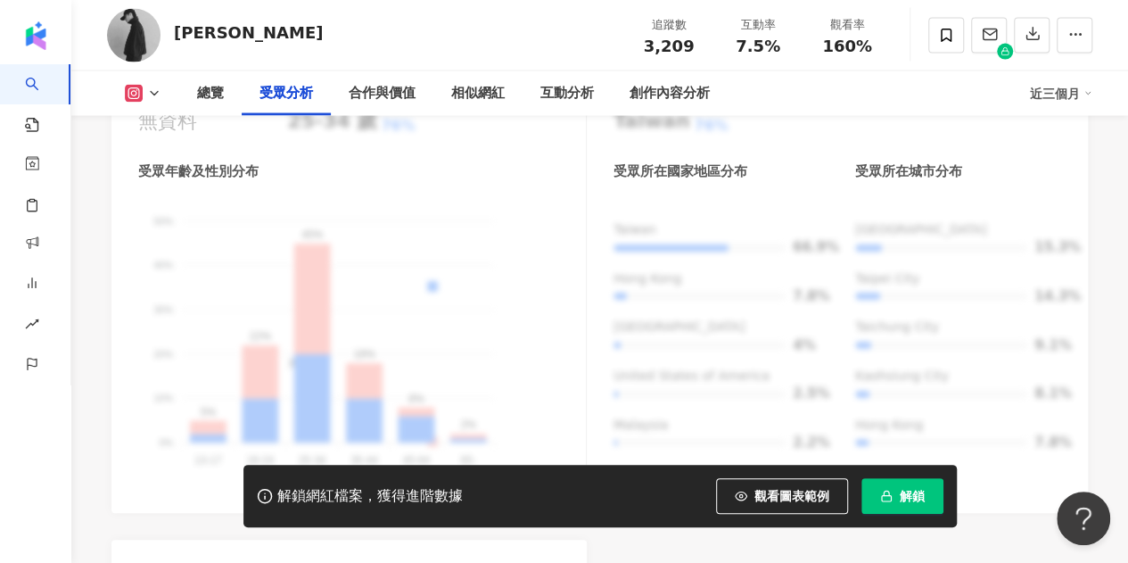
scroll to position [2141, 0]
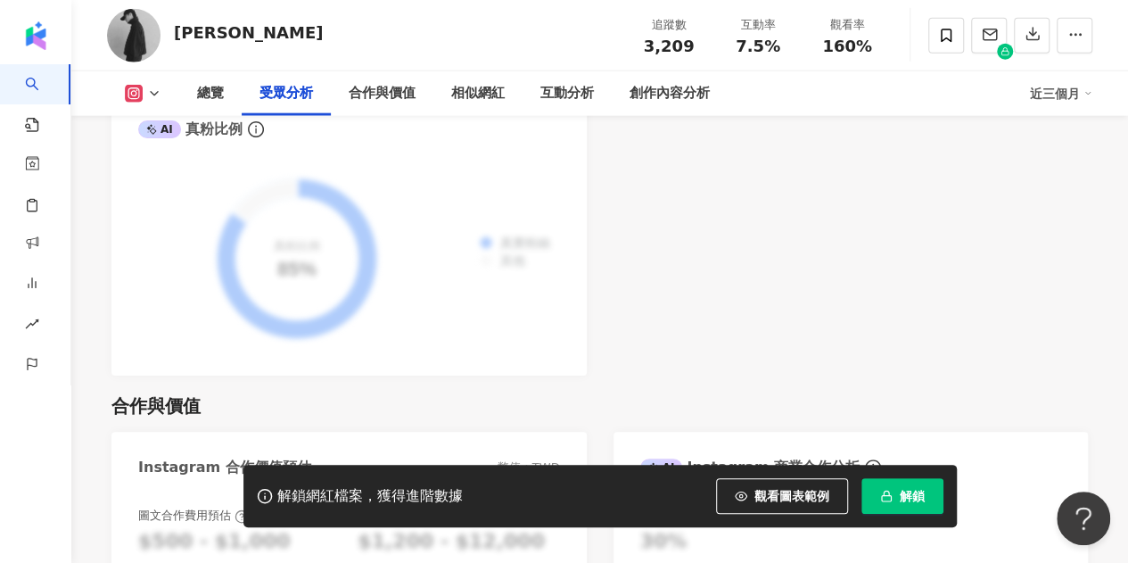
click at [125, 99] on icon at bounding box center [134, 94] width 18 height 18
click at [136, 126] on button "Instagram" at bounding box center [171, 126] width 107 height 25
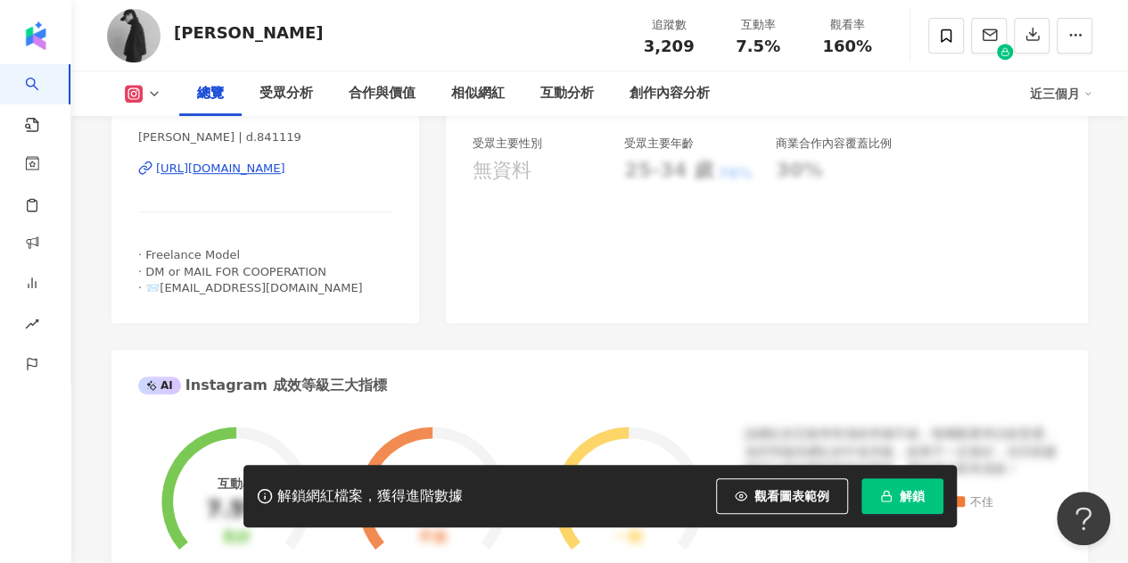
scroll to position [268, 0]
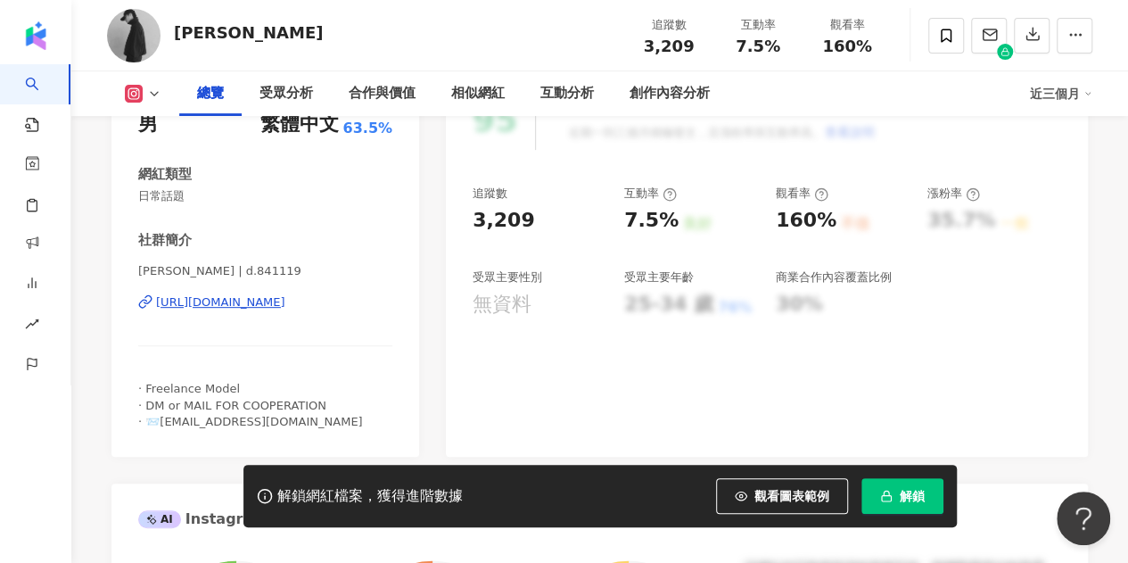
click at [252, 299] on div "https://www.instagram.com/d.841119/" at bounding box center [220, 302] width 129 height 16
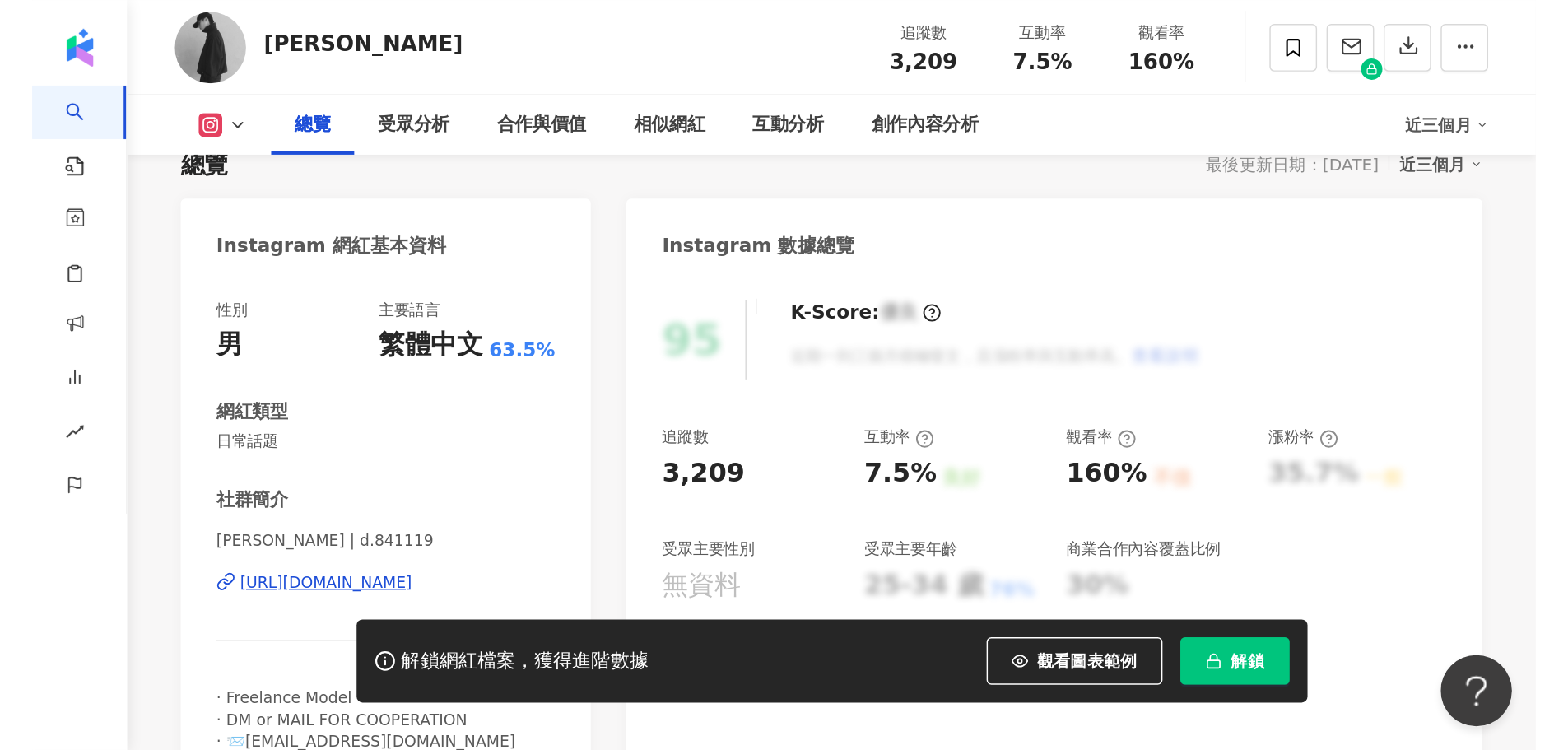
scroll to position [0, 0]
